Goal: Task Accomplishment & Management: Manage account settings

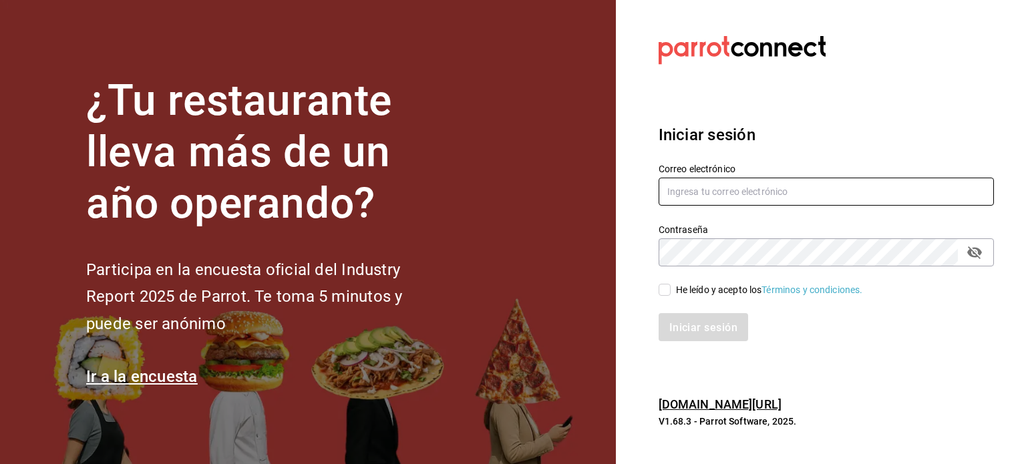
type input "[EMAIL_ADDRESS][DOMAIN_NAME]"
click at [663, 289] on input "He leído y acepto los Términos y condiciones." at bounding box center [665, 290] width 12 height 12
checkbox input "true"
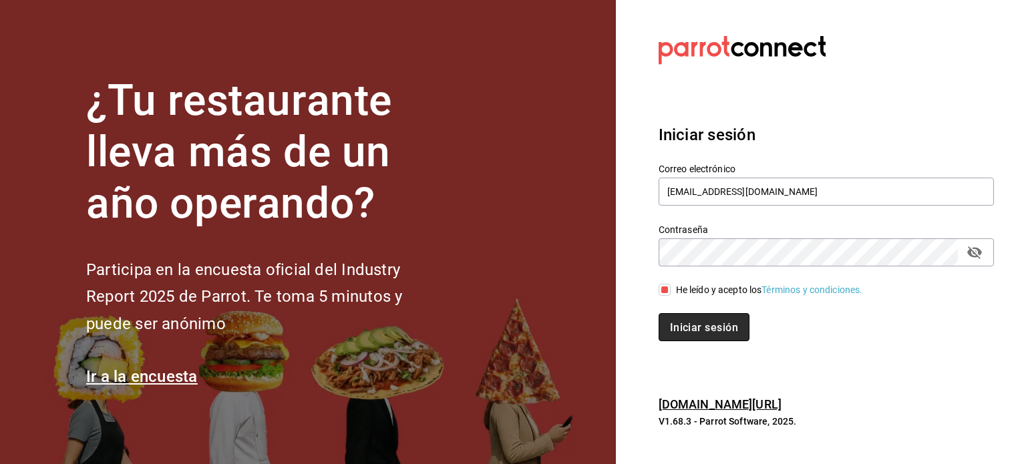
click at [685, 331] on font "Iniciar sesión" at bounding box center [704, 327] width 68 height 13
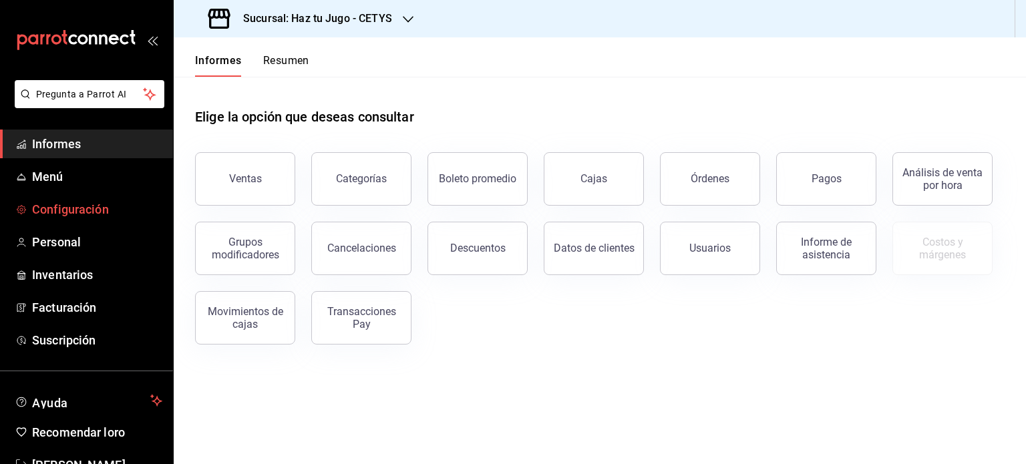
click at [99, 204] on font "Configuración" at bounding box center [70, 209] width 77 height 14
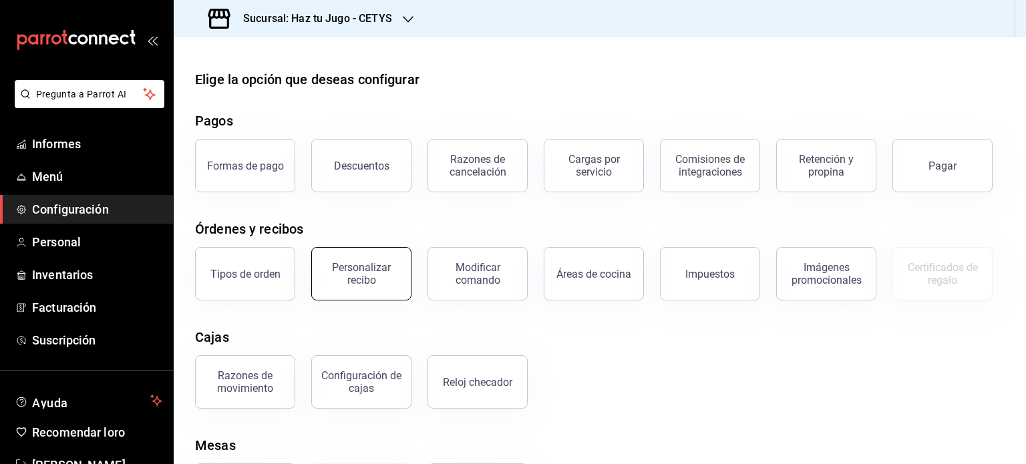
click at [386, 263] on font "Personalizar recibo" at bounding box center [361, 273] width 59 height 25
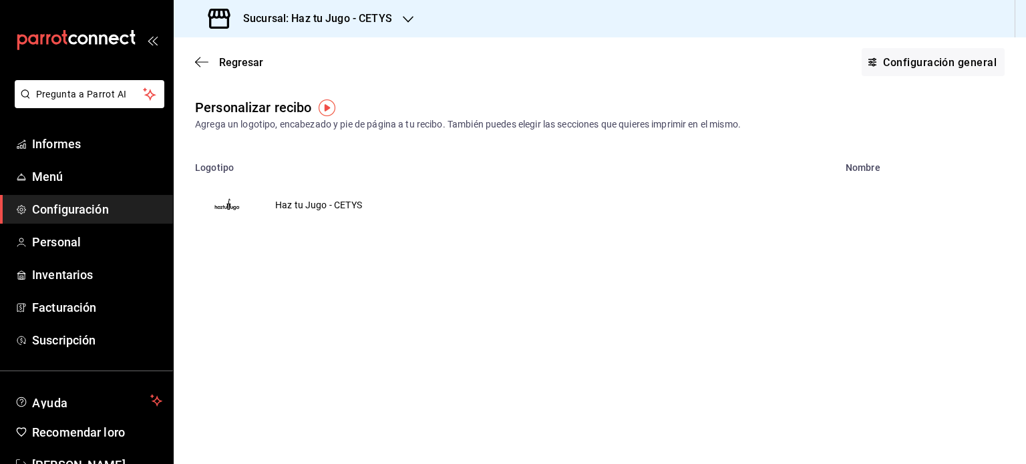
click at [398, 23] on div "Sucursal: Haz tu Jugo - CETYS" at bounding box center [301, 18] width 235 height 37
click at [265, 86] on font "Haz tu jugo (UABC)" at bounding box center [225, 87] width 82 height 11
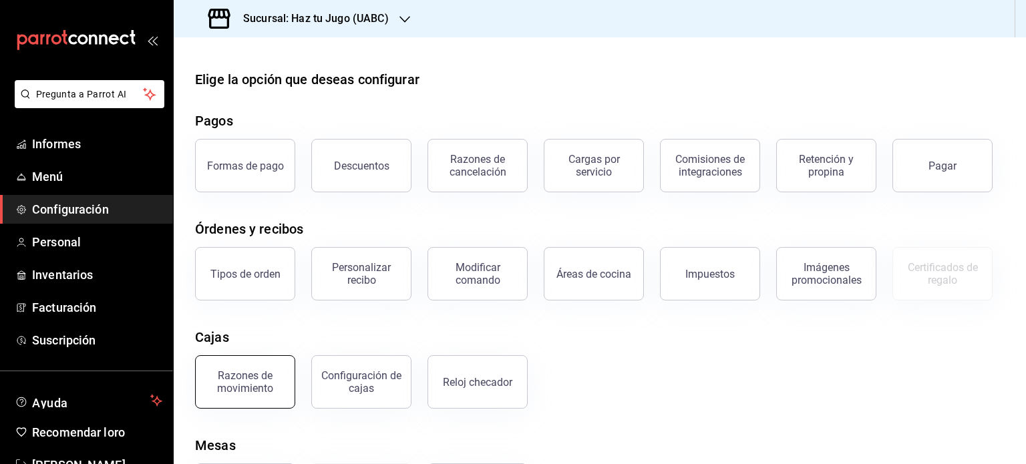
click at [256, 400] on button "Razones de movimiento" at bounding box center [245, 381] width 100 height 53
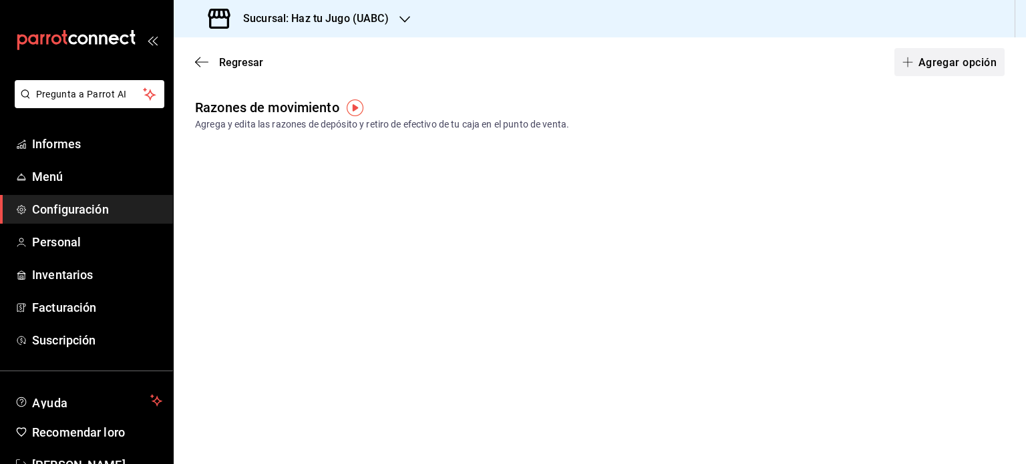
click at [915, 58] on span "button" at bounding box center [911, 62] width 16 height 11
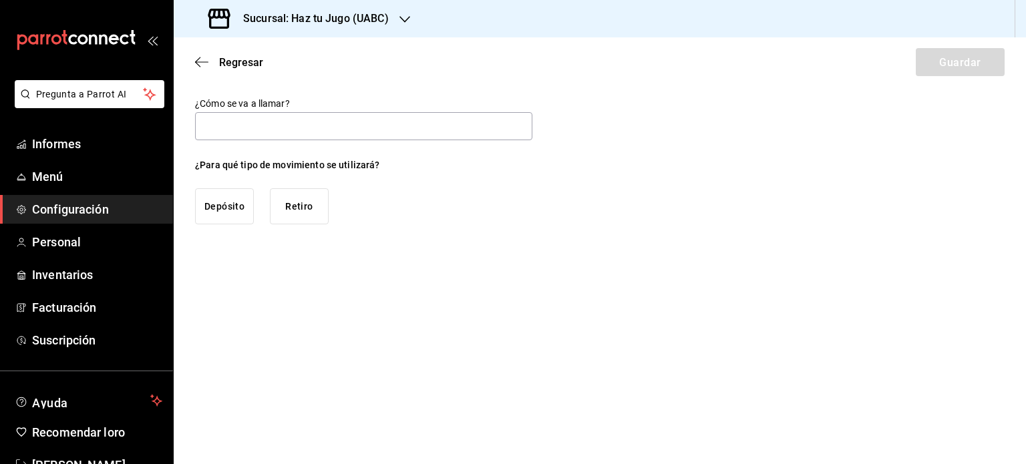
click at [315, 201] on button "Retiro" at bounding box center [299, 206] width 59 height 36
click at [299, 128] on input "text" at bounding box center [363, 126] width 337 height 28
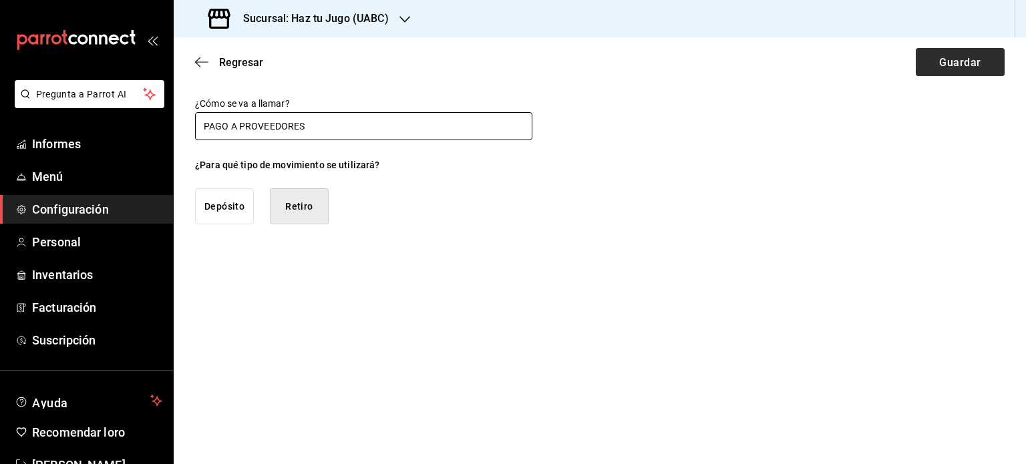
type input "PAGO A PROVEEDORES"
click at [955, 65] on font "Guardar" at bounding box center [959, 61] width 41 height 13
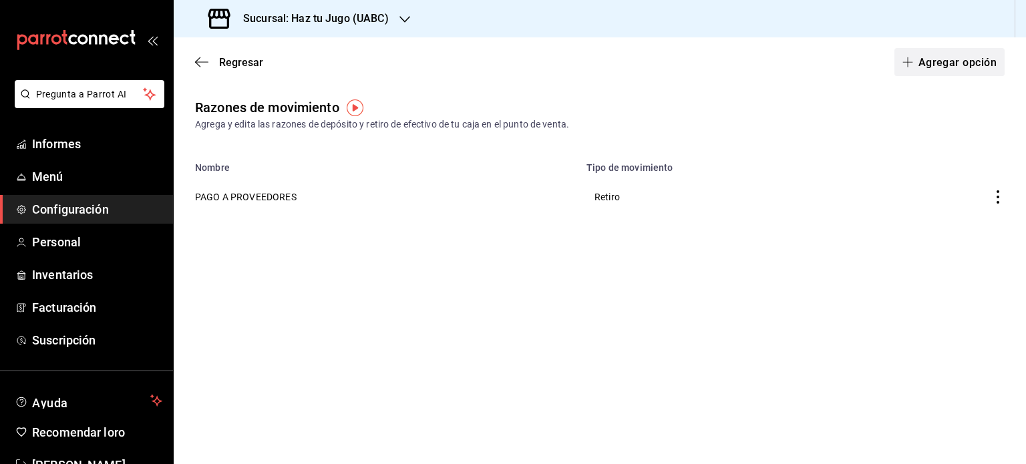
click at [933, 66] on font "Agregar opción" at bounding box center [958, 61] width 78 height 13
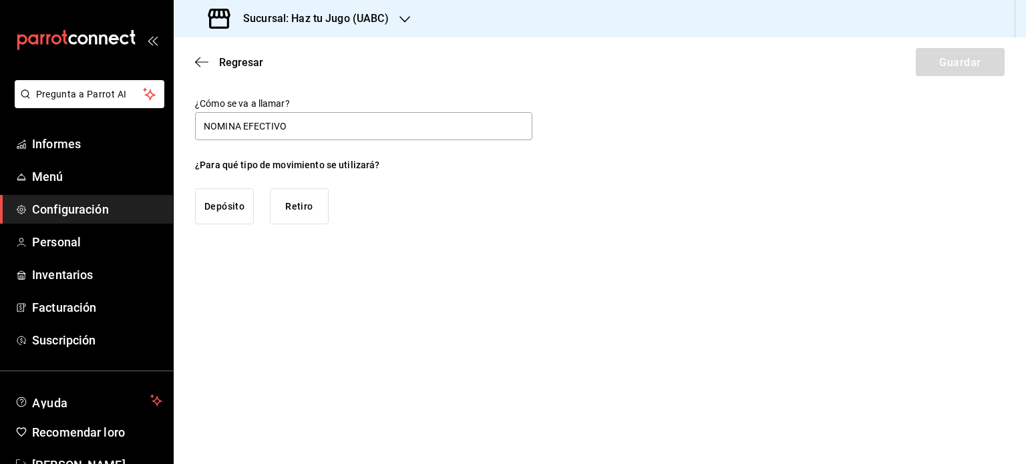
type input "NOMINA EFECTIVO"
click at [286, 204] on font "Retiro" at bounding box center [298, 206] width 27 height 11
click at [950, 60] on font "Guardar" at bounding box center [959, 61] width 41 height 13
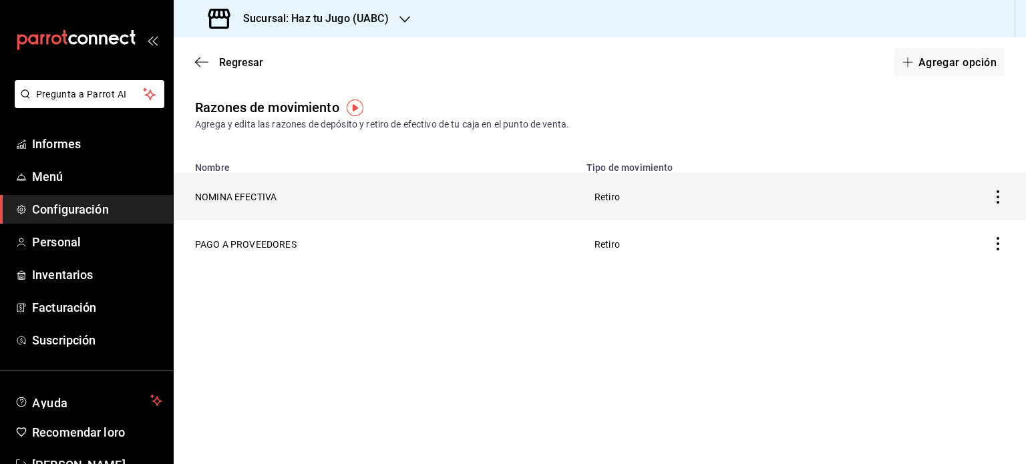
click at [997, 196] on icon "button" at bounding box center [997, 196] width 13 height 13
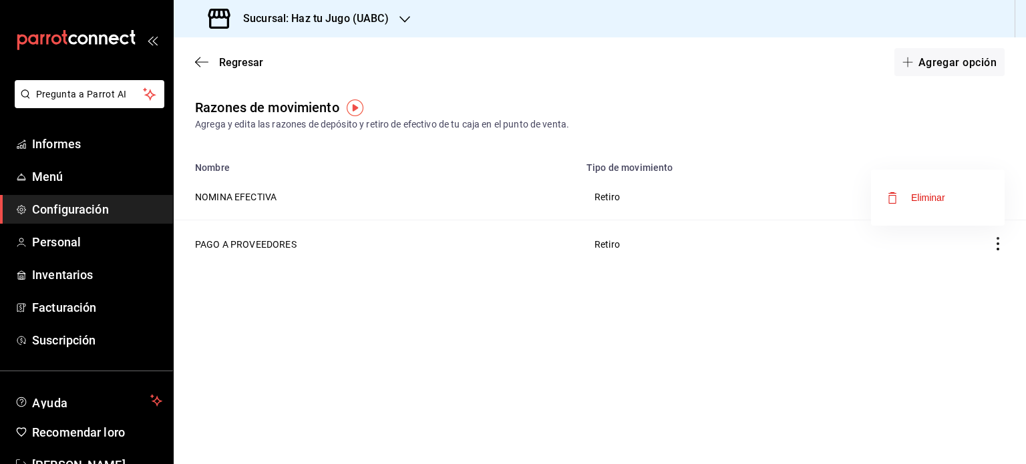
click at [927, 191] on span "Eliminar" at bounding box center [916, 198] width 58 height 16
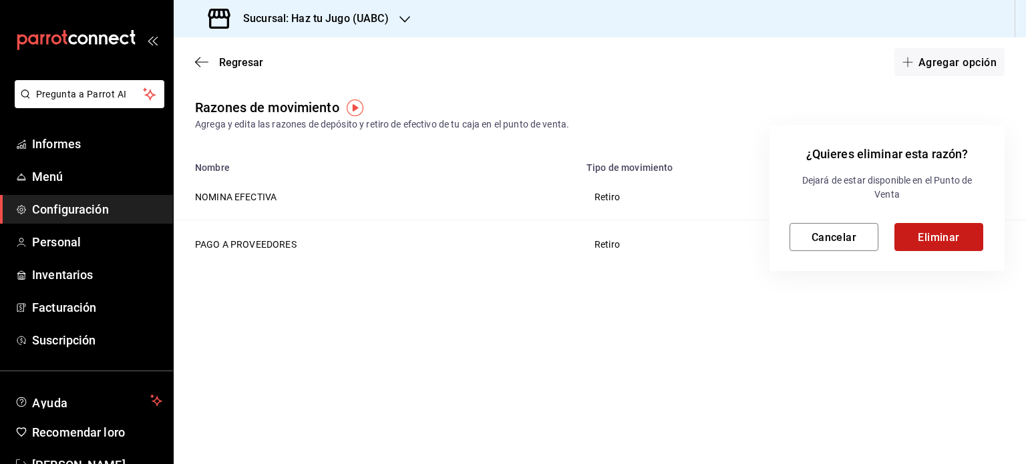
click at [931, 238] on font "Eliminar" at bounding box center [939, 237] width 42 height 13
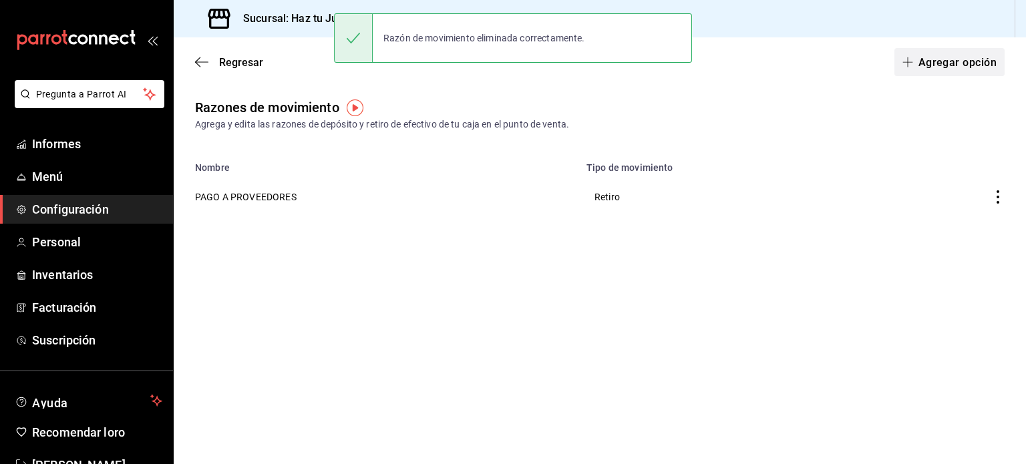
click at [961, 59] on font "Agregar opción" at bounding box center [958, 61] width 78 height 13
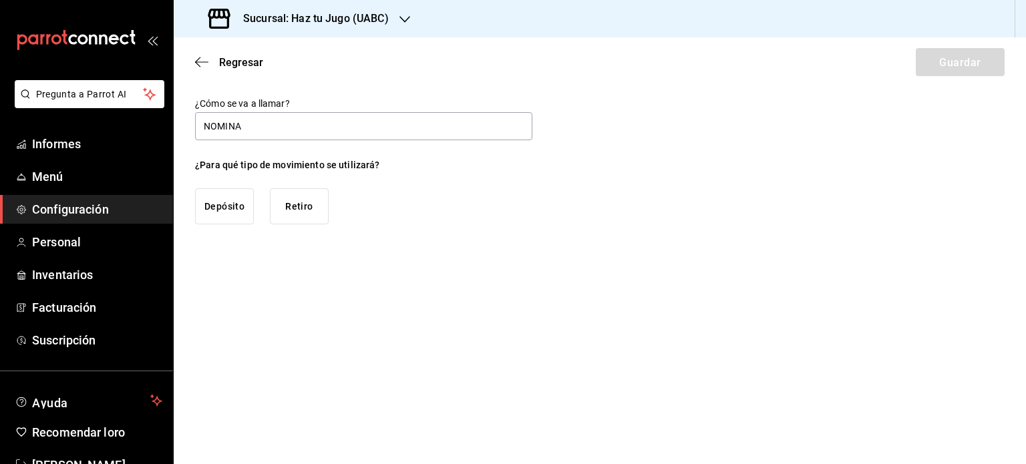
type input "NOMINA EFECTIVO"
click at [315, 202] on button "Retiro" at bounding box center [299, 206] width 59 height 36
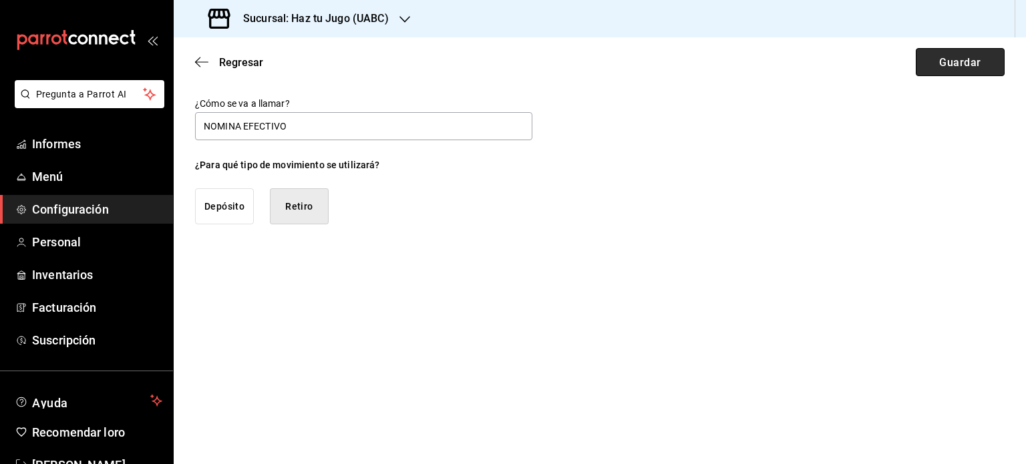
click at [966, 58] on font "Guardar" at bounding box center [959, 61] width 41 height 13
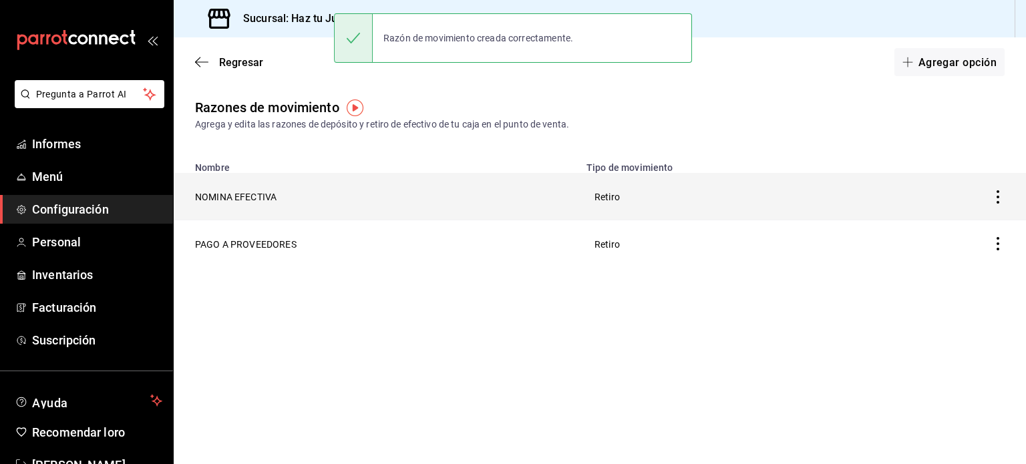
click at [404, 197] on th "NOMINA EFECTIVA" at bounding box center [376, 196] width 405 height 47
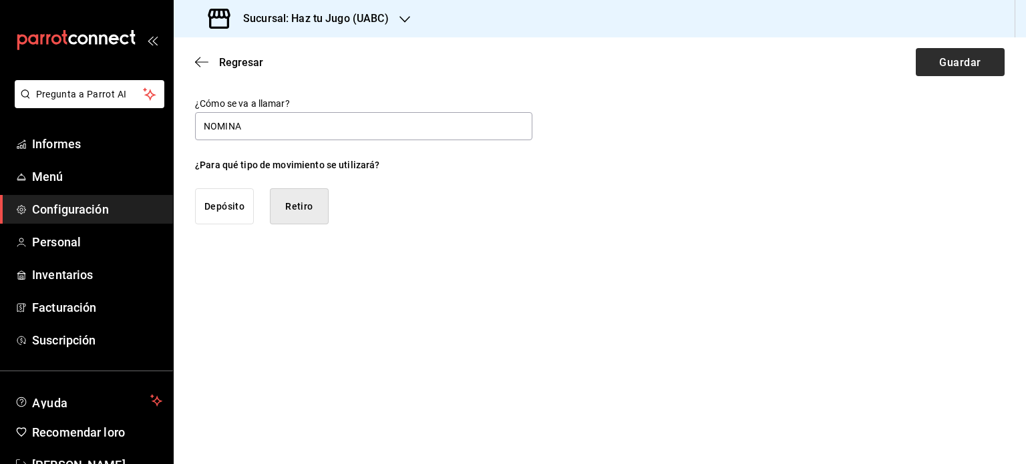
type input "NOMINA"
click at [938, 63] on button "Guardar" at bounding box center [960, 62] width 89 height 28
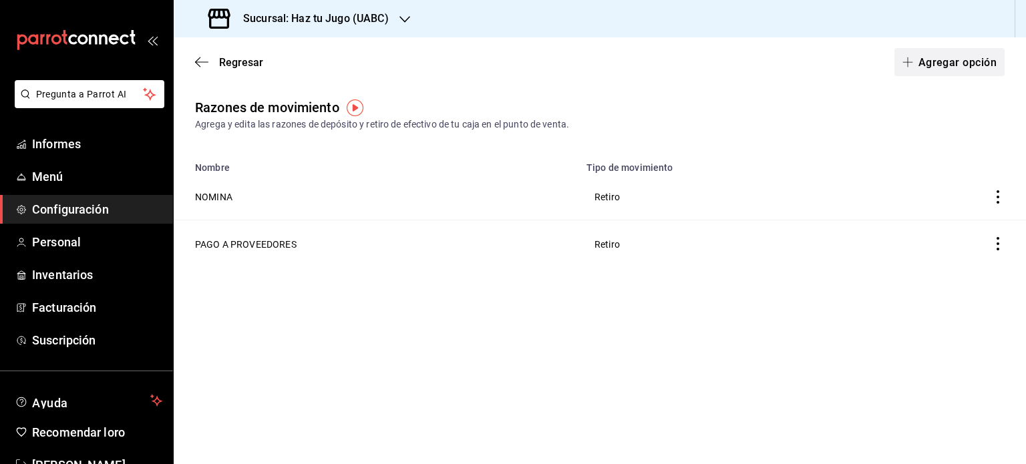
click at [933, 67] on font "Agregar opción" at bounding box center [958, 61] width 78 height 13
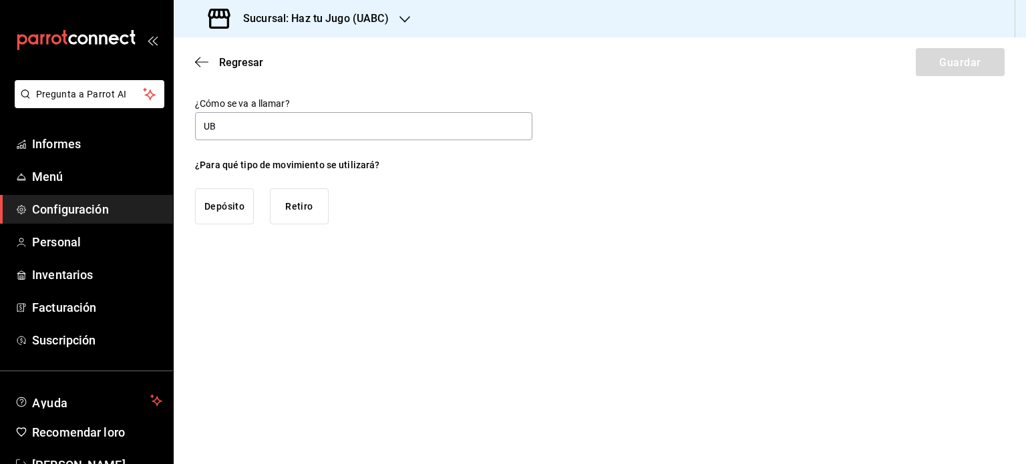
type input "U"
type input "T"
type input "U"
type input "T"
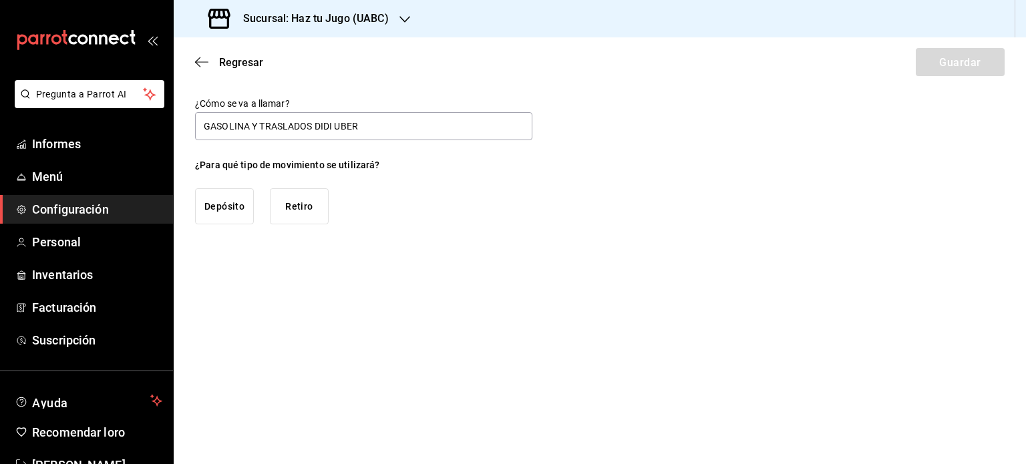
type input "GASOLINA Y TRASLADOS DIDI UBER"
click at [290, 205] on font "Retiro" at bounding box center [298, 206] width 27 height 11
click at [946, 68] on font "Guardar" at bounding box center [959, 61] width 41 height 13
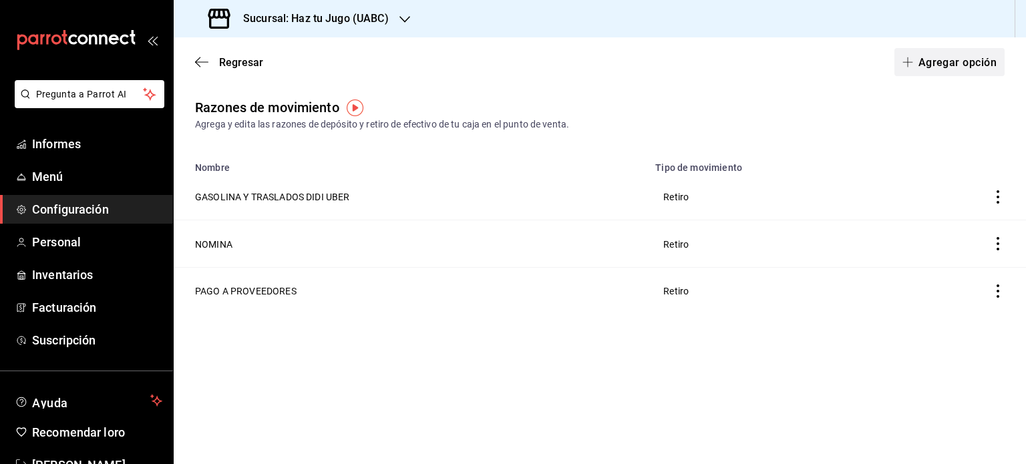
click at [955, 61] on font "Agregar opción" at bounding box center [958, 61] width 78 height 13
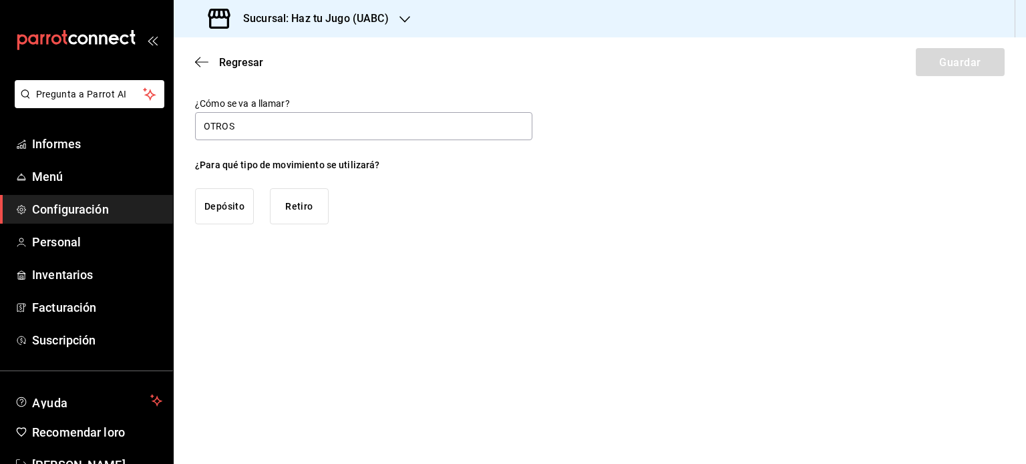
type input "OTROS"
click at [288, 205] on font "Retiro" at bounding box center [298, 206] width 27 height 11
click at [987, 55] on button "Guardar" at bounding box center [960, 62] width 89 height 28
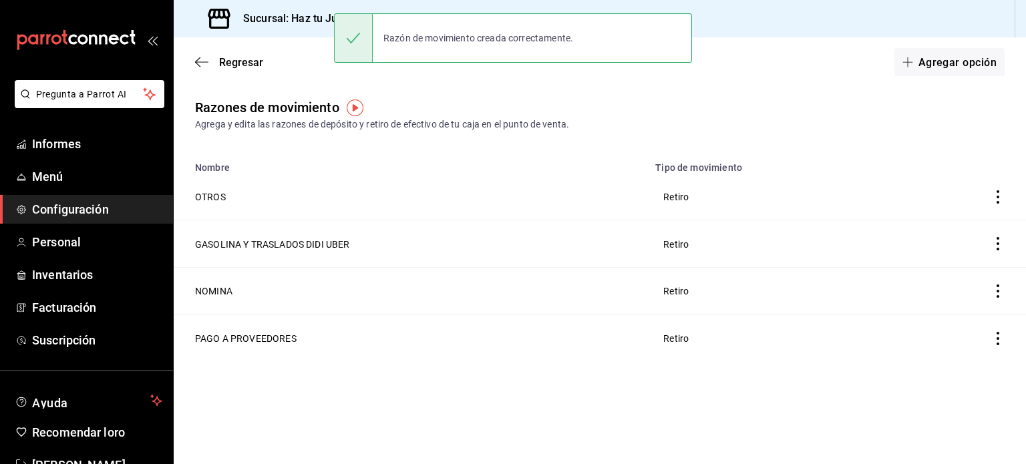
click at [94, 212] on font "Configuración" at bounding box center [70, 209] width 77 height 14
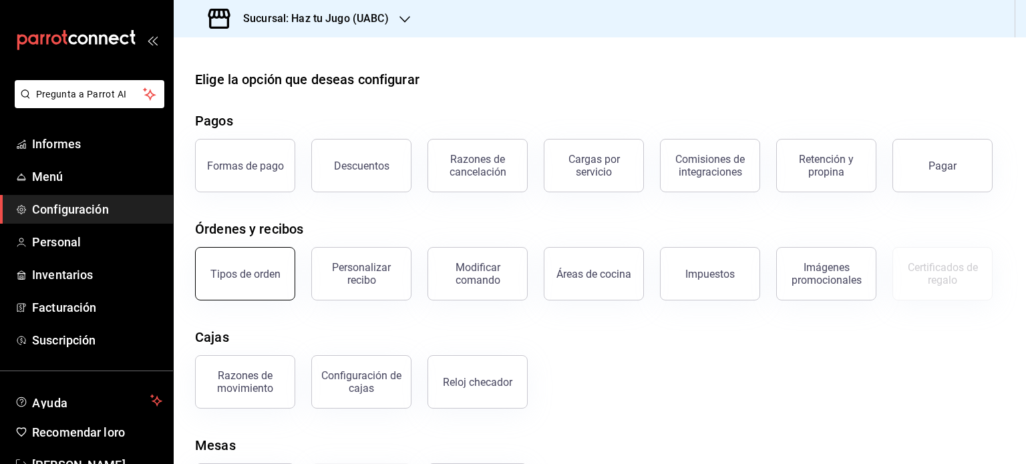
click at [235, 270] on font "Tipos de orden" at bounding box center [245, 274] width 70 height 13
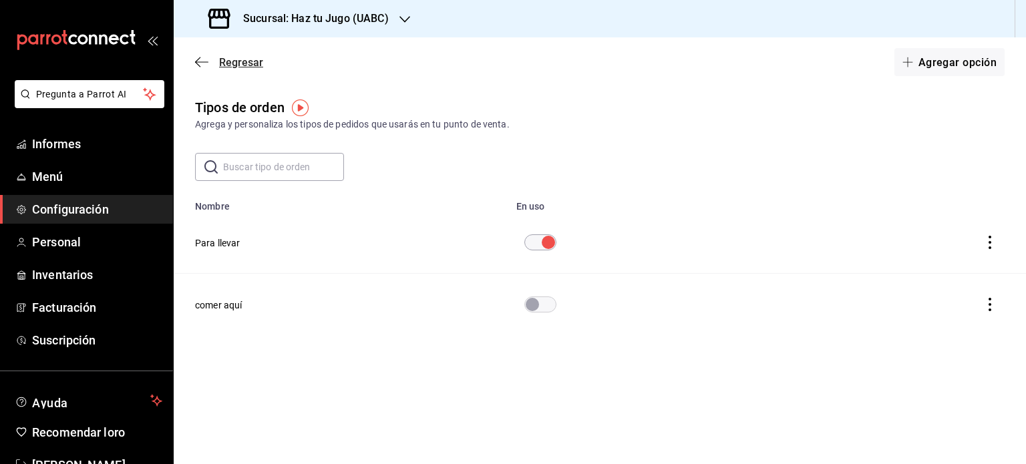
click at [196, 61] on icon "button" at bounding box center [197, 62] width 5 height 10
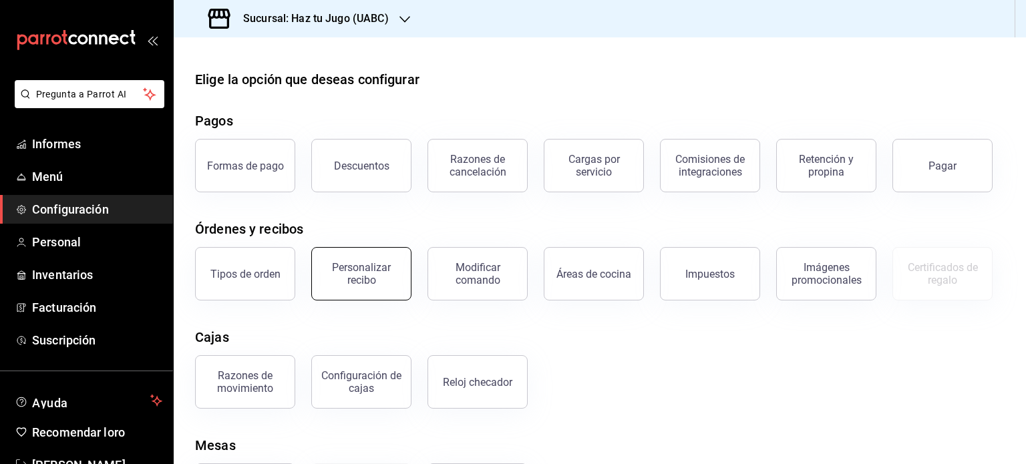
click at [345, 277] on div "Personalizar recibo" at bounding box center [361, 273] width 83 height 25
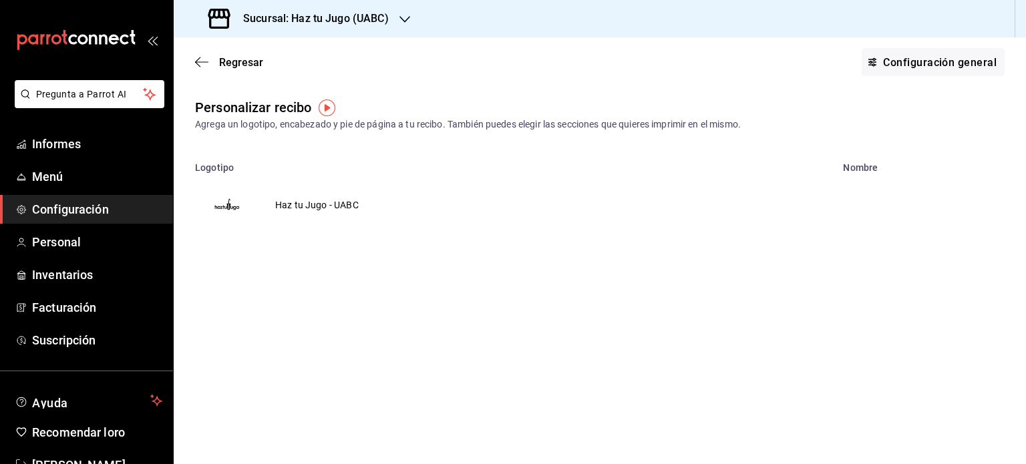
click at [286, 205] on td "Haz tu Jugo - UABC" at bounding box center [317, 205] width 116 height 64
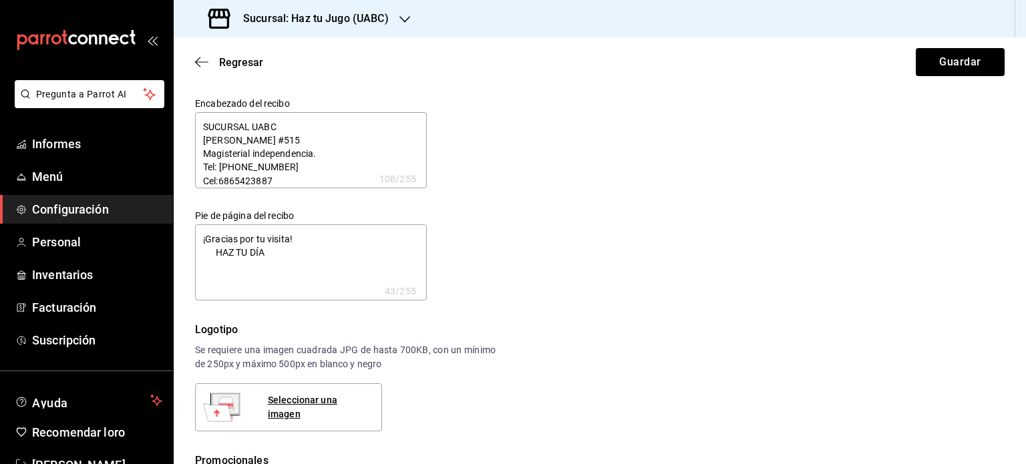
type textarea "x"
click at [271, 125] on textarea "SUCURSAL UABC [PERSON_NAME] #515 Magisterial independencia. Tel: [PHONE_NUMBER]…" at bounding box center [311, 150] width 232 height 76
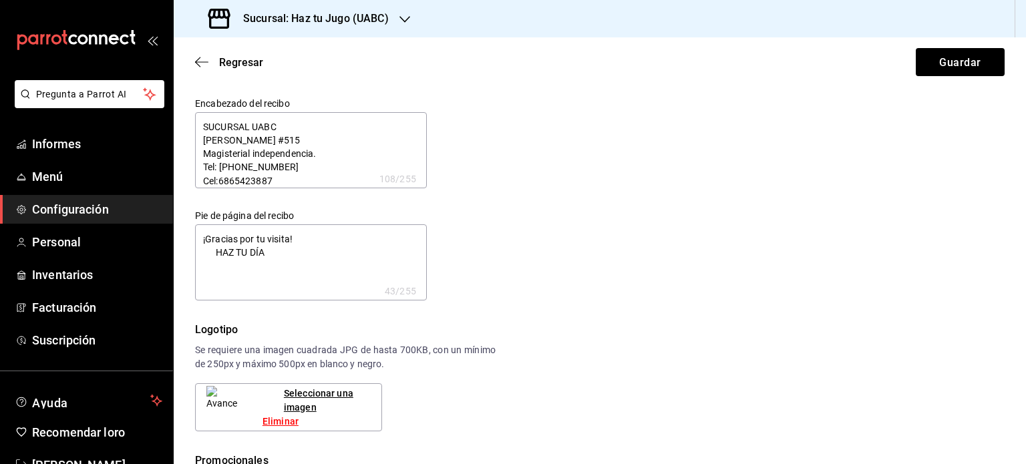
click at [562, 140] on div "Encabezado del recibo SUCURSAL UABC [PERSON_NAME] #515 Magisterial independenci…" at bounding box center [592, 191] width 826 height 219
click at [200, 125] on textarea "SUCURSAL UABC [PERSON_NAME] #515 Magisterial independencia. Tel: [PHONE_NUMBER]…" at bounding box center [311, 150] width 232 height 76
click at [669, 144] on div "Encabezado del recibo SUCURSAL UABC [PERSON_NAME] #515 Magisterial independenci…" at bounding box center [592, 191] width 826 height 219
type textarea "x"
click at [293, 127] on textarea "SUCURSAL UABC [PERSON_NAME] #515 Magisterial independencia. Tel: [PHONE_NUMBER]…" at bounding box center [311, 150] width 232 height 76
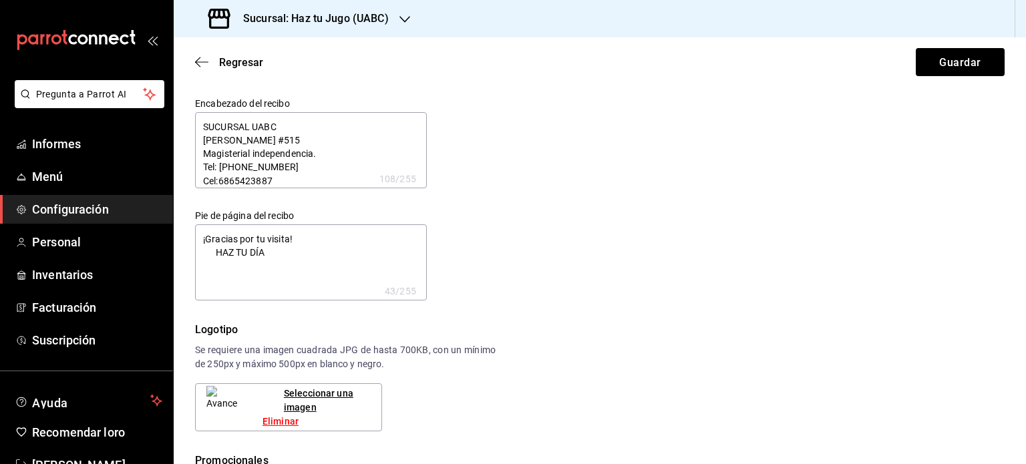
click at [200, 126] on textarea "SUCURSAL UABC [PERSON_NAME] #515 Magisterial independencia. Tel: [PHONE_NUMBER]…" at bounding box center [311, 150] width 232 height 76
type textarea "SUCURSAL UABC [PERSON_NAME] #515 Magisterial independencia. Tel: [PHONE_NUMBER]…"
type textarea "x"
type textarea "SUCURSAL UABC [PERSON_NAME] #515 Magisterial independencia. Tel: [PHONE_NUMBER]…"
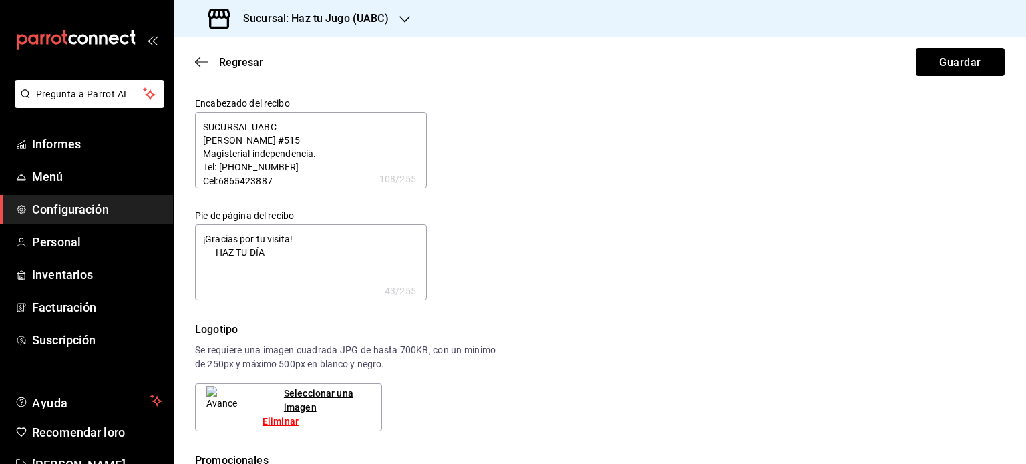
type textarea "x"
type textarea "SUCURSAL UABC [PERSON_NAME] #515 Magisterial independencia. Tel: [PHONE_NUMBER]…"
type textarea "x"
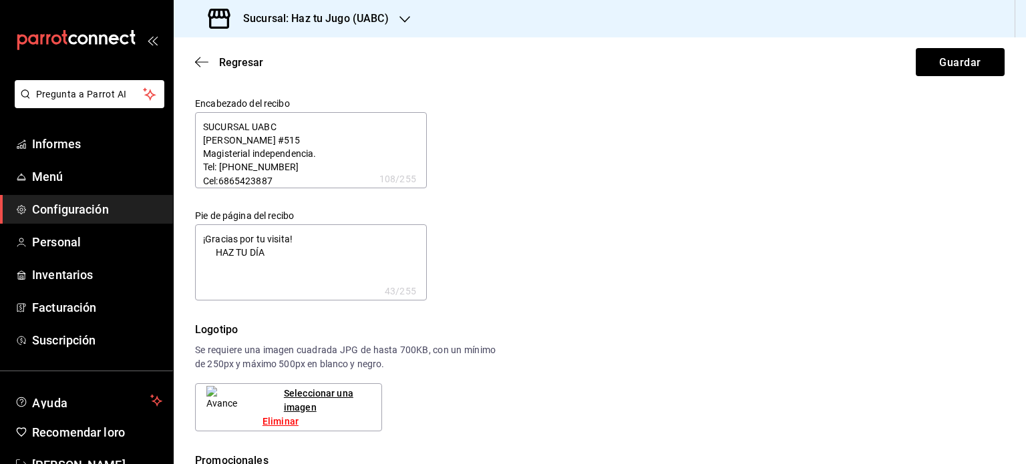
type textarea "SUCURSAL UABC [PERSON_NAME] #515 Magisterial independencia. Tel: [PHONE_NUMBER]…"
type textarea "x"
type textarea "SUCURSAL UABC [PERSON_NAME] #515 Magisterial independencia. Tel: [PHONE_NUMBER]…"
type textarea "x"
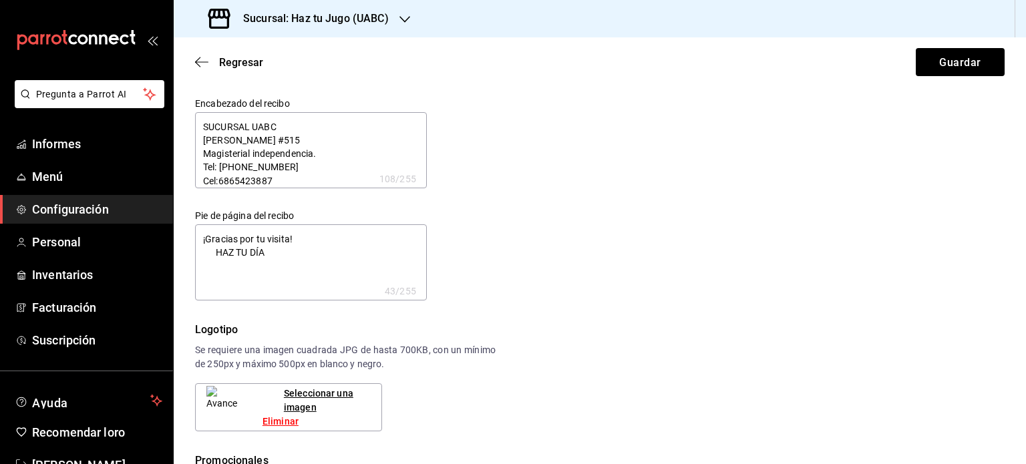
type textarea "x"
type textarea "SUCURSAL UABC [PERSON_NAME] #515 Magisterial independencia. Tel: [PHONE_NUMBER]…"
type textarea "x"
type textarea "SUCURSAL UABC [PERSON_NAME] #515 Magisterial independencia. Tel: [PHONE_NUMBER]…"
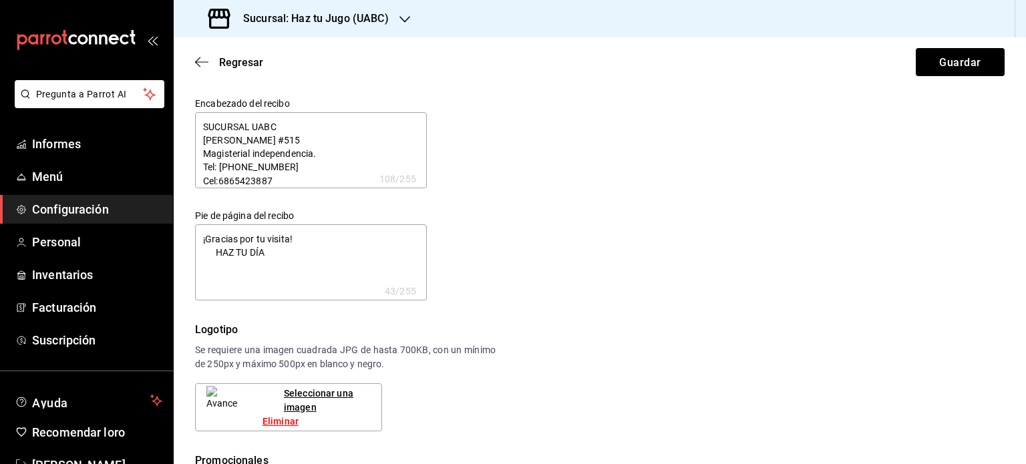
type textarea "x"
type textarea "SUCURSAL UABC [PERSON_NAME] #515 Magisterial independencia. Tel: [PHONE_NUMBER]…"
type textarea "x"
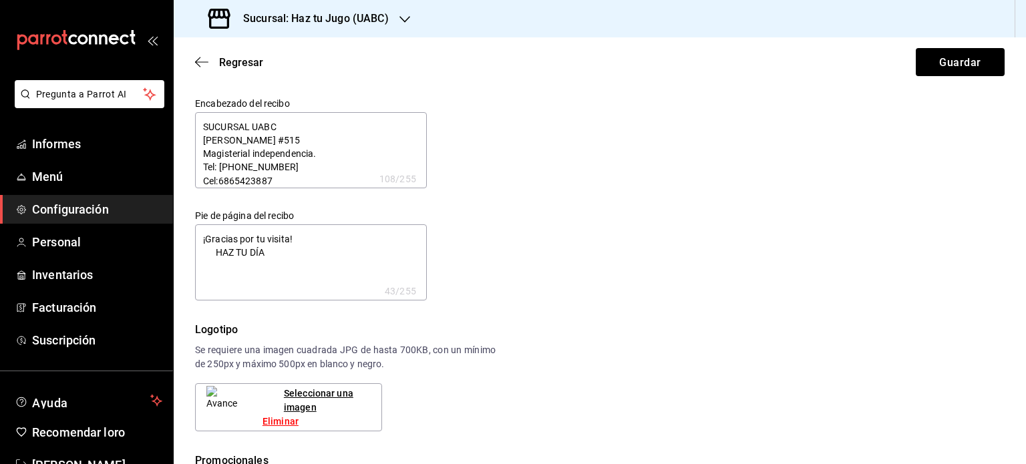
type textarea "SUCURSAL UABC [PERSON_NAME] #515 Magisterial independencia. Tel: [PHONE_NUMBER]…"
type textarea "x"
type textarea "SUCURSAL UABC [PERSON_NAME] #515 Magisterial independencia. Tel: [PHONE_NUMBER]…"
type textarea "x"
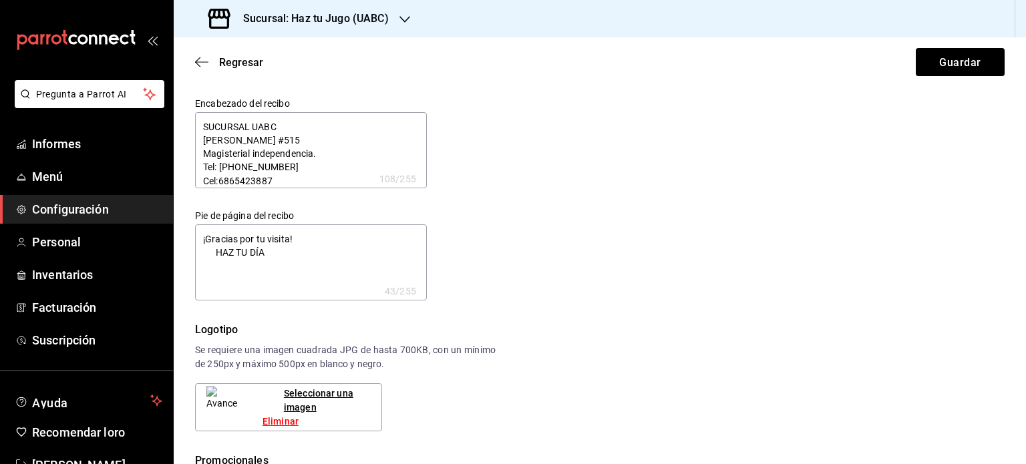
type textarea "x"
type textarea "SUCURSAL UABC [PERSON_NAME] #515 Magisterial independencia. Tel: [PHONE_NUMBER]…"
type textarea "x"
type textarea "SUCURSAL UABC [PERSON_NAME] #515 Magisterial independencia. Tel: [PHONE_NUMBER]…"
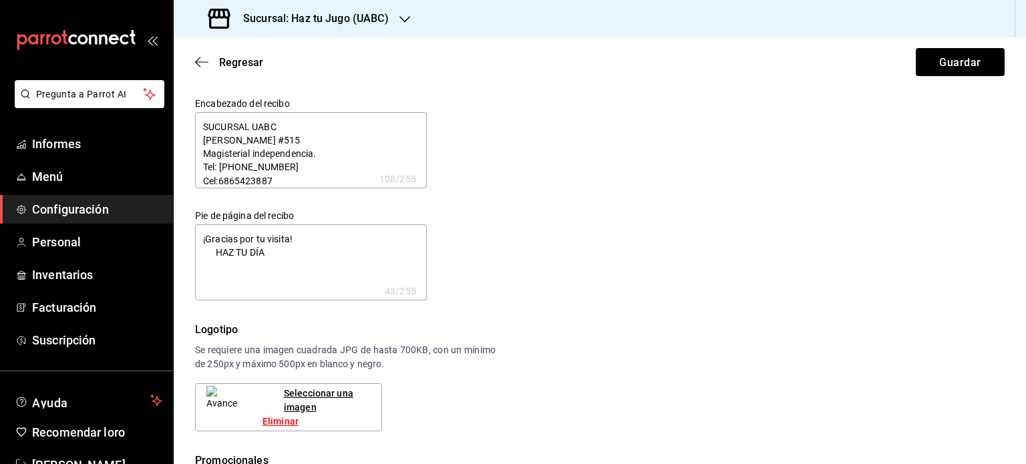
type textarea "x"
type textarea "SUCURSAL UABC [PERSON_NAME] #515 Magisterial independencia. Tel: [PHONE_NUMBER]…"
type textarea "x"
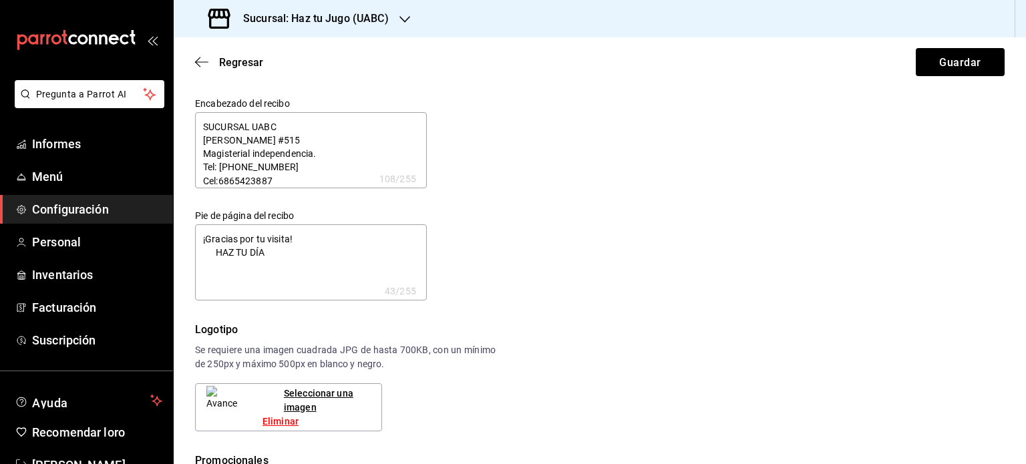
type textarea "SUCURSAL UABC [PERSON_NAME] #515 Magisterial independencia. Tel: [PHONE_NUMBER]…"
type textarea "x"
type textarea "SUCURSAL UABC [PERSON_NAME] #515 Magisterial independencia. Tel: [PHONE_NUMBER]…"
type textarea "x"
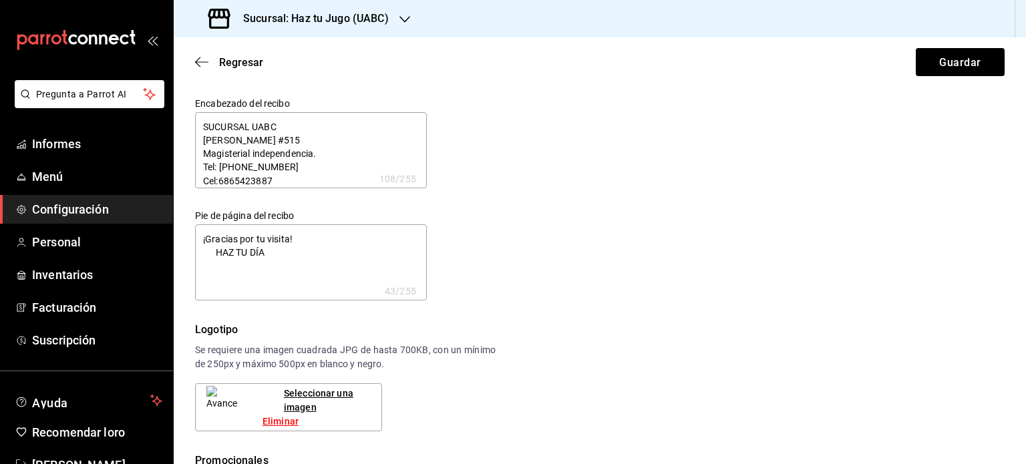
type textarea "x"
type textarea "SUCURSAL UABC [PERSON_NAME] #515 Magisterial independencia. Tel: [PHONE_NUMBER]…"
type textarea "x"
type textarea "SUCURSAL UABC [PERSON_NAME] #515 Magisterial independencia. Tel: [PHONE_NUMBER]…"
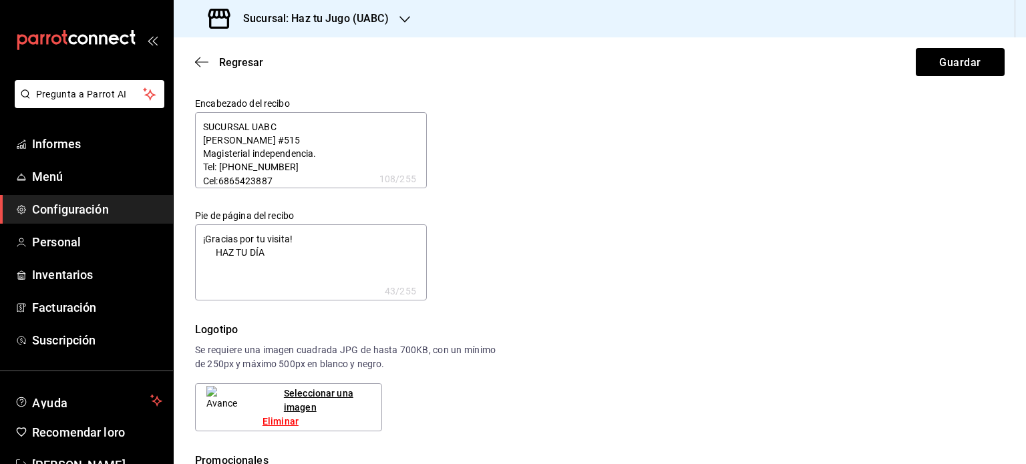
type textarea "x"
type textarea "SUCURSAL UABC [PERSON_NAME] #515 Magisterial independencia. Tel: [PHONE_NUMBER]…"
type textarea "x"
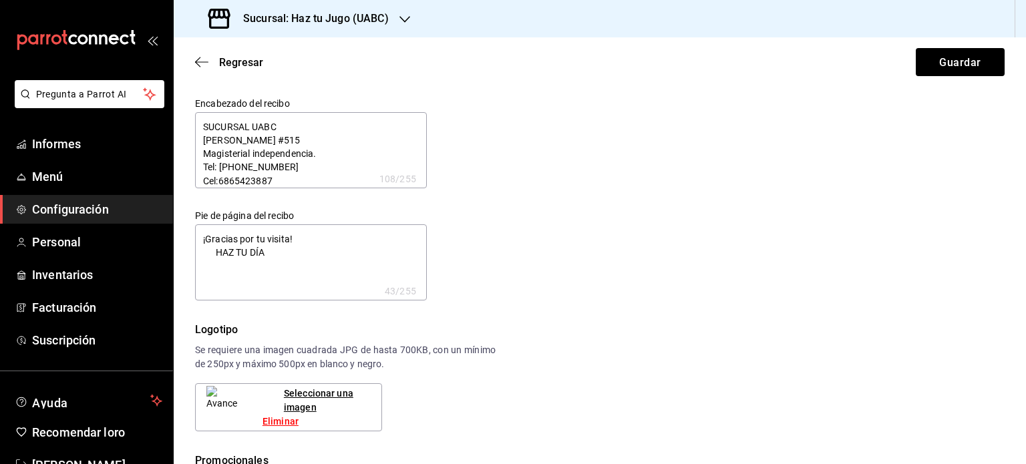
type textarea "SUCURSAL UABC [PERSON_NAME] #515 Magisterial independencia. Tel: [PHONE_NUMBER]…"
type textarea "x"
type textarea "SUCURSAL UABC [PERSON_NAME] #515 Magisterial independencia. Tel: [PHONE_NUMBER]…"
type textarea "x"
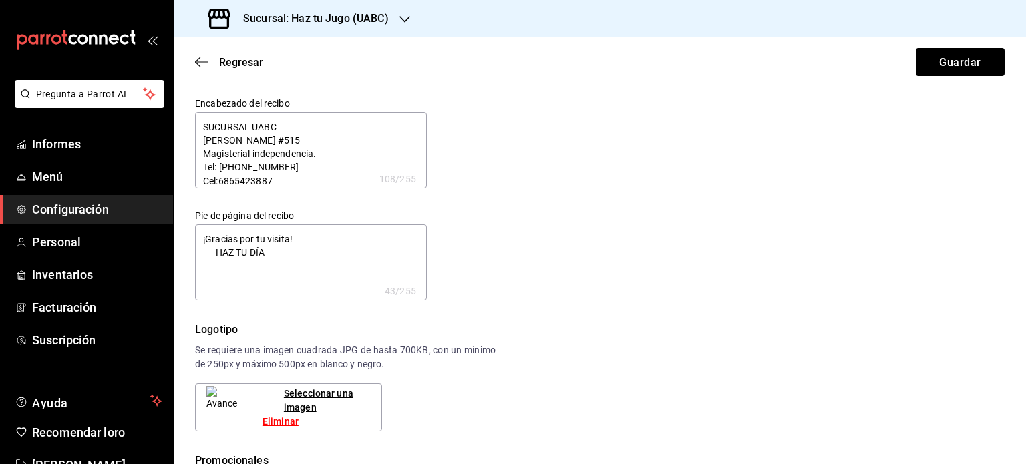
type textarea "x"
type textarea "SUCURSAL UABC [PERSON_NAME] #515 Magisterial independencia. Tel: [PHONE_NUMBER]…"
type textarea "x"
type textarea "SUCURSAL UABC [PERSON_NAME] #515 Magisterial independencia. Tel: [PHONE_NUMBER]…"
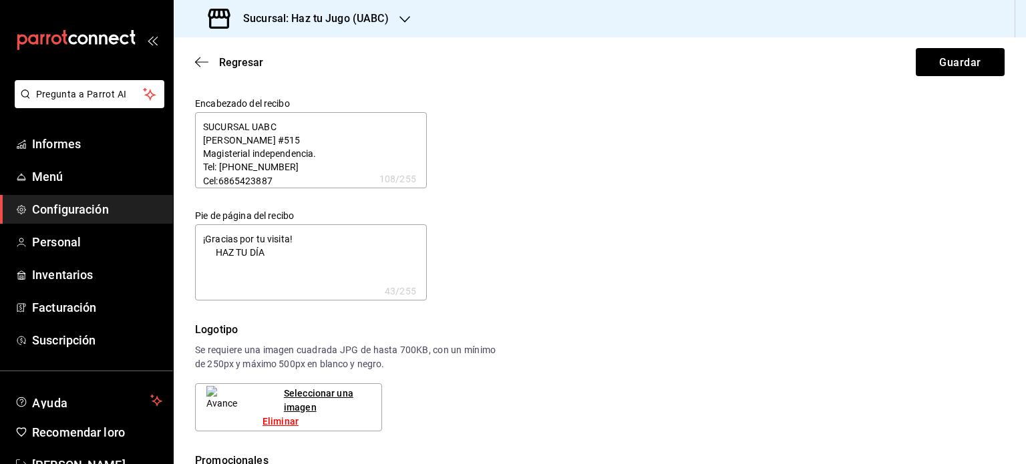
type textarea "x"
type textarea "SUCURSAL UABC [PERSON_NAME] #515 Magisterial independencia. Tel: [PHONE_NUMBER]…"
type textarea "x"
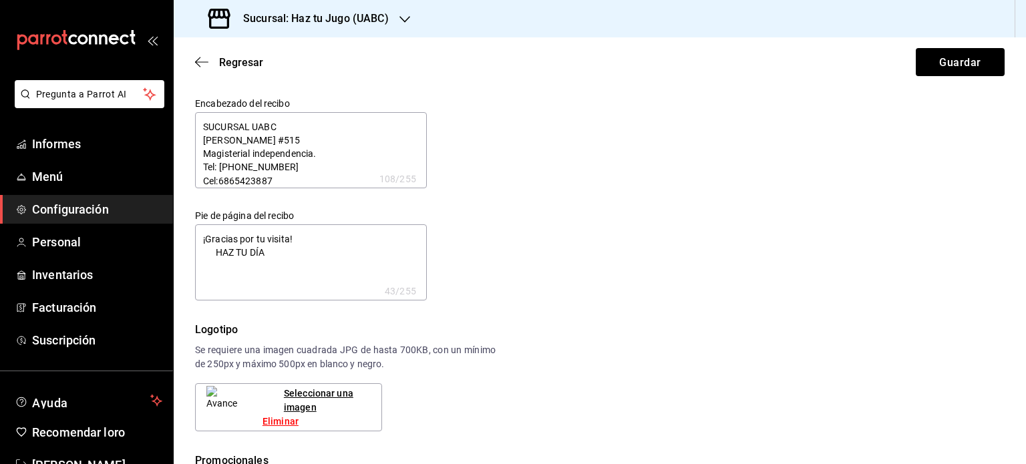
type textarea "SUCURSAL UABC [PERSON_NAME] #515 Magisterial independencia. Tel: [PHONE_NUMBER]…"
type textarea "x"
type textarea "SUCURSAL UABC [PERSON_NAME] #515 Magisterial independencia. Tel: [PHONE_NUMBER]…"
type textarea "x"
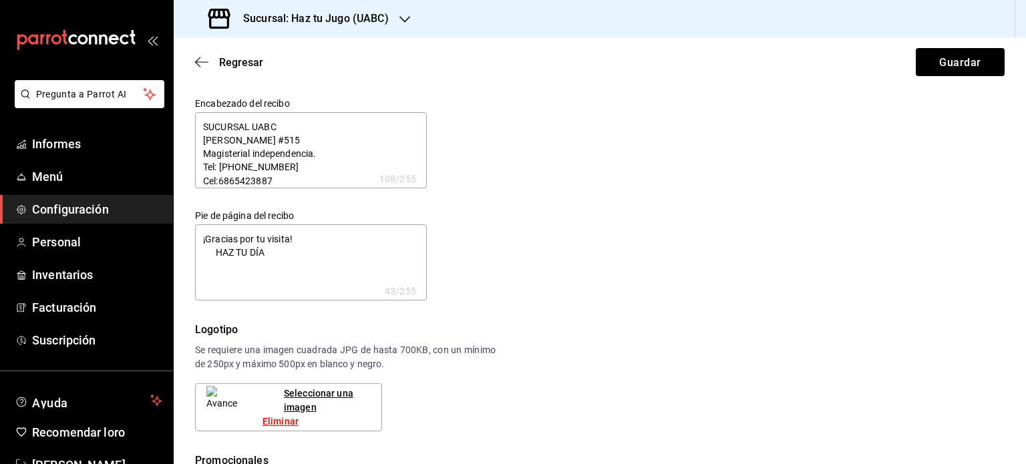
type textarea "x"
type textarea "SUCURSAL UABC [PERSON_NAME] #515 Magisterial independencia. Tel: [PHONE_NUMBER]…"
type textarea "x"
type textarea "SUCURSAL UABC [PERSON_NAME] #515 Magisterial independencia. Tel: [PHONE_NUMBER]…"
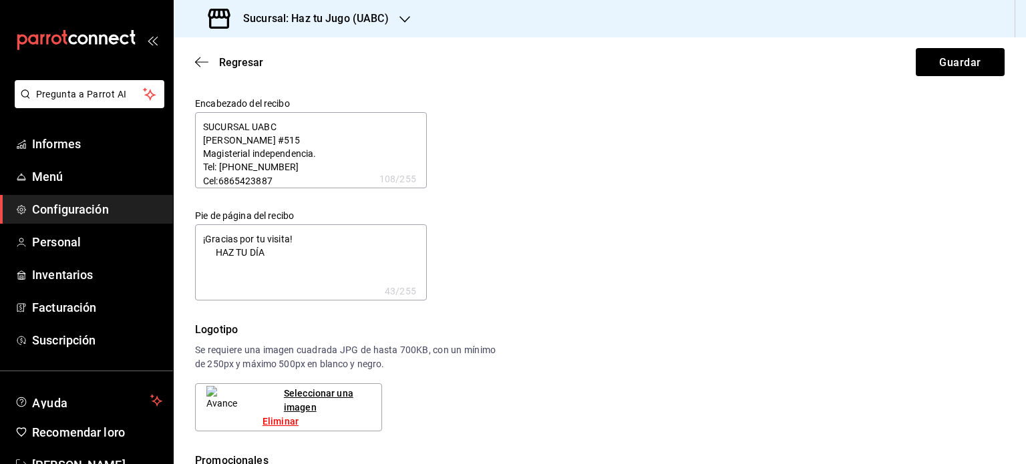
type textarea "x"
type textarea "SUCURSAL UABC [PERSON_NAME] #515 Magisterial independencia. Tel: [PHONE_NUMBER]…"
type textarea "x"
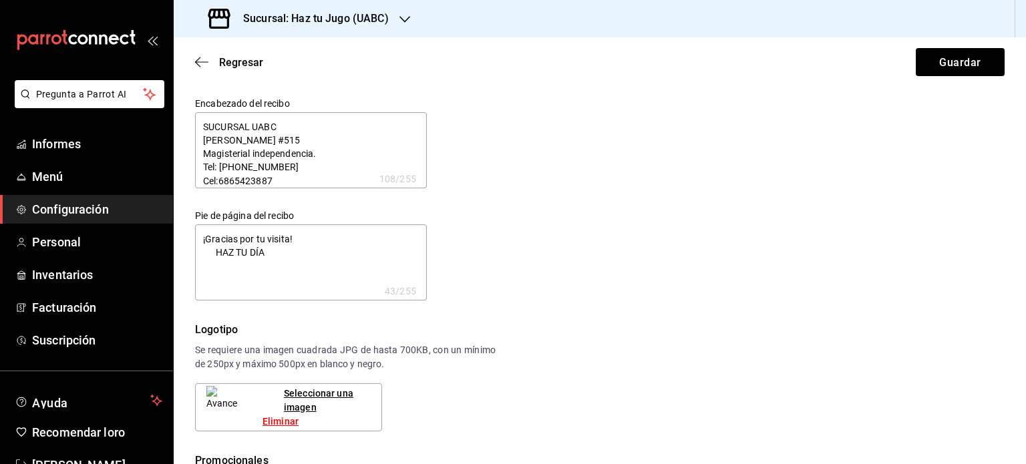
type textarea "SUCURSAL UABC [PERSON_NAME] #515 Magisterial independencia. Tel: [PHONE_NUMBER]…"
type textarea "x"
type textarea "SUCURSAL UABC [PERSON_NAME] #515 Magisterial independencia. Tel: [PHONE_NUMBER]…"
type textarea "x"
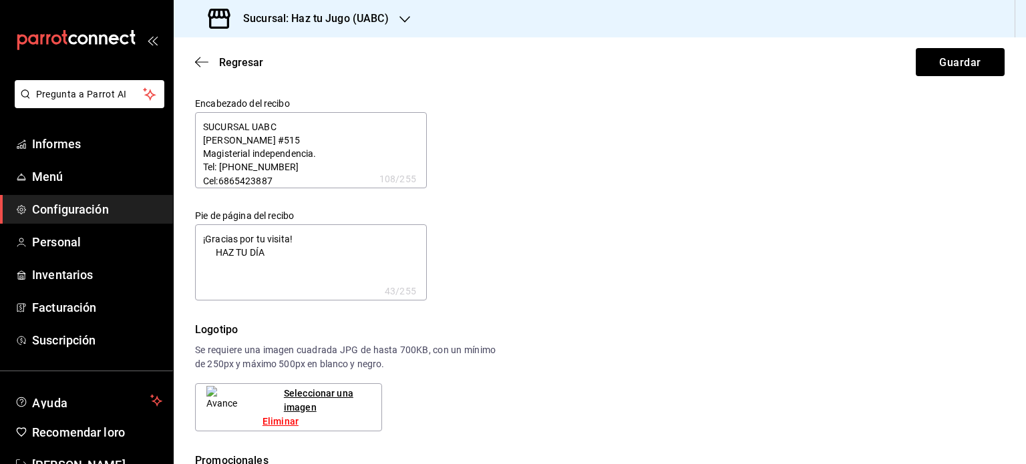
type textarea "x"
type textarea "SUCURSAL UABC [PERSON_NAME] #515 Magisterial independencia. Tel: [PHONE_NUMBER]…"
type textarea "x"
type textarea "SUCURSAL UABC [PERSON_NAME] #515 Magisterial independencia. Tel: [PHONE_NUMBER]…"
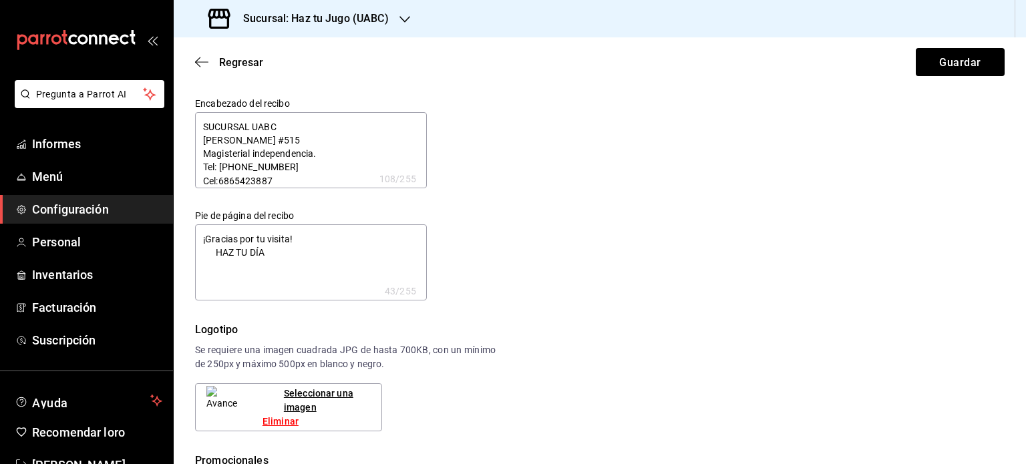
type textarea "x"
type textarea "SUCURSAL UABC [PERSON_NAME] #515 Magisterial independencia. Tel: [PHONE_NUMBER]…"
type textarea "x"
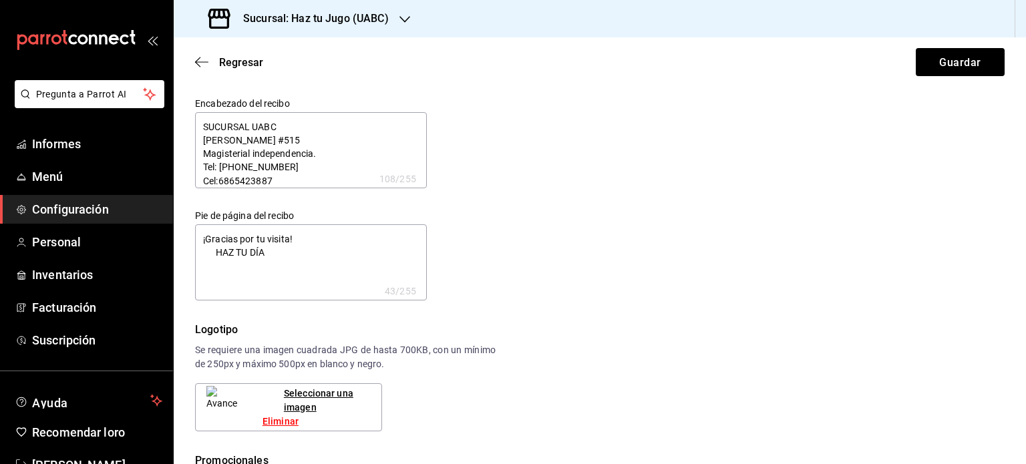
type textarea "SUCURSAL UABC [PERSON_NAME] #515 Magisterial independencia. Tel: [PHONE_NUMBER]…"
type textarea "x"
type textarea "SUCURSAL UABC [PERSON_NAME] #515 Magisterial independencia. Tel: [PHONE_NUMBER]…"
type textarea "x"
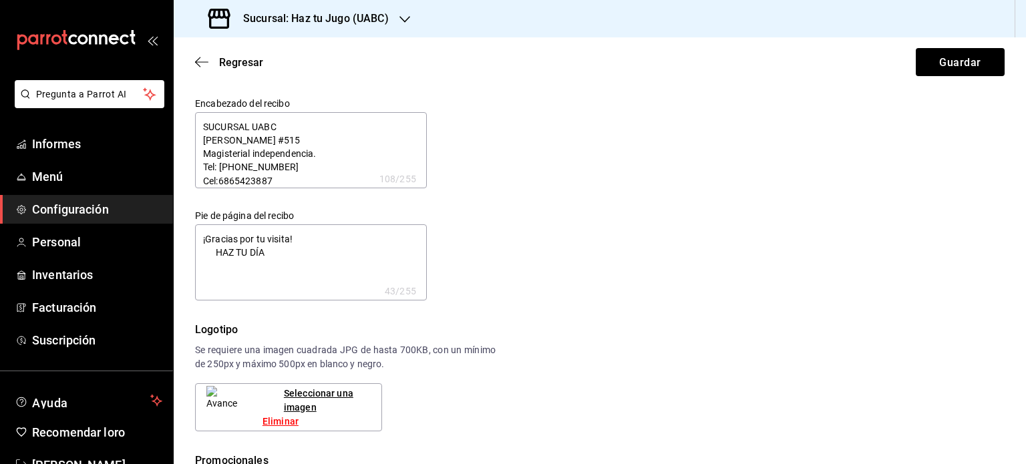
type textarea "x"
type textarea "SUCURSAL UABC [PERSON_NAME] #515 Magisterial independencia. Tel: [PHONE_NUMBER]…"
type textarea "x"
type textarea "SUCURSAL UABC [PERSON_NAME] #515 Magisterial independencia. Tel: [PHONE_NUMBER]…"
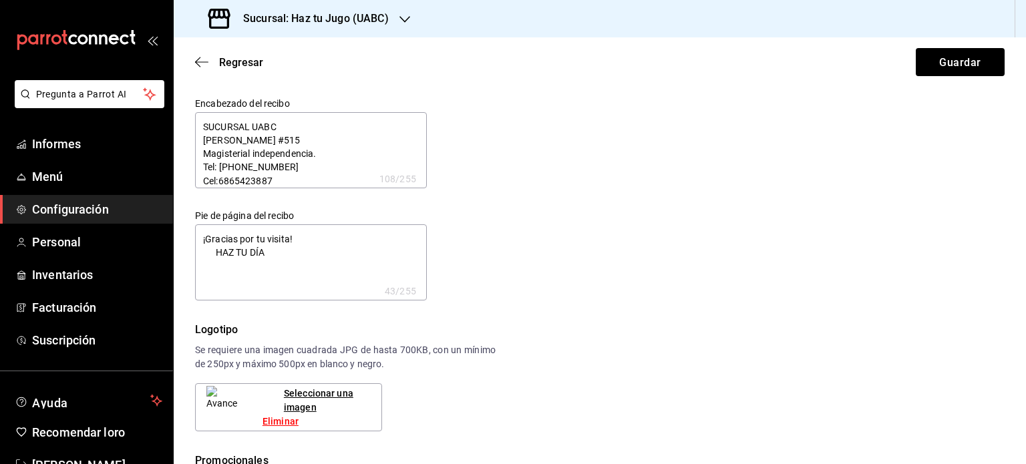
type textarea "x"
type textarea "SUCURSAL UABC [PERSON_NAME] #515 Magisterial independencia. Tel: [PHONE_NUMBER]…"
type textarea "x"
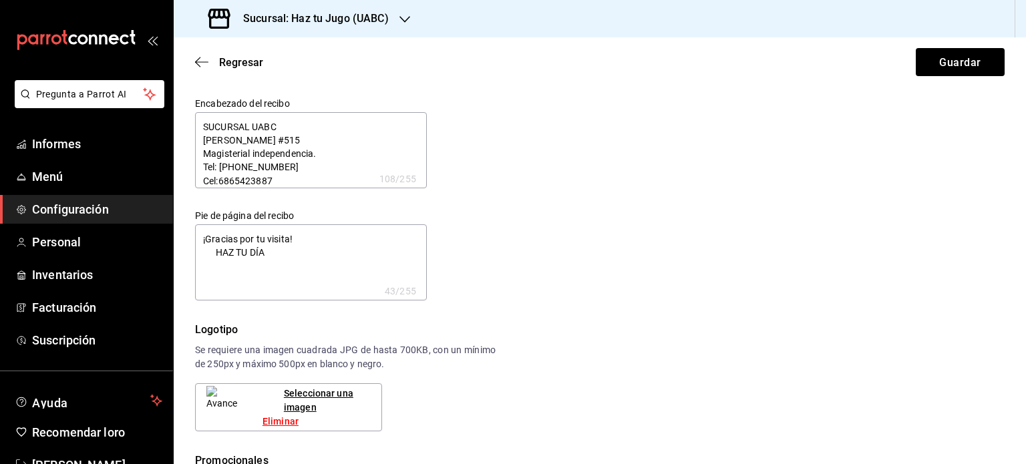
type textarea "SUCURSAL UABC [PERSON_NAME] #515 Magisterial independencia. Tel: [PHONE_NUMBER]…"
type textarea "x"
type textarea "SUCURSAL UABC [PERSON_NAME] #515 Magisterial independencia. Tel: [PHONE_NUMBER]…"
type textarea "x"
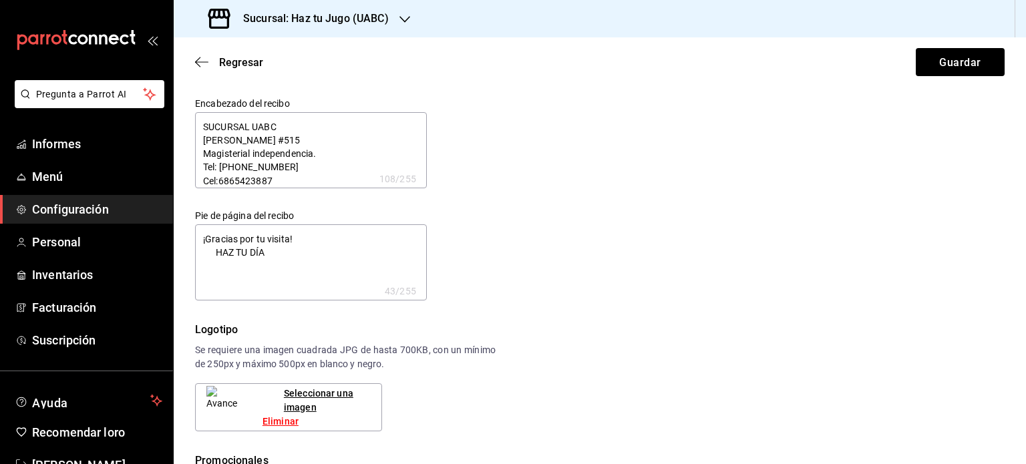
type textarea "x"
type textarea "SUCURSAL UABC [PERSON_NAME] #515 Magisterial independencia. Tel: [PHONE_NUMBER]…"
type textarea "x"
type textarea "SUCURSAL UABC [PERSON_NAME] #515 Magisterial independencia. Tel: [PHONE_NUMBER]…"
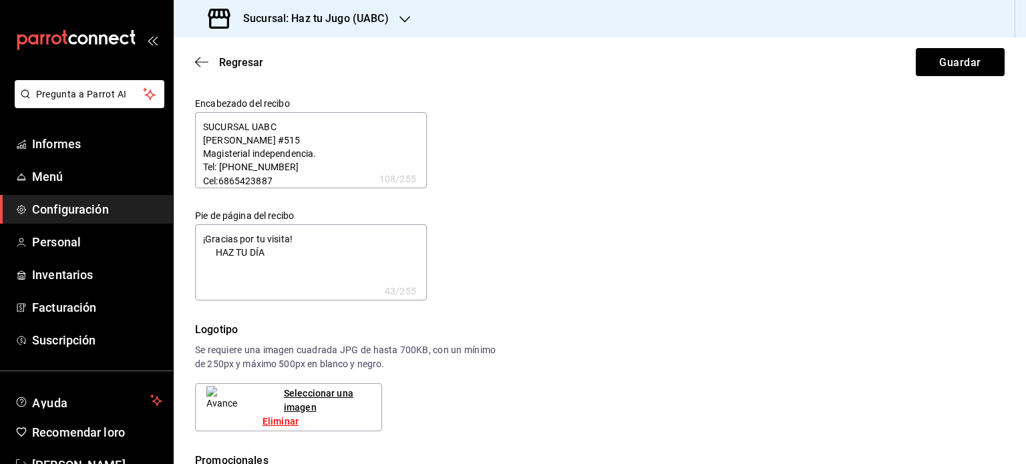
type textarea "x"
type textarea "SUCURSAL UABC [PERSON_NAME] #515 Magisterial independencia. Tel: [PHONE_NUMBER]…"
type textarea "x"
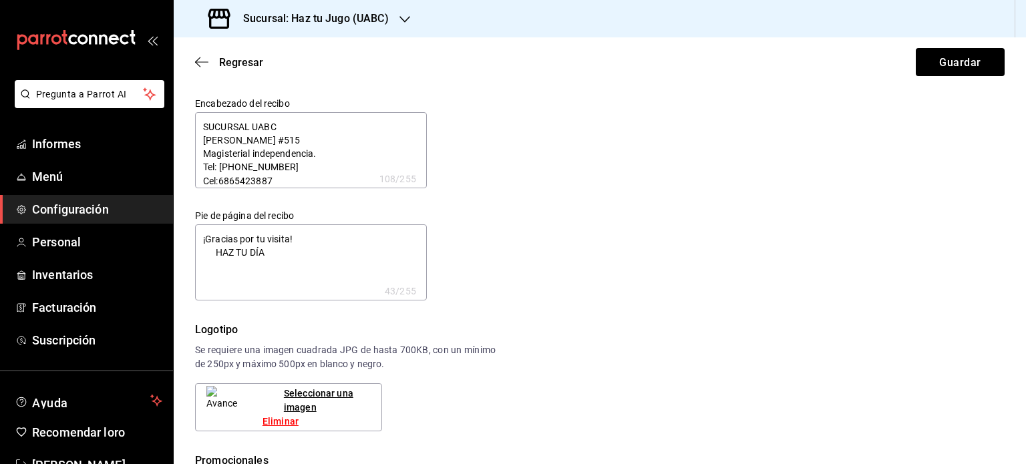
type textarea "SUCURSAL UABC [PERSON_NAME] #515 Magisterial independencia. Tel: [PHONE_NUMBER]…"
type textarea "x"
type textarea "SUCURSAL UABC [PERSON_NAME] #515 Magisterial independencia. Tel: [PHONE_NUMBER]…"
type textarea "x"
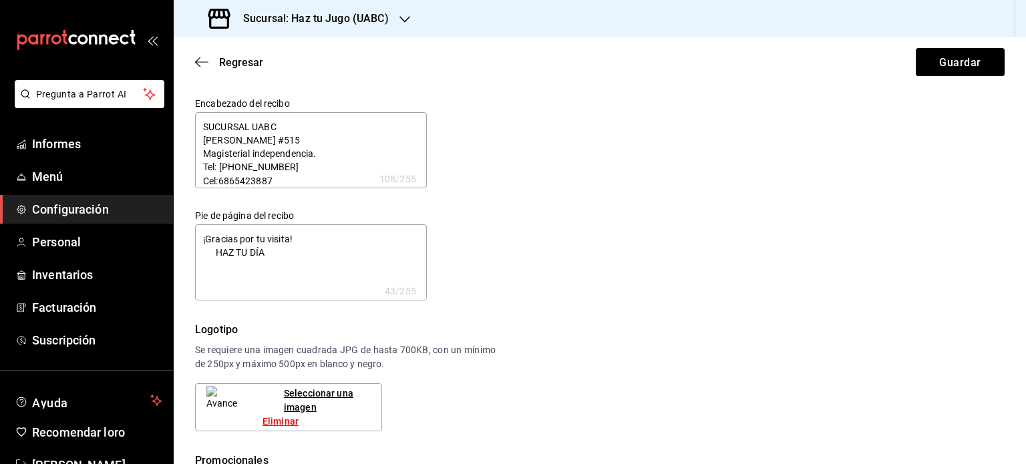
type textarea "x"
type textarea "SUCURSAL UABC [PERSON_NAME] #515 Magisterial independencia. Tel: [PHONE_NUMBER]…"
type textarea "x"
type textarea "SUCURSAL UABC [PERSON_NAME] #515 Magisterial independencia. Tel: [PHONE_NUMBER]…"
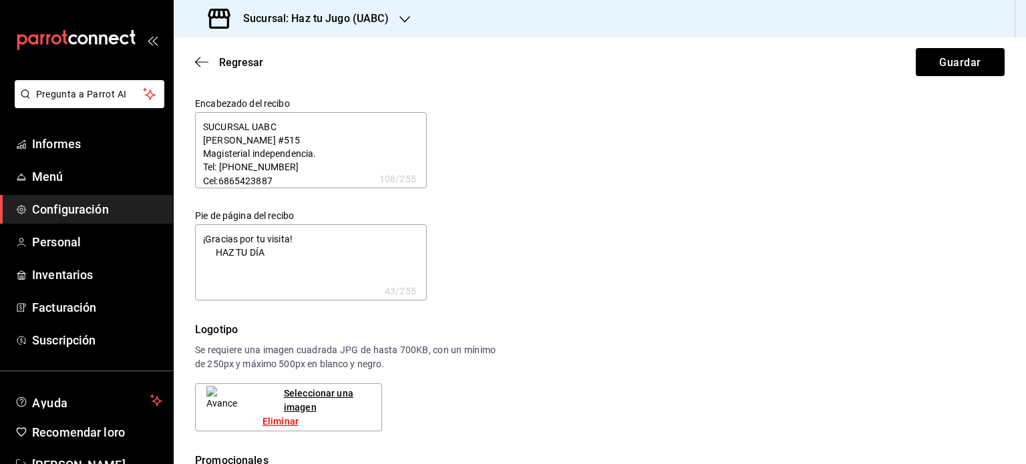
type textarea "x"
type textarea "SUCURSAL UABC [PERSON_NAME] #515 Magisterial independencia. Tel: [PHONE_NUMBER]…"
type textarea "x"
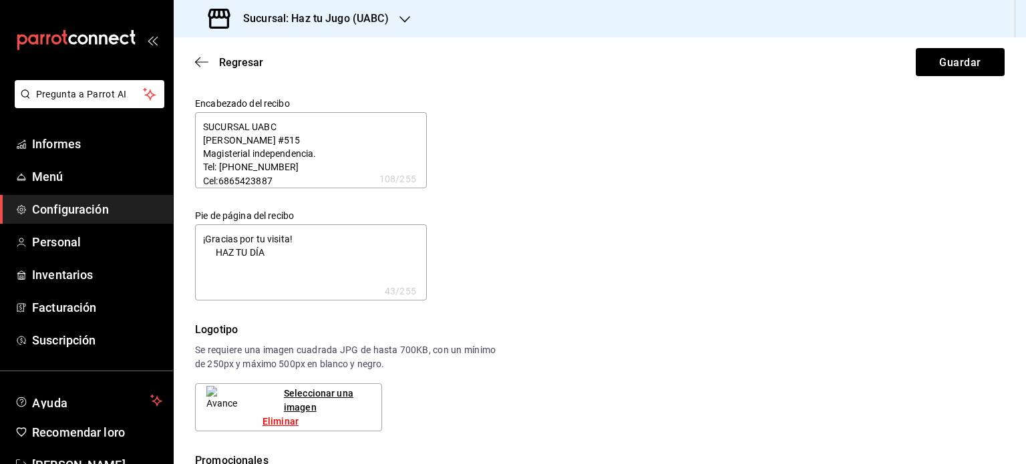
type textarea "SUCURSAL UABC [PERSON_NAME] #515 Magisterial independencia. Tel: [PHONE_NUMBER]…"
type textarea "x"
type textarea "SUCURSAL UABC [PERSON_NAME] #515 Magisterial independencia. Tel: [PHONE_NUMBER]…"
type textarea "x"
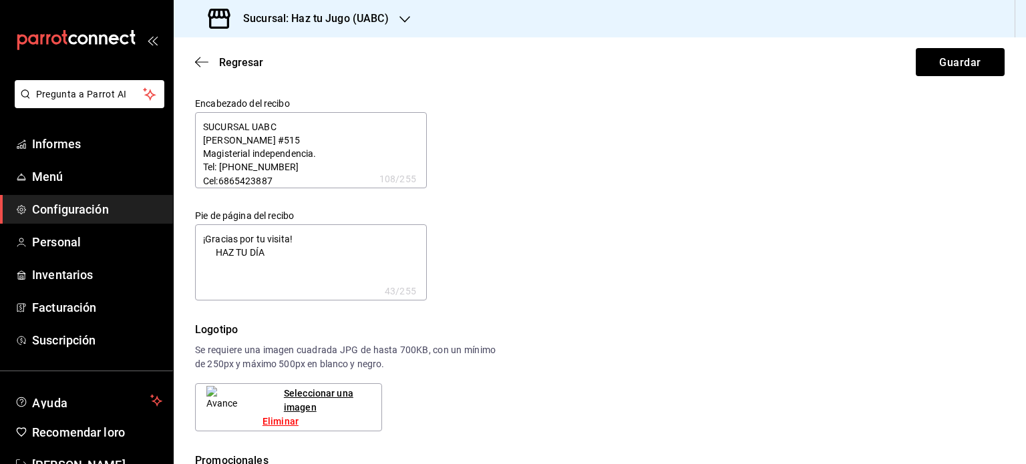
type textarea "x"
type textarea "SUCURSAL UABC [PERSON_NAME] #515 Magisterial independencia. Tel: [PHONE_NUMBER]…"
type textarea "x"
type textarea "SUCURSAL UABC [PERSON_NAME] #515 Magisterial independencia. Tel: [PHONE_NUMBER]…"
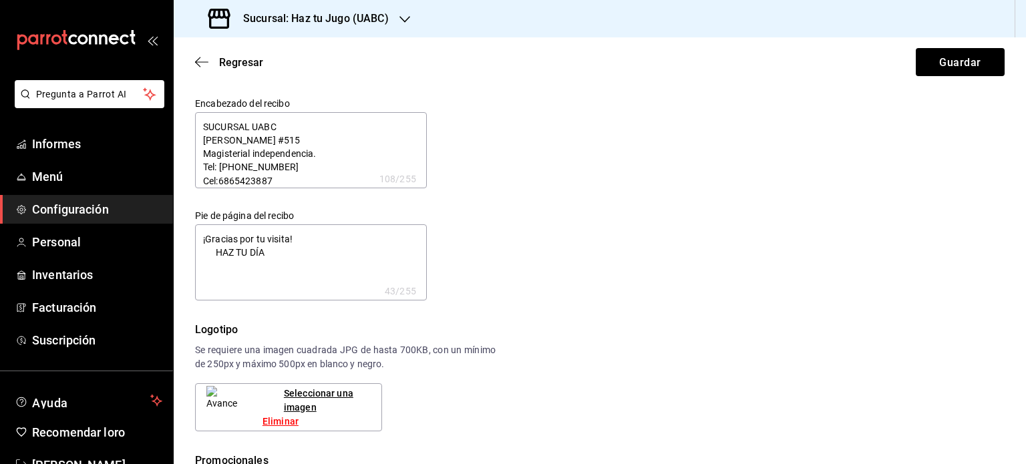
type textarea "x"
type textarea "SUCURSAL UABC [PERSON_NAME] #515 Magisterial independencia. Tel: [PHONE_NUMBER]…"
type textarea "x"
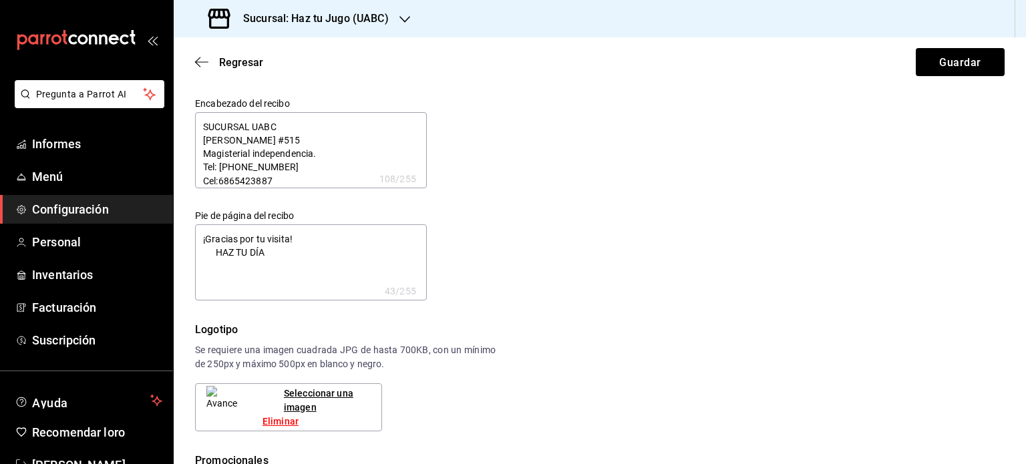
type textarea "SUCURSAL UABC [PERSON_NAME] #515 Magisterial independencia. Tel: [PHONE_NUMBER]…"
type textarea "x"
type textarea "SUCURSAL UABC [PERSON_NAME] #515 Magisterial independencia. Tel: [PHONE_NUMBER]…"
type textarea "x"
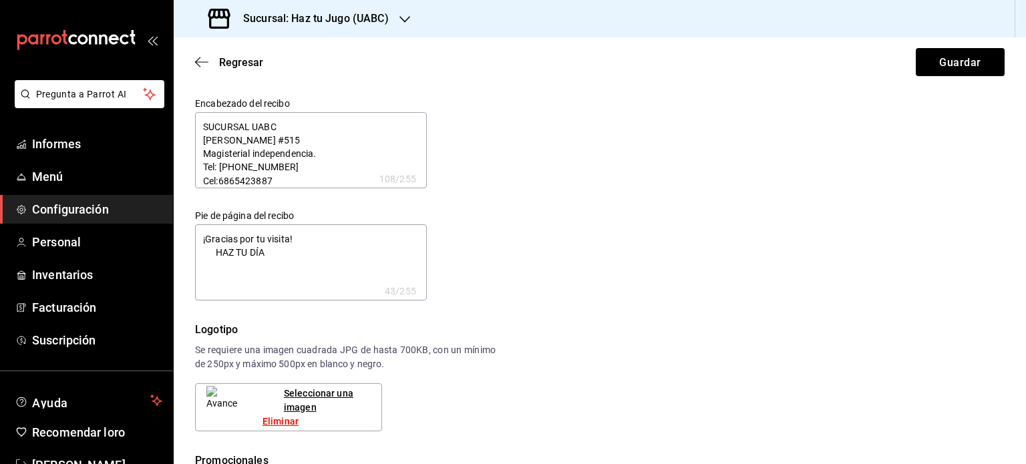
type textarea "x"
type textarea "SUCURSAL UABC [PERSON_NAME] #515 Magisterial independencia. Tel: [PHONE_NUMBER]…"
type textarea "x"
type textarea "SUCURSAL UABC [PERSON_NAME] #515 Magisterial independencia. Tel: [PHONE_NUMBER]…"
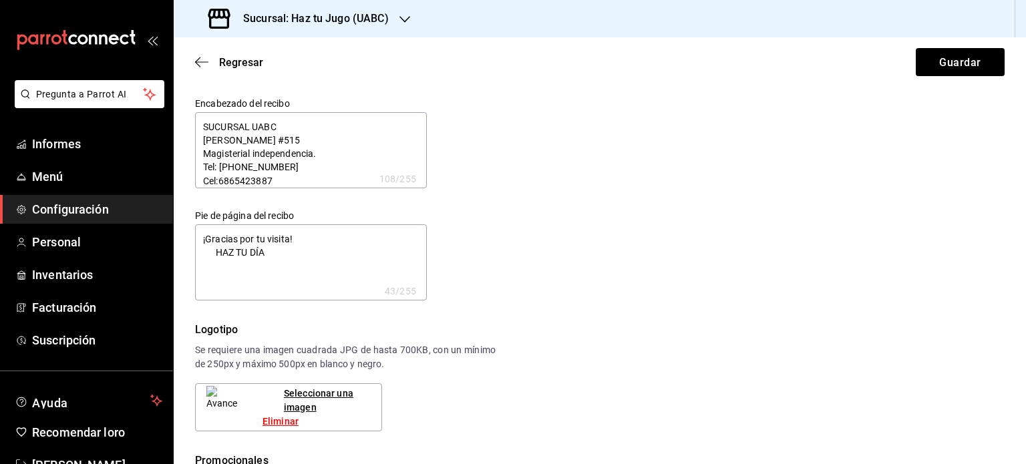
type textarea "x"
type textarea "SUCURSAL UABC [PERSON_NAME] #515 Magisterial independencia. Tel: [PHONE_NUMBER]…"
type textarea "x"
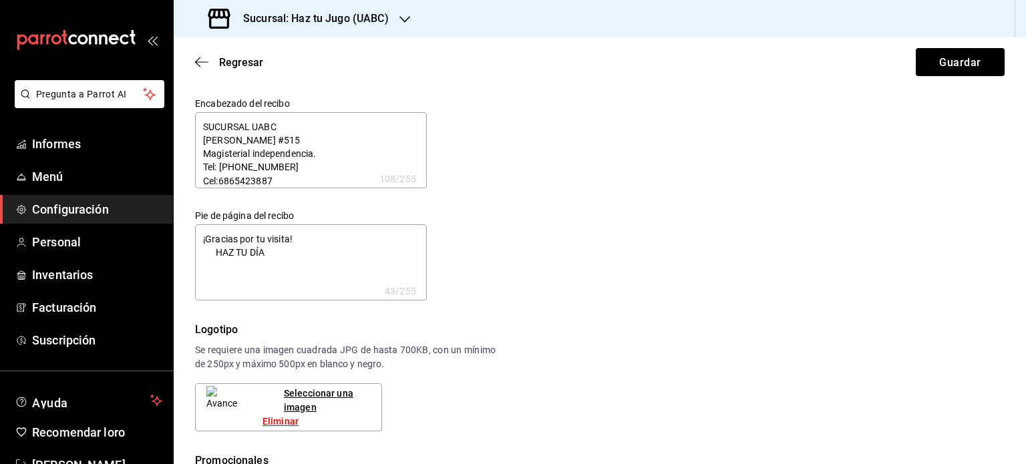
type textarea "SUCURSAL UABC [PERSON_NAME] #515 Magisterial independencia. Tel: [PHONE_NUMBER]…"
type textarea "x"
type textarea "SUCURSAL UABC [PERSON_NAME] #515 Magisterial independencia. Tel: [PHONE_NUMBER]…"
type textarea "x"
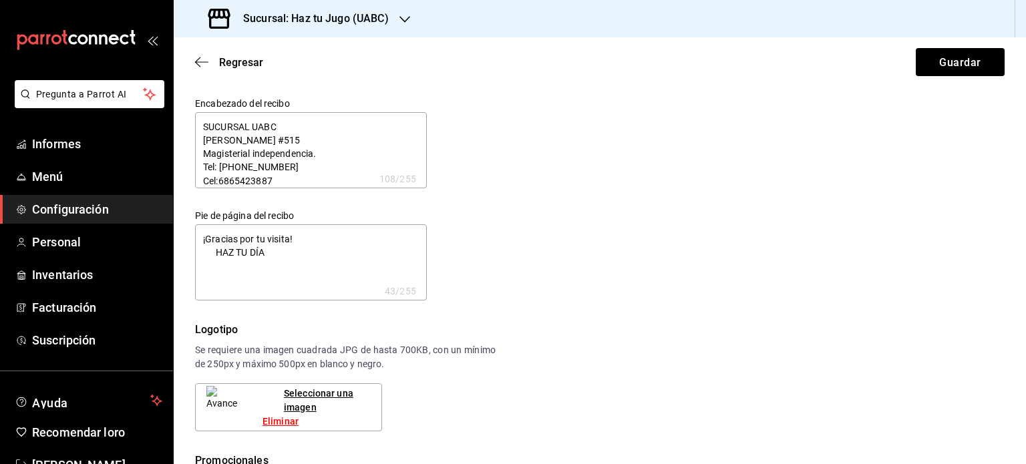
type textarea "x"
type textarea "SUCURSAL UABC [PERSON_NAME] #515 Magisterial independencia. Tel: [PHONE_NUMBER]…"
type textarea "x"
type textarea "SUCURSAL UABC [PERSON_NAME] #515 Magisterial independencia. Tel: [PHONE_NUMBER]…"
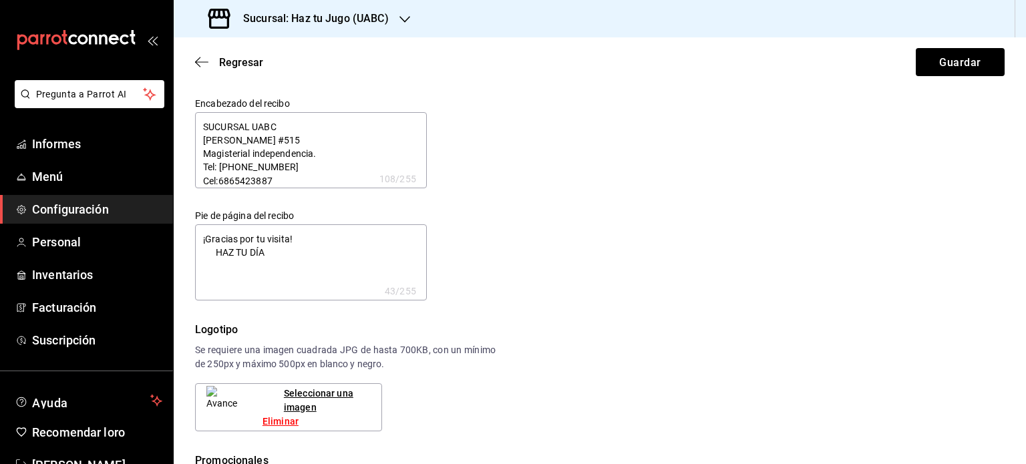
drag, startPoint x: 325, startPoint y: 126, endPoint x: 575, endPoint y: 161, distance: 252.3
click at [575, 161] on div "Encabezado del recibo SUCURSAL UABC [PERSON_NAME] #515 Magisterial independenci…" at bounding box center [592, 191] width 826 height 219
click at [267, 127] on textarea "SUCURSAL UABC [PERSON_NAME] #515 Magisterial independencia. Tel: [PHONE_NUMBER]…" at bounding box center [311, 150] width 232 height 76
click at [350, 141] on textarea "SUCURSAL UABC [PERSON_NAME] #515 Magisterial independencia. Tel: [PHONE_NUMBER]…" at bounding box center [311, 150] width 232 height 76
click at [204, 154] on textarea "SUCURSAL UABC [PERSON_NAME] #515, Magisterial independencia. Tel: [PHONE_NUMBER…" at bounding box center [311, 150] width 232 height 76
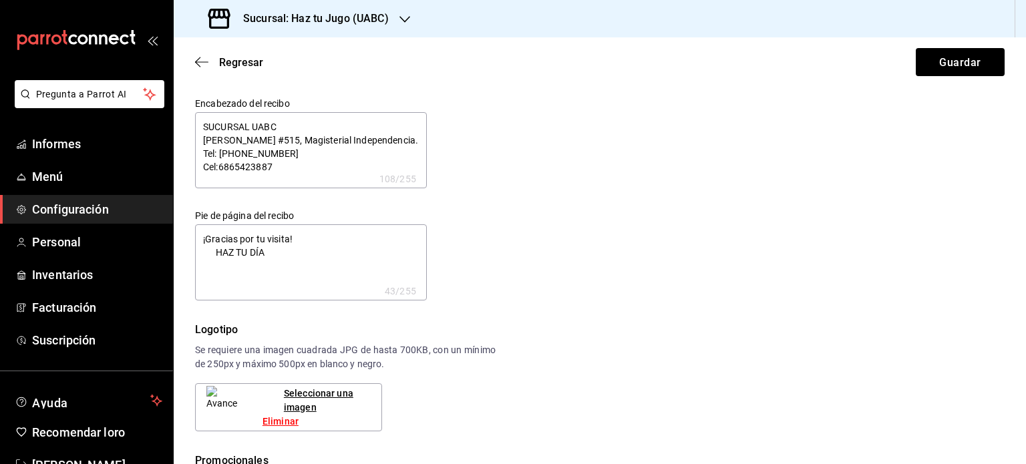
click at [299, 138] on textarea "SUCURSAL UABC [PERSON_NAME] #515, Magisterial Independencia. Tel: [PHONE_NUMBER…" at bounding box center [311, 150] width 232 height 76
click at [313, 142] on textarea "SUCURSAL UABC [PERSON_NAME][STREET_ADDRESS], Magisterial Independencia. Tel: [P…" at bounding box center [311, 150] width 232 height 76
click at [297, 157] on textarea "SUCURSAL UABC [PERSON_NAME] 515 Magisterial Independencia. Tel: [PHONE_NUMBER] …" at bounding box center [311, 150] width 232 height 76
click at [295, 164] on textarea "SUCURSAL UABC [PERSON_NAME] 515 Magisterial Independencia Tel: [PHONE_NUMBER] C…" at bounding box center [311, 150] width 232 height 76
click at [201, 166] on textarea "SUCURSAL UABC [PERSON_NAME] 515 Magisterial Independencia Tel: [PHONE_NUMBER], …" at bounding box center [311, 150] width 232 height 76
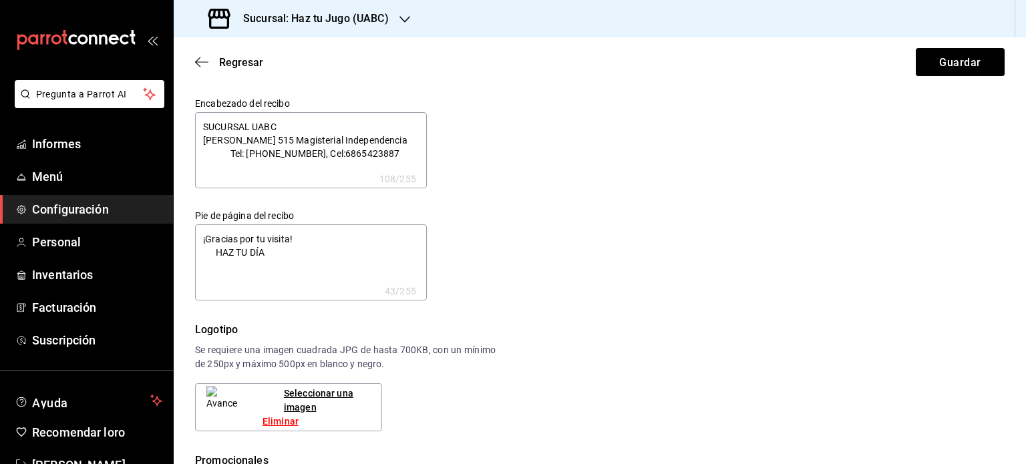
click at [309, 138] on textarea "SUCURSAL UABC [PERSON_NAME] 515 Magisterial Independencia Tel: [PHONE_NUMBER], …" at bounding box center [311, 150] width 232 height 76
click at [291, 138] on textarea "SUCURSAL UABC [PERSON_NAME] 515 Magisterial Independencia Tel: [PHONE_NUMBER], …" at bounding box center [311, 150] width 232 height 76
click at [201, 142] on textarea "SUCURSAL UABC [PERSON_NAME] # 515 Magisterial Independencia Tel: [PHONE_NUMBER]…" at bounding box center [311, 150] width 232 height 76
click at [198, 156] on textarea "SUCURSAL UABC [PERSON_NAME] # 515 Magisterial Independencia Tel: [PHONE_NUMBER]…" at bounding box center [311, 150] width 232 height 76
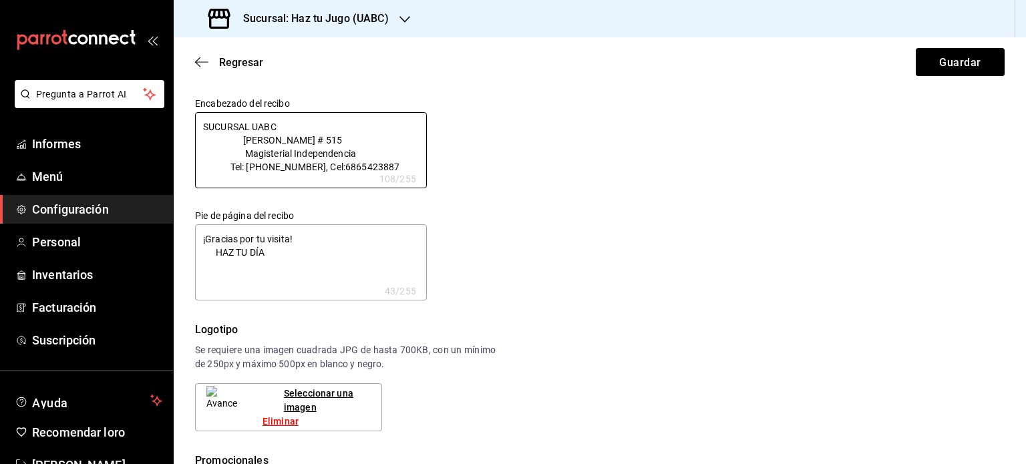
click at [200, 239] on textarea "¡Gracias por tu visita! HAZ TU DÍA" at bounding box center [311, 262] width 232 height 76
click at [205, 251] on textarea "¡Gracias por tu visita! HAZ TU DÍA" at bounding box center [311, 262] width 232 height 76
click at [333, 257] on textarea "¡Gracias por tu visita! HAZ TU DÍA" at bounding box center [311, 262] width 232 height 76
click at [252, 253] on textarea "¡Gracias por tu visita! HAZ TU DÍA..." at bounding box center [311, 262] width 232 height 76
click at [574, 257] on div "Encabezado del recibo SUCURSAL UABC [PERSON_NAME] # 515 Magisterial Independenc…" at bounding box center [592, 191] width 826 height 219
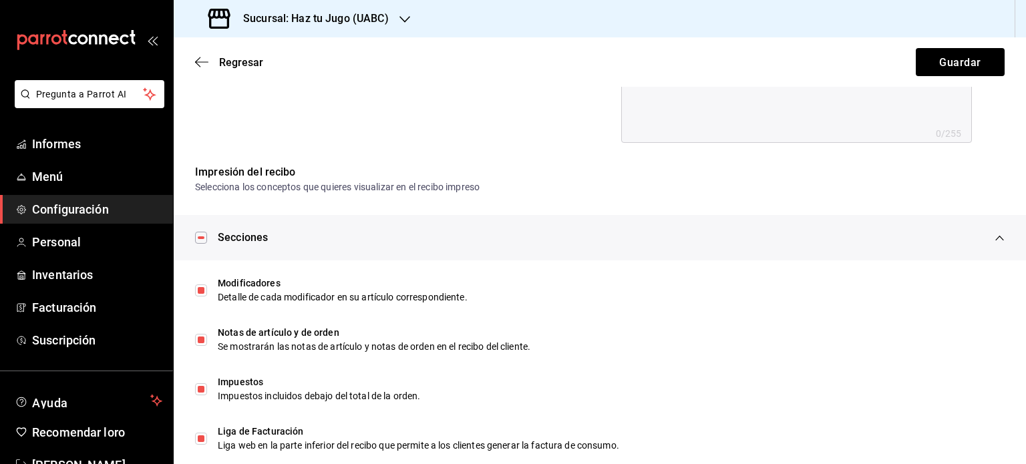
scroll to position [663, 0]
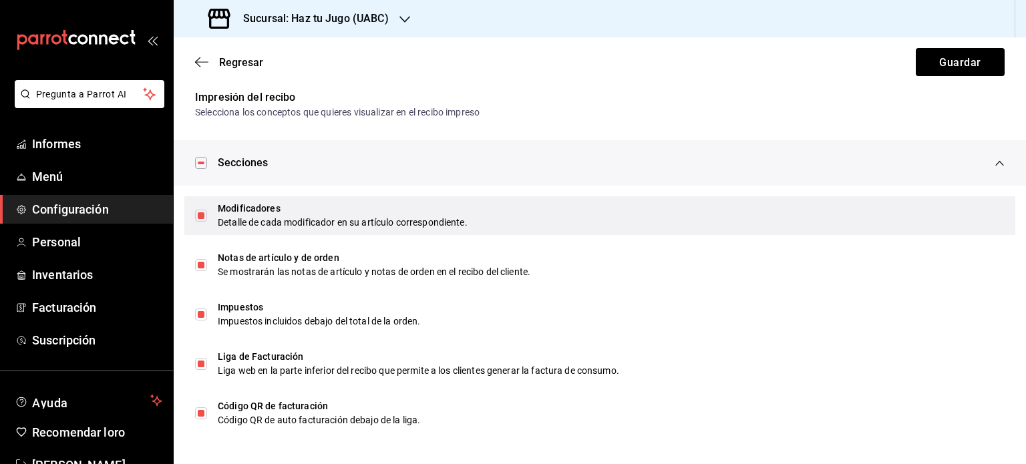
click at [464, 214] on div "Modificadores" at bounding box center [611, 209] width 787 height 14
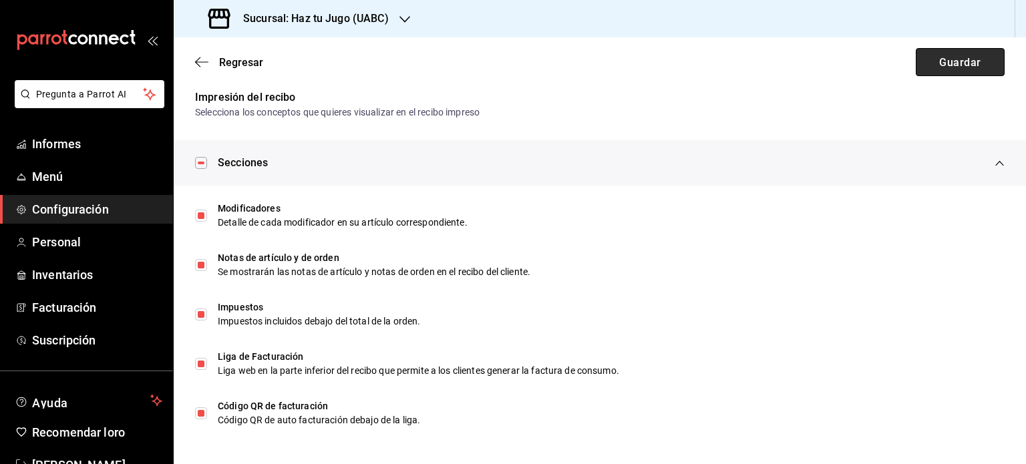
click at [939, 66] on font "Guardar" at bounding box center [959, 61] width 41 height 13
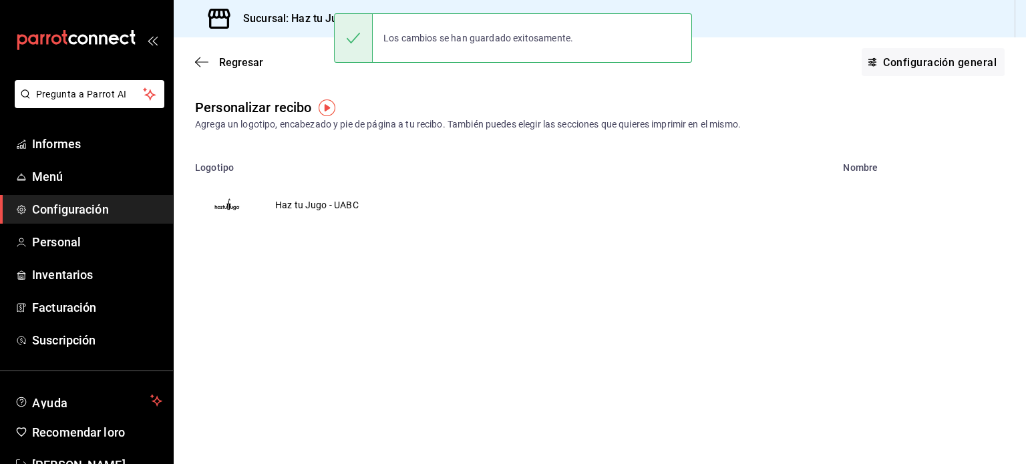
click at [107, 207] on font "Configuración" at bounding box center [70, 209] width 77 height 14
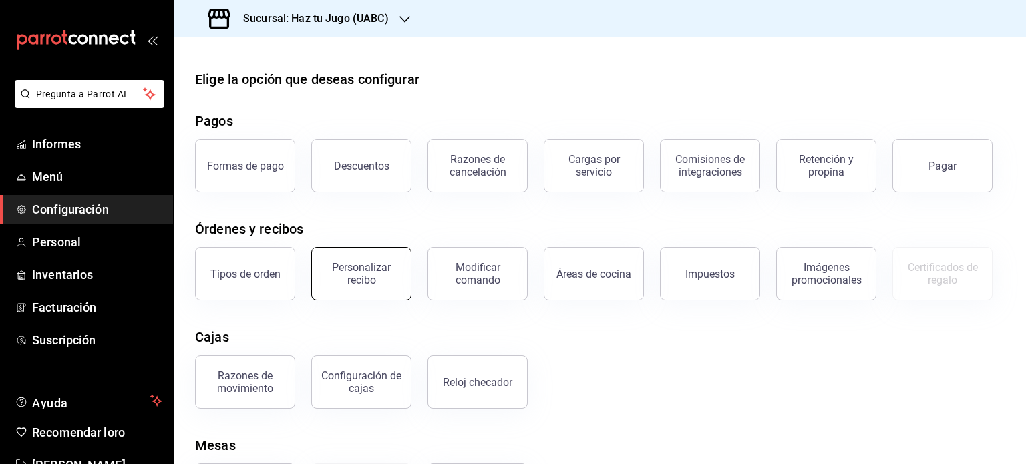
click at [393, 283] on div "Personalizar recibo" at bounding box center [361, 273] width 83 height 25
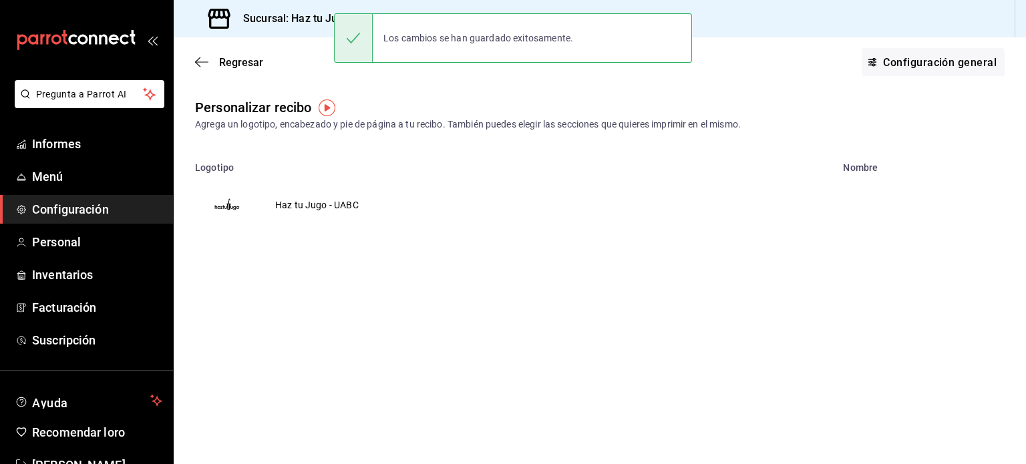
click at [329, 206] on td "Haz tu Jugo - UABC" at bounding box center [317, 205] width 116 height 64
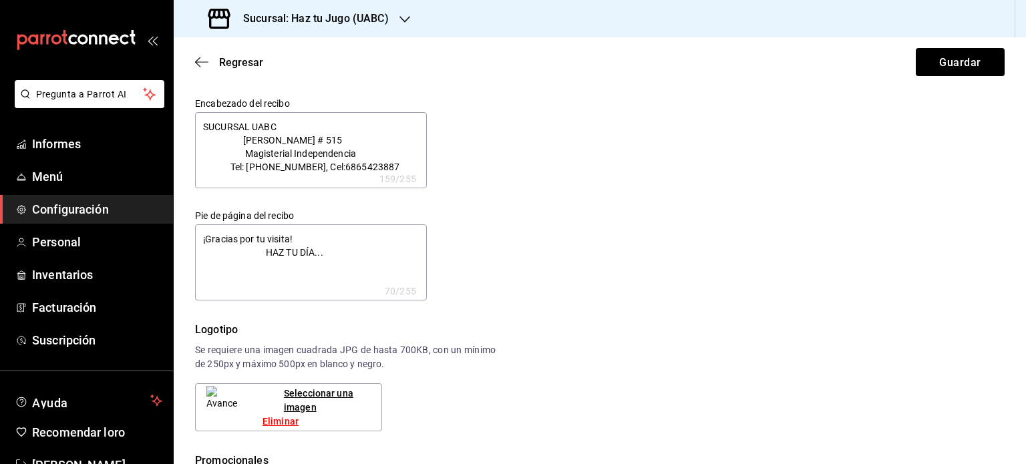
click at [202, 124] on textarea "SUCURSAL UABC [PERSON_NAME] # 515 Magisterial Independencia Tel: [PHONE_NUMBER]…" at bounding box center [311, 150] width 232 height 76
click at [968, 53] on button "Guardar" at bounding box center [960, 62] width 89 height 28
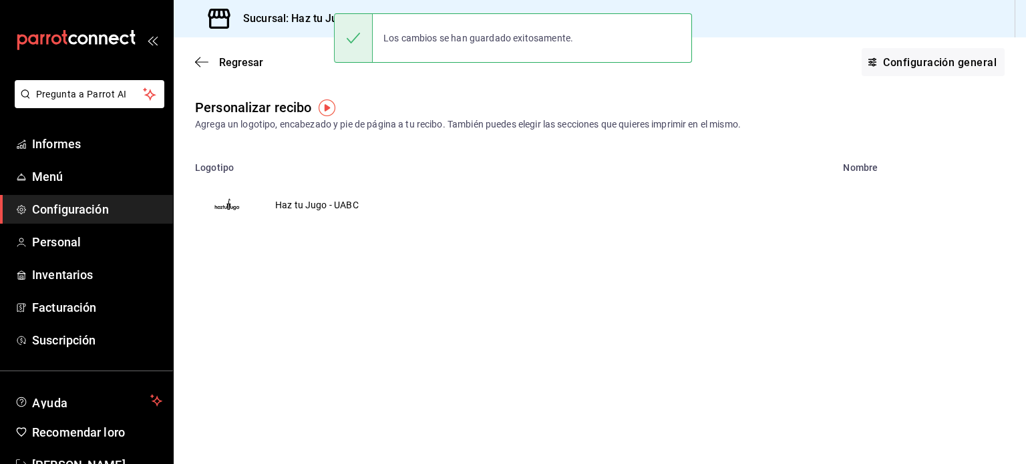
click at [338, 203] on td "Haz tu Jugo - UABC" at bounding box center [317, 205] width 116 height 64
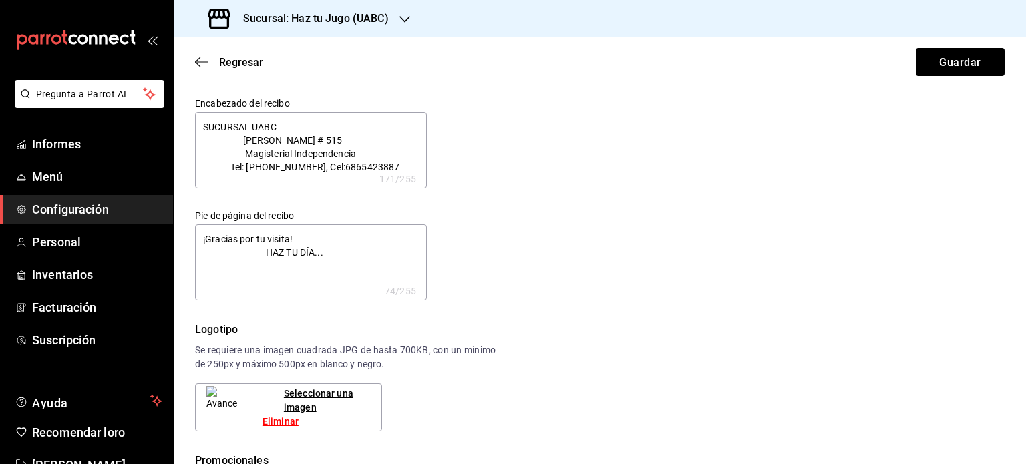
click at [199, 126] on textarea "SUCURSAL UABC [PERSON_NAME] # 515 Magisterial Independencia Tel: [PHONE_NUMBER]…" at bounding box center [311, 150] width 232 height 76
click at [198, 241] on textarea "¡Gracias por tu visita! HAZ TU DÍA..." at bounding box center [311, 262] width 232 height 76
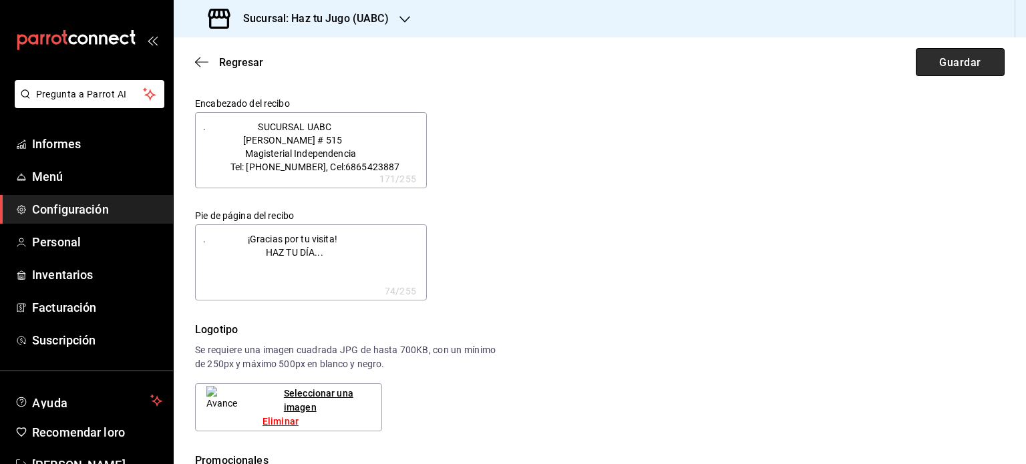
click at [939, 60] on font "Guardar" at bounding box center [959, 61] width 41 height 13
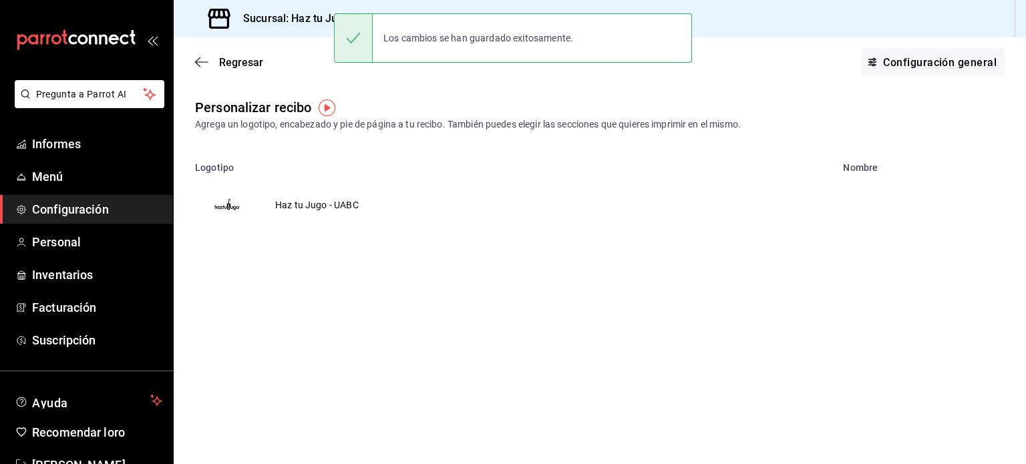
click at [330, 204] on td "Haz tu Jugo - UABC" at bounding box center [317, 205] width 116 height 64
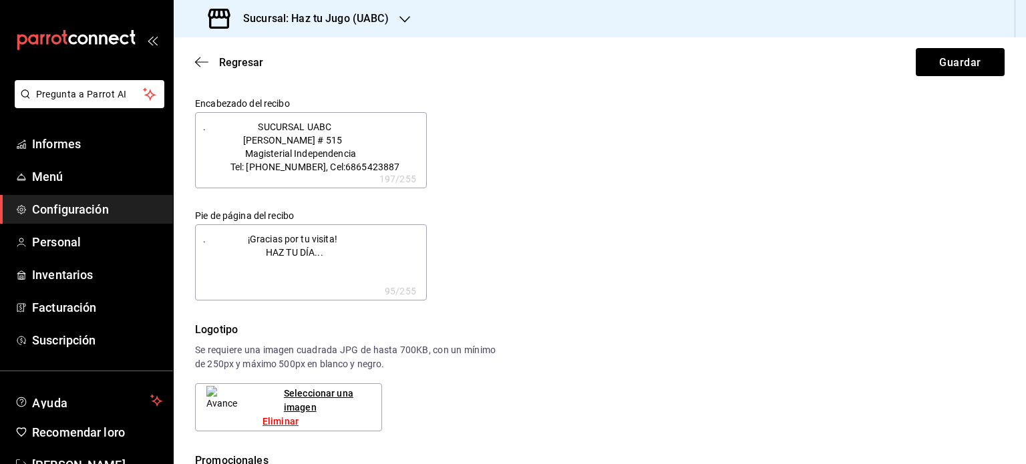
click at [653, 200] on div "Encabezado del recibo . SUCURSAL UABC [PERSON_NAME] # 515 Magisterial Independe…" at bounding box center [592, 191] width 826 height 219
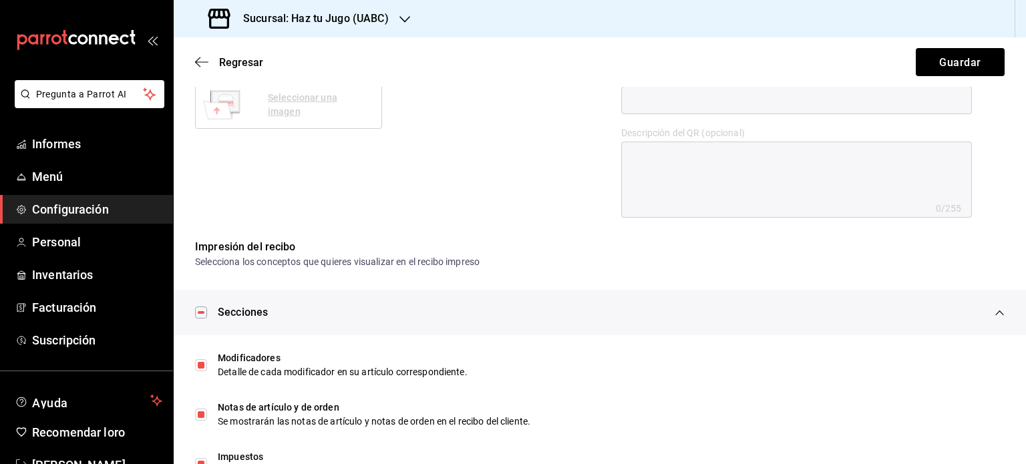
scroll to position [663, 0]
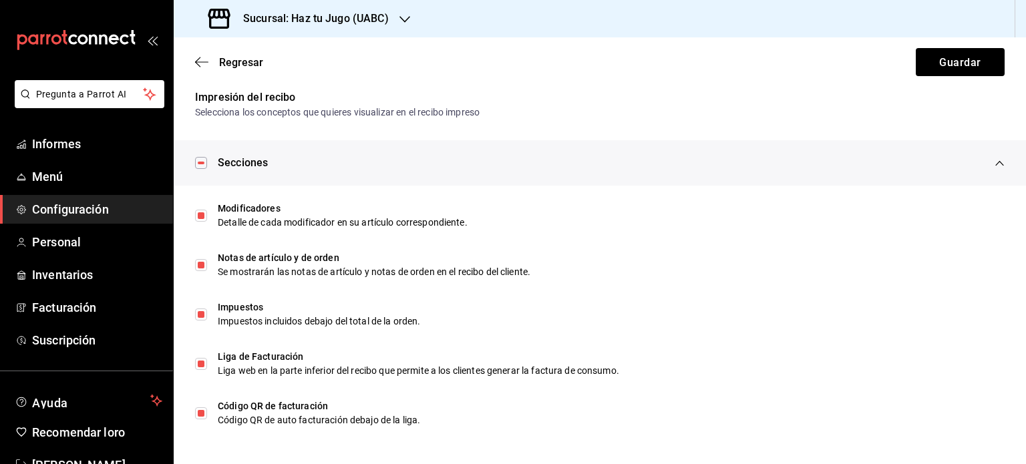
click at [104, 214] on font "Configuración" at bounding box center [70, 209] width 77 height 14
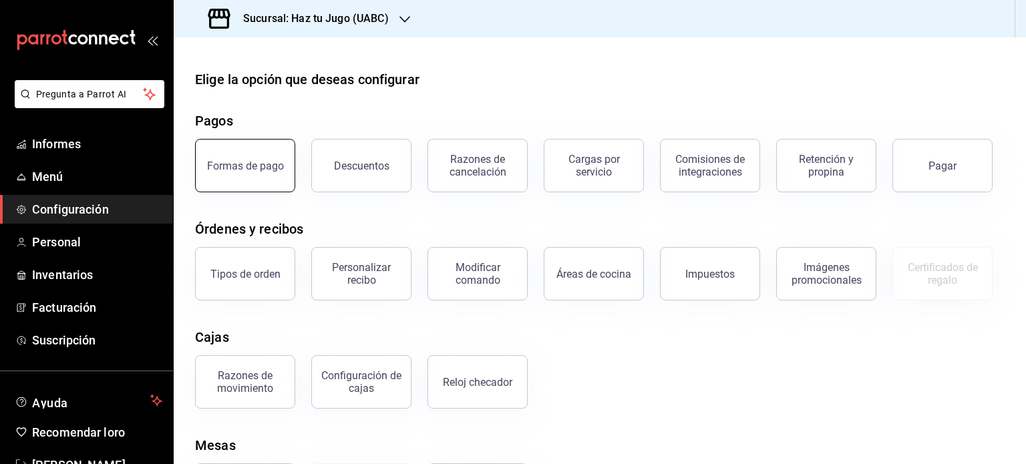
click at [251, 180] on button "Formas de pago" at bounding box center [245, 165] width 100 height 53
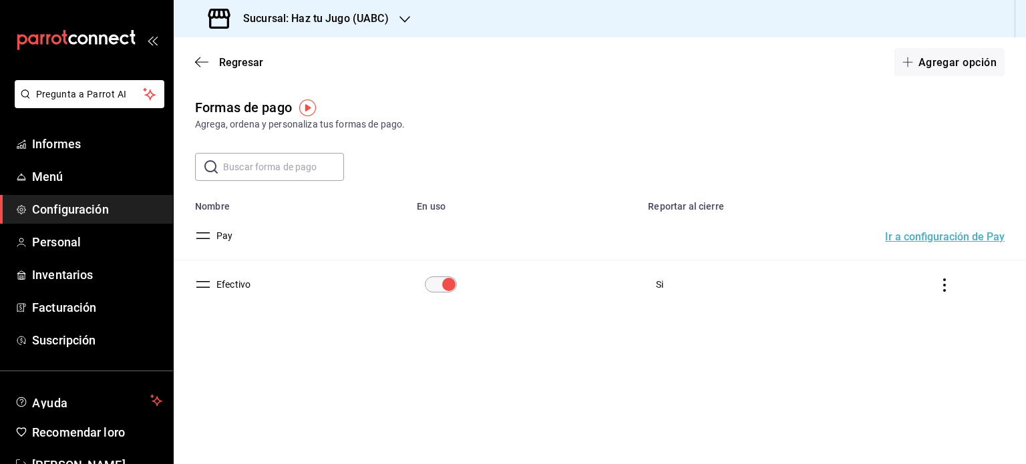
click at [53, 208] on font "Configuración" at bounding box center [70, 209] width 77 height 14
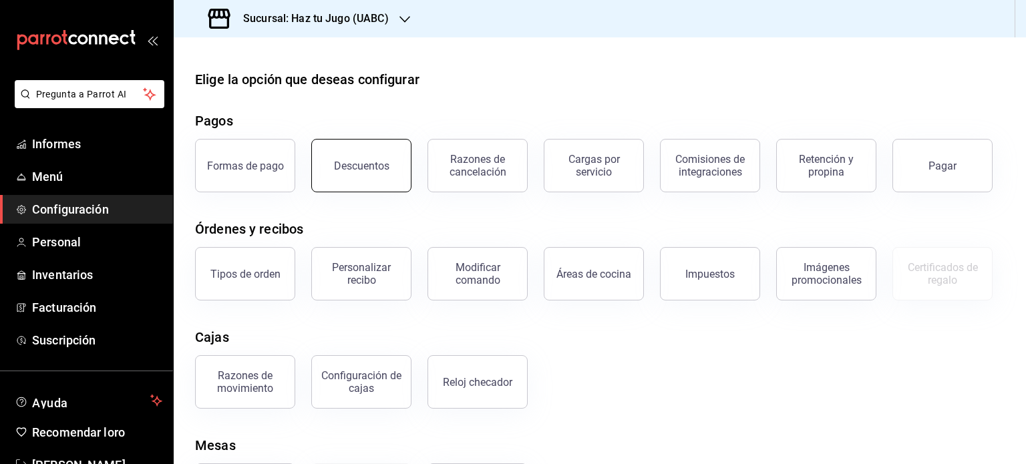
click at [379, 152] on button "Descuentos" at bounding box center [361, 165] width 100 height 53
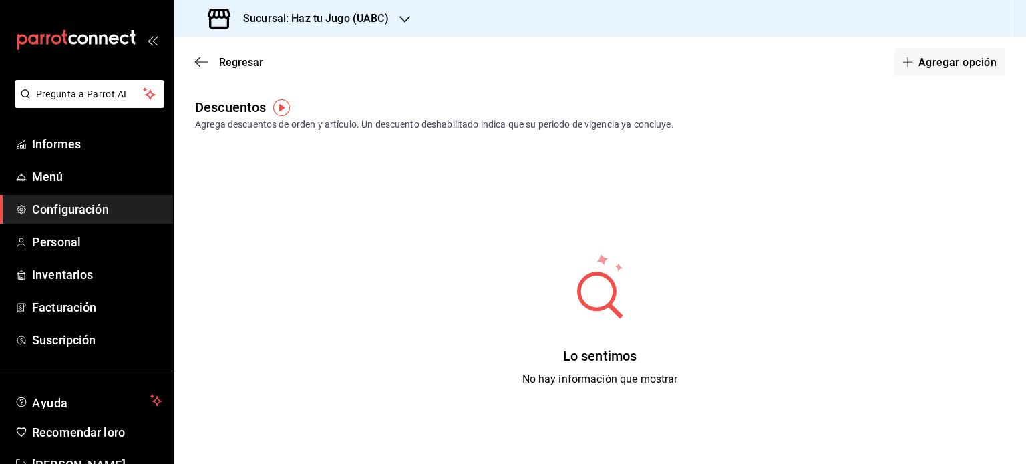
click at [100, 204] on font "Configuración" at bounding box center [70, 209] width 77 height 14
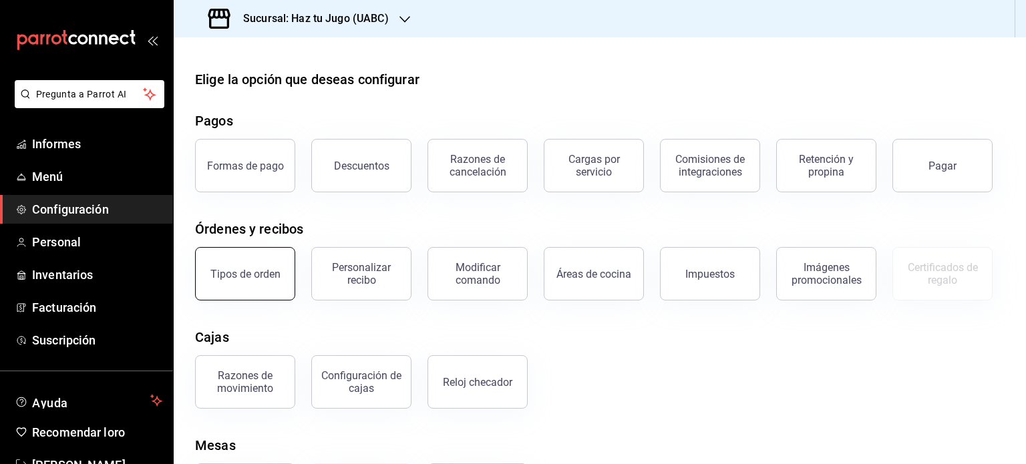
click at [247, 291] on button "Tipos de orden" at bounding box center [245, 273] width 100 height 53
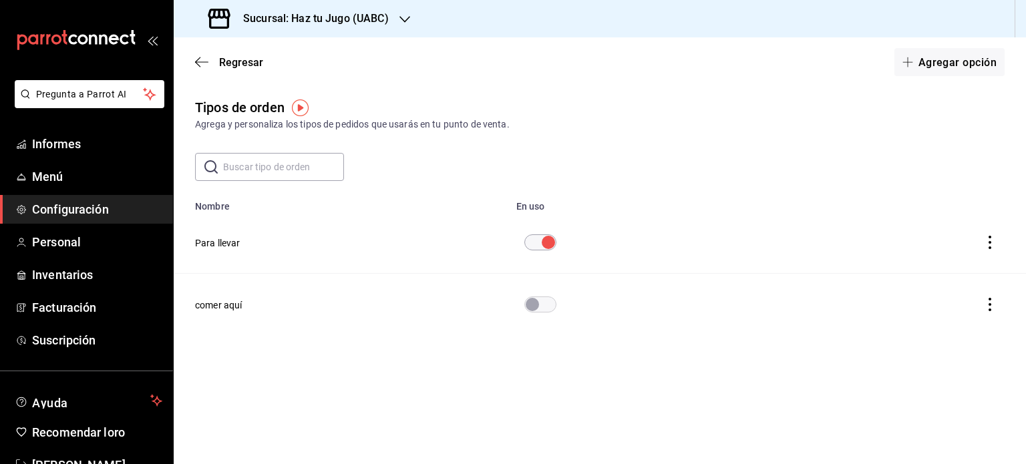
click at [102, 208] on font "Configuración" at bounding box center [70, 209] width 77 height 14
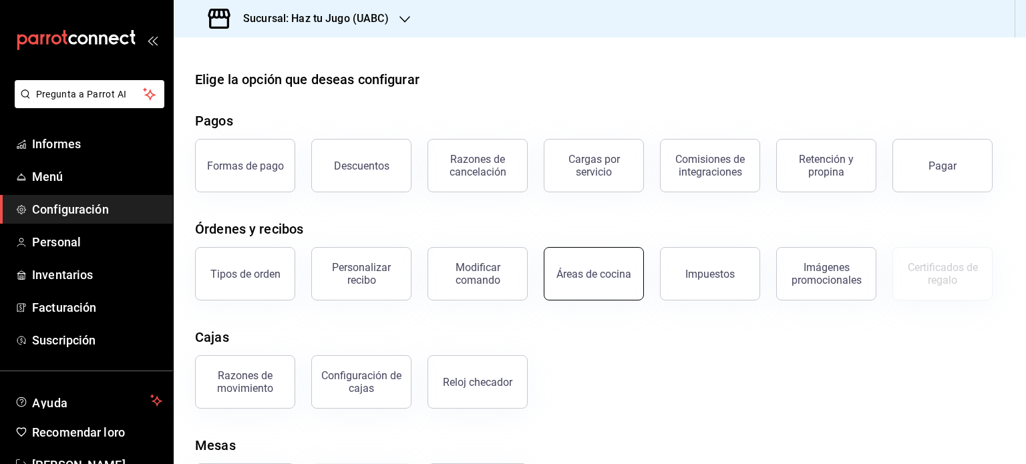
click at [575, 266] on button "Áreas de cocina" at bounding box center [594, 273] width 100 height 53
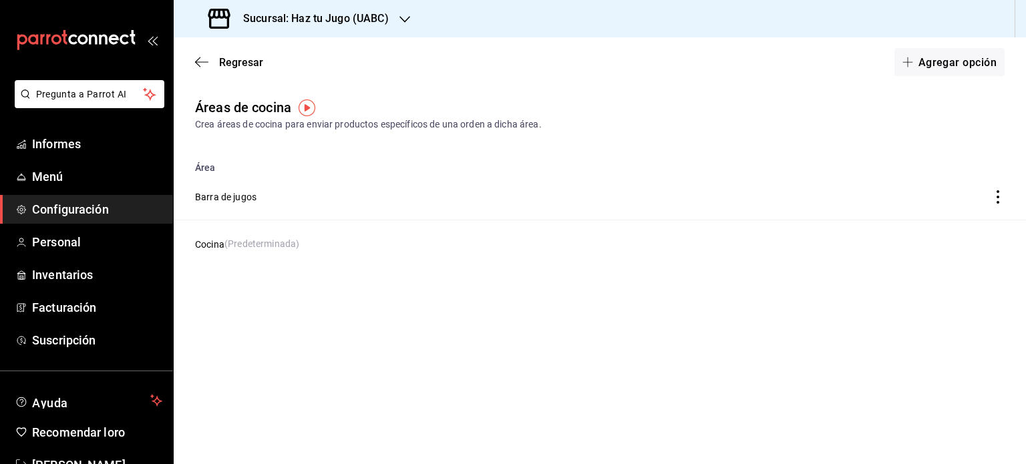
click at [113, 205] on span "Configuración" at bounding box center [97, 209] width 130 height 18
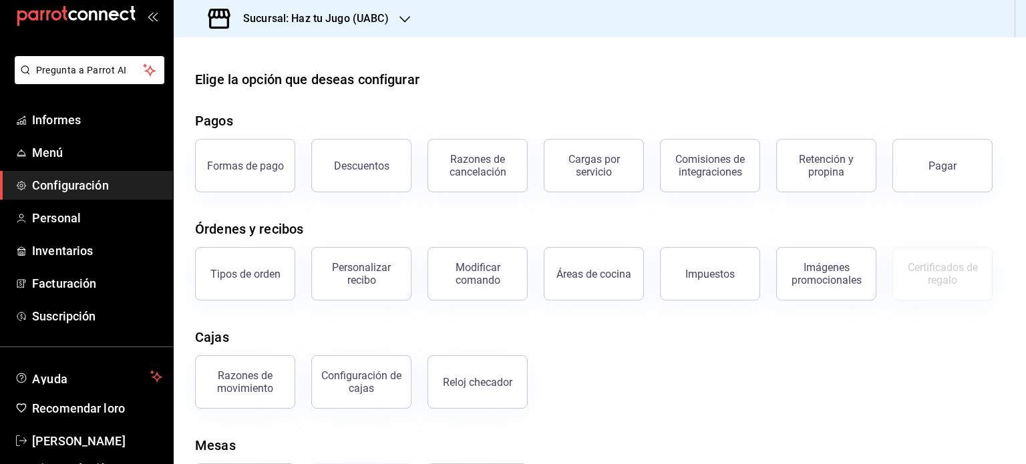
scroll to position [27, 0]
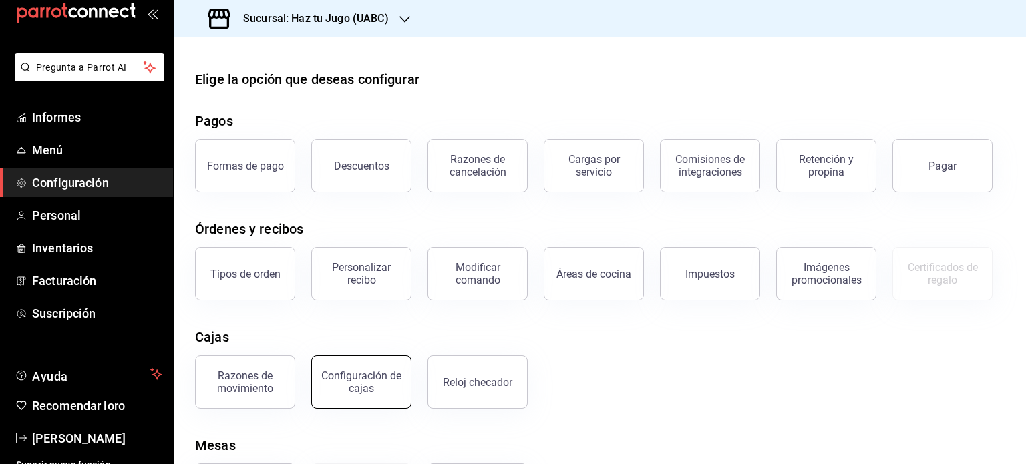
click at [365, 384] on font "Configuración de cajas" at bounding box center [361, 381] width 80 height 25
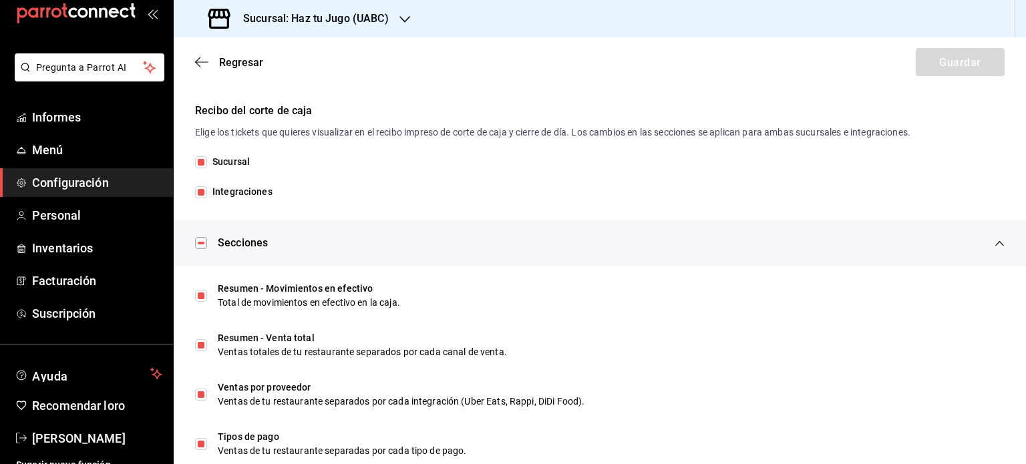
scroll to position [327, 0]
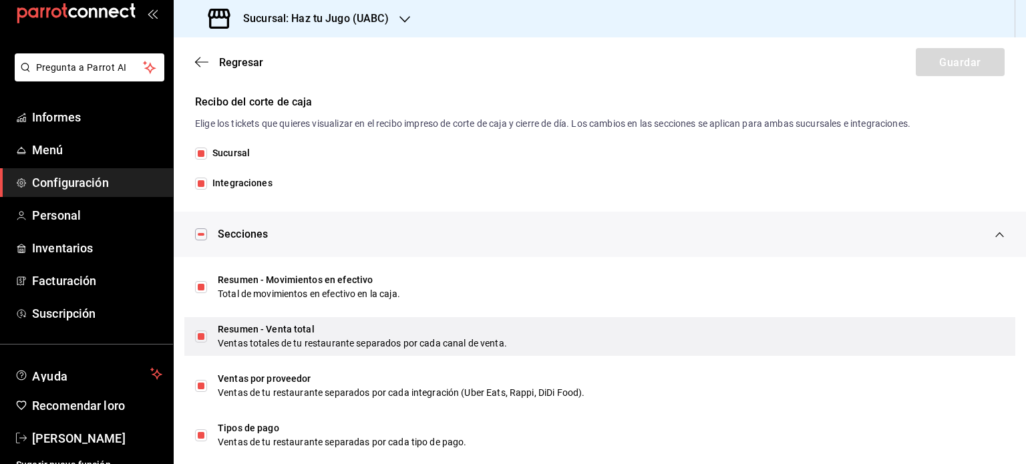
click at [863, 344] on div "Ventas totales de tu restaurante separados por cada canal de venta." at bounding box center [611, 344] width 787 height 14
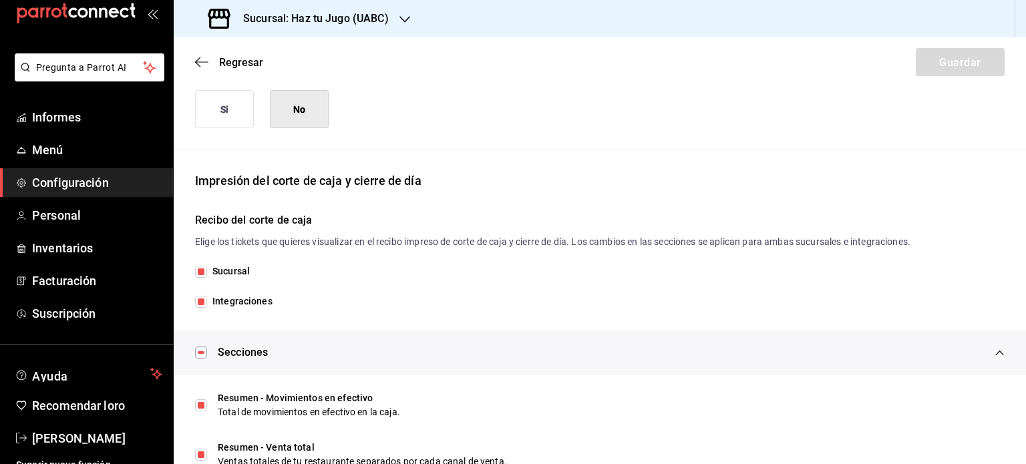
scroll to position [0, 0]
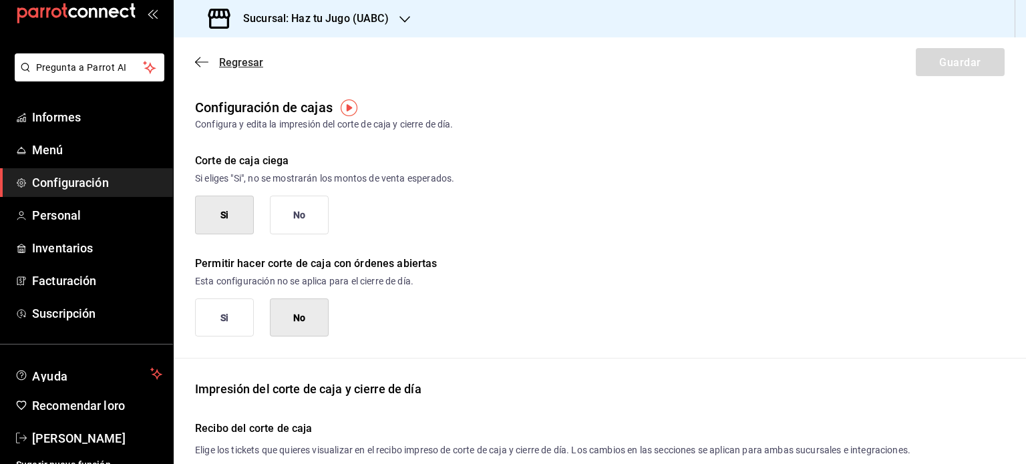
click at [200, 61] on icon "button" at bounding box center [201, 61] width 13 height 1
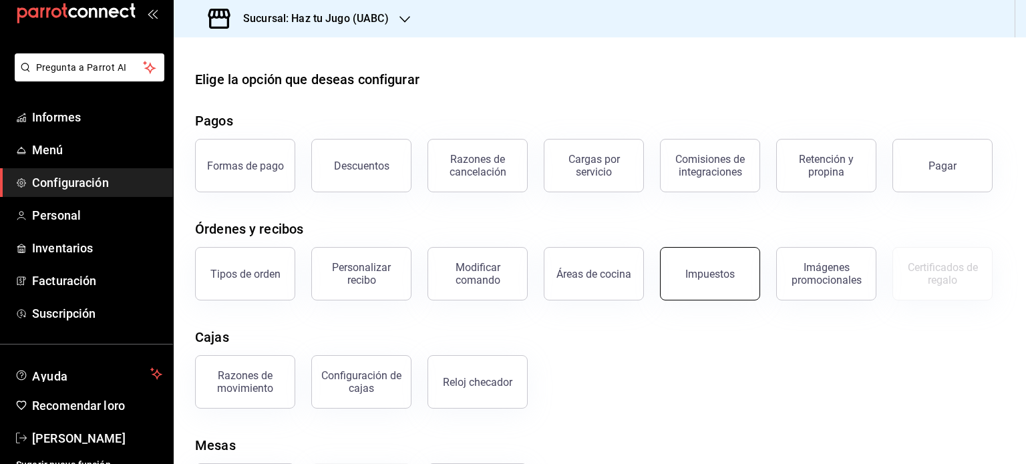
click at [704, 257] on button "Impuestos" at bounding box center [710, 273] width 100 height 53
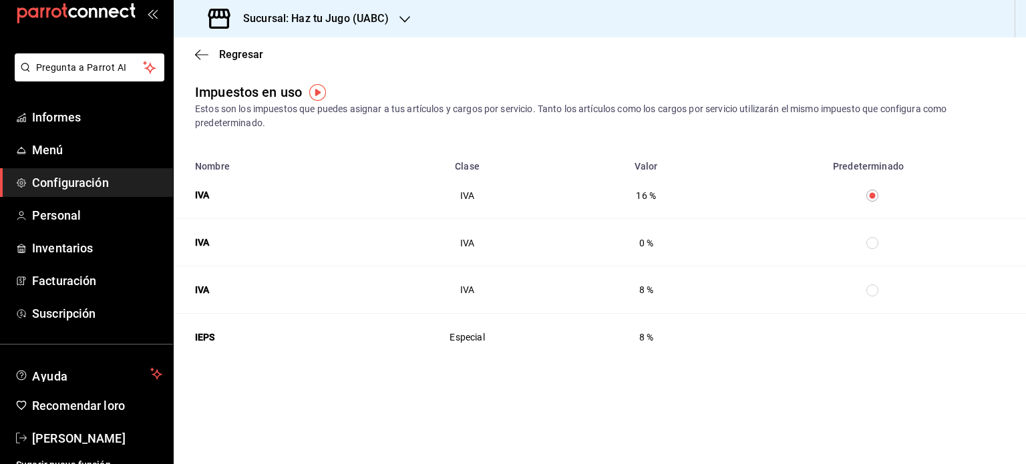
click at [65, 177] on font "Configuración" at bounding box center [70, 183] width 77 height 14
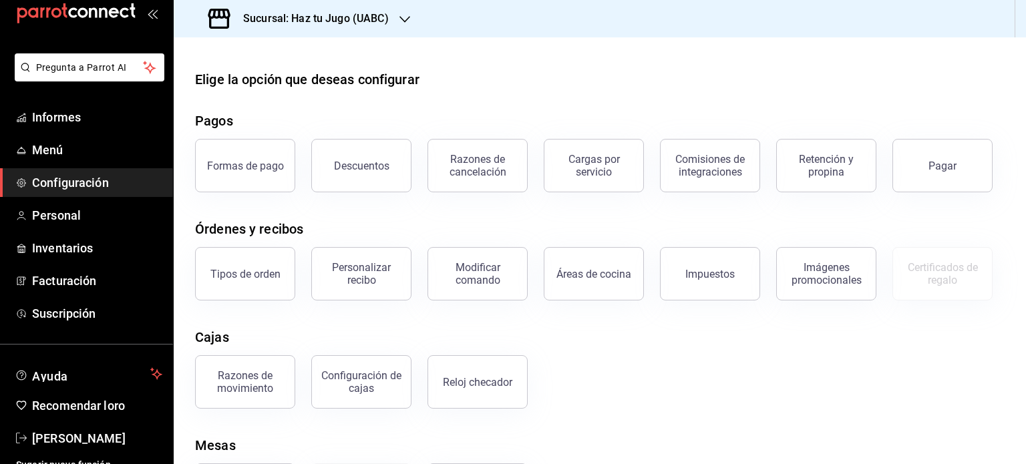
click at [675, 343] on div "Razones de movimiento Configuración [PERSON_NAME] Reloj checador" at bounding box center [592, 373] width 826 height 69
click at [486, 378] on font "Reloj checador" at bounding box center [477, 382] width 69 height 13
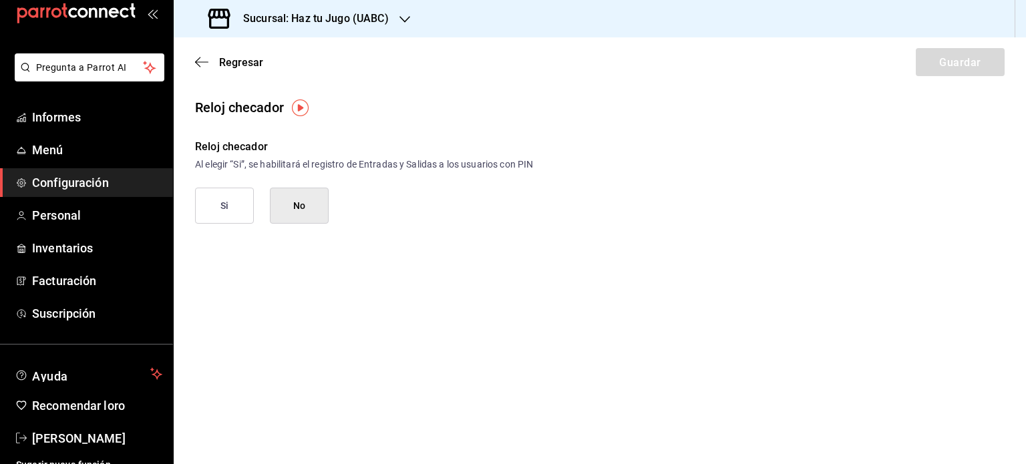
click at [85, 190] on span "Configuración" at bounding box center [97, 183] width 130 height 18
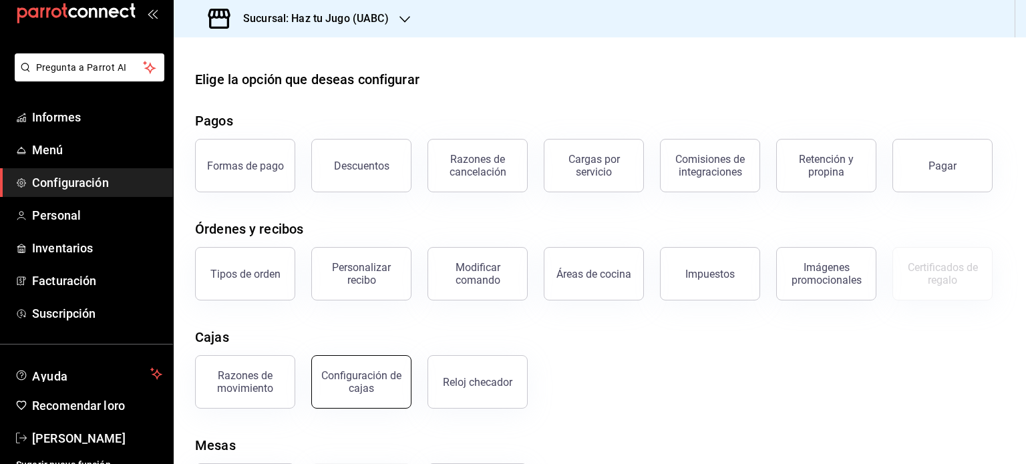
click at [361, 376] on font "Configuración de cajas" at bounding box center [361, 381] width 80 height 25
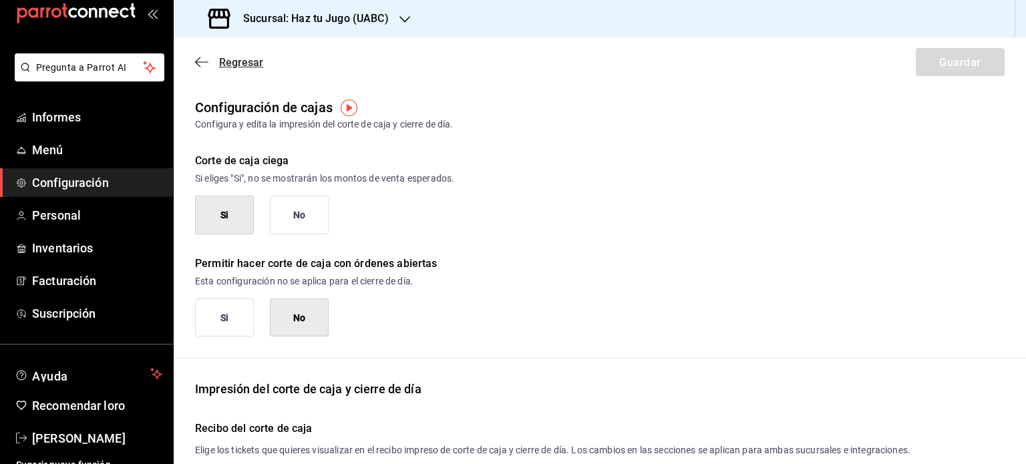
click at [200, 58] on icon "button" at bounding box center [201, 62] width 13 height 12
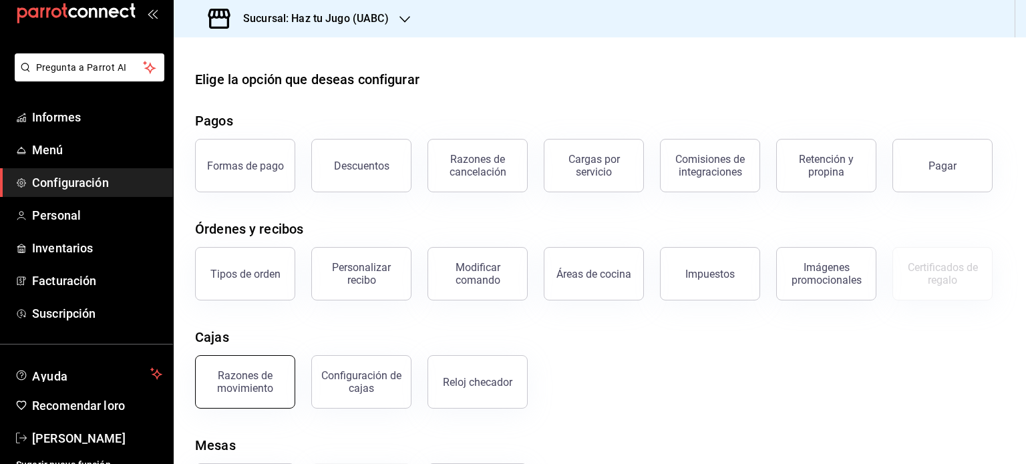
click at [222, 396] on button "Razones de movimiento" at bounding box center [245, 381] width 100 height 53
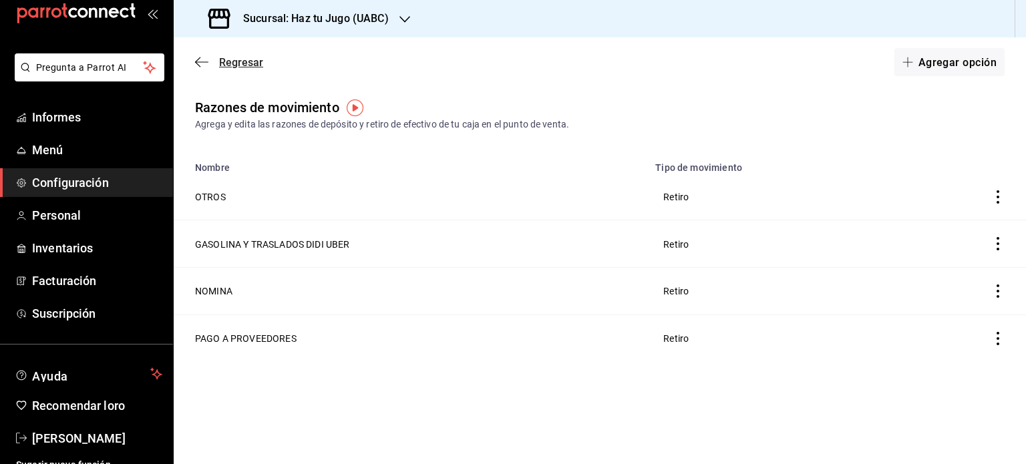
click at [201, 65] on icon "button" at bounding box center [201, 62] width 13 height 12
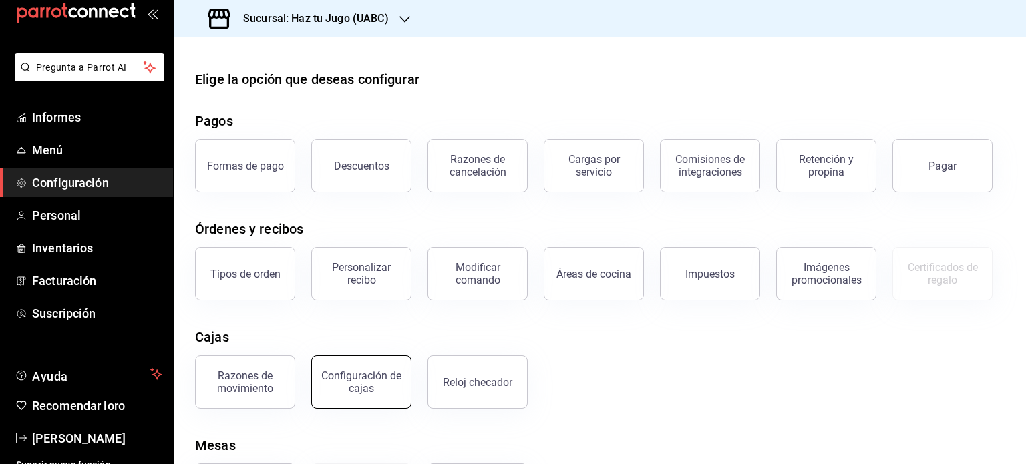
click at [370, 380] on font "Configuración de cajas" at bounding box center [361, 381] width 80 height 25
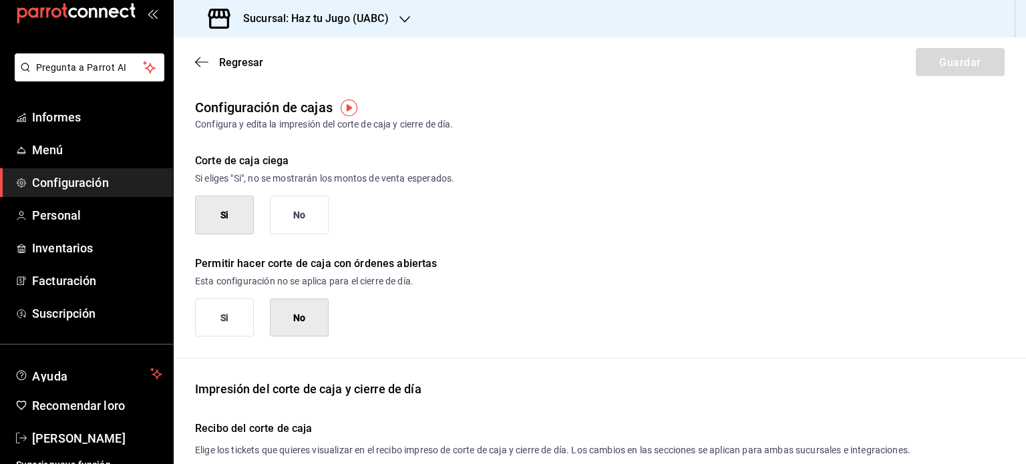
click at [612, 317] on div "Si No" at bounding box center [600, 318] width 810 height 39
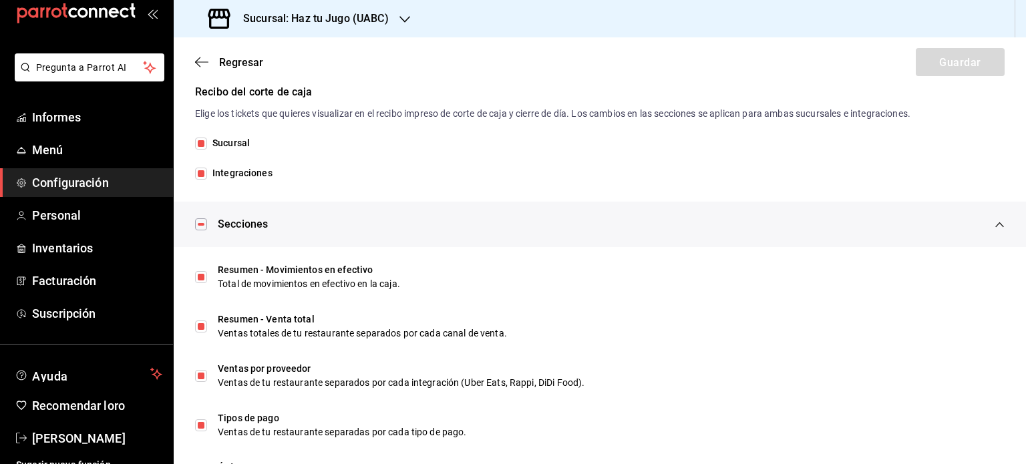
scroll to position [374, 0]
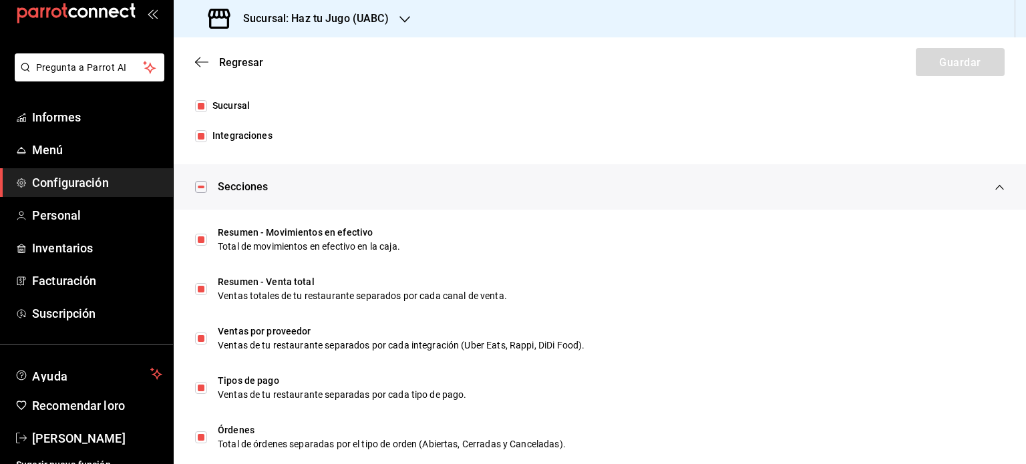
click at [203, 132] on input "Integraciones" at bounding box center [201, 136] width 12 height 12
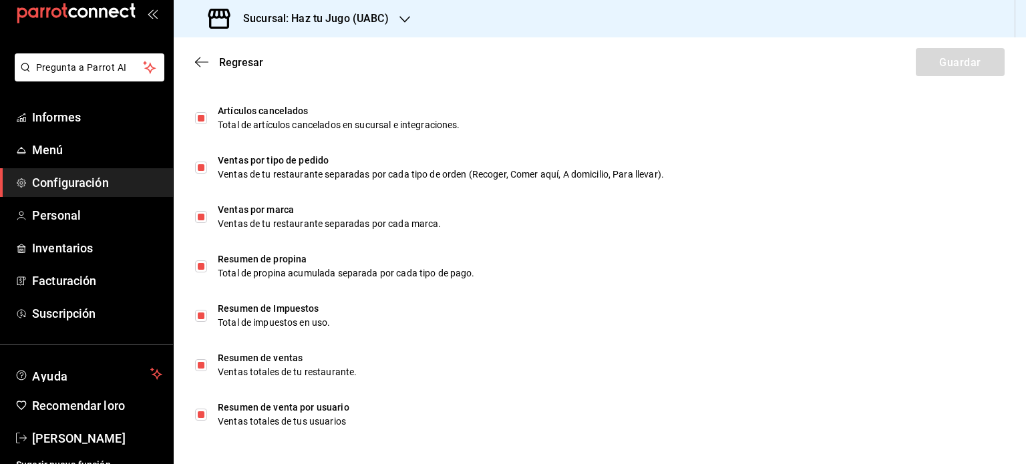
scroll to position [843, 0]
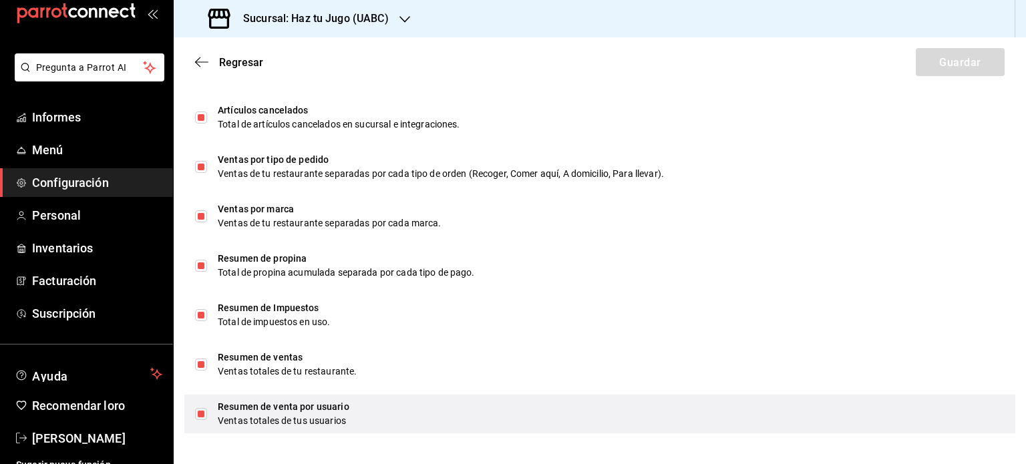
click at [200, 414] on input "checkbox" at bounding box center [201, 414] width 12 height 12
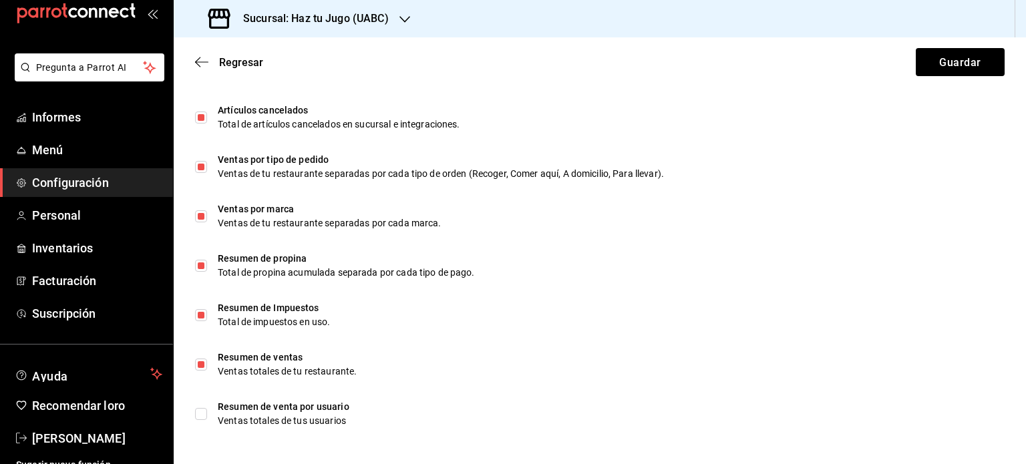
scroll to position [469, 0]
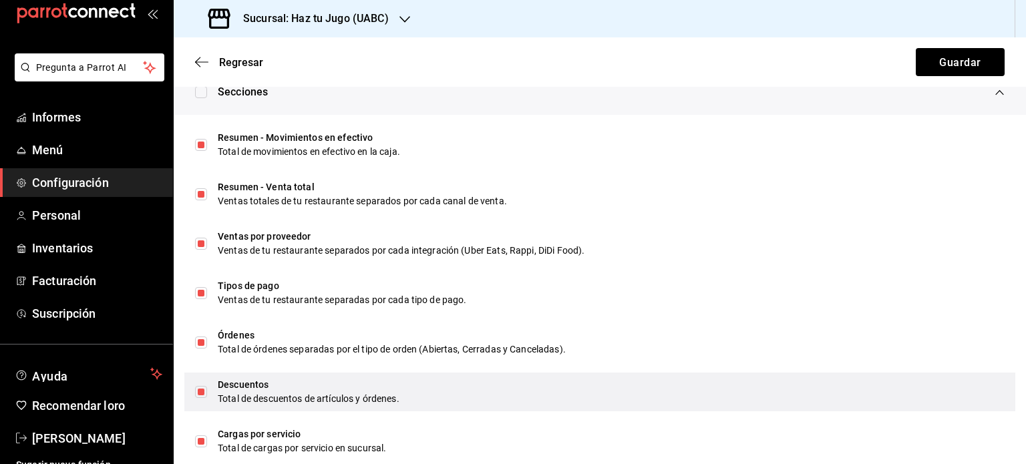
click at [200, 388] on input "checkbox" at bounding box center [201, 392] width 12 height 12
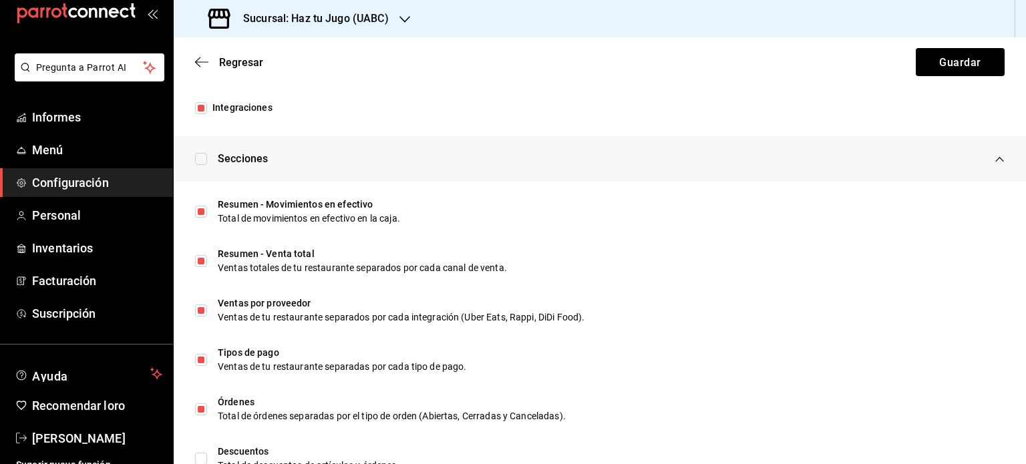
scroll to position [429, 0]
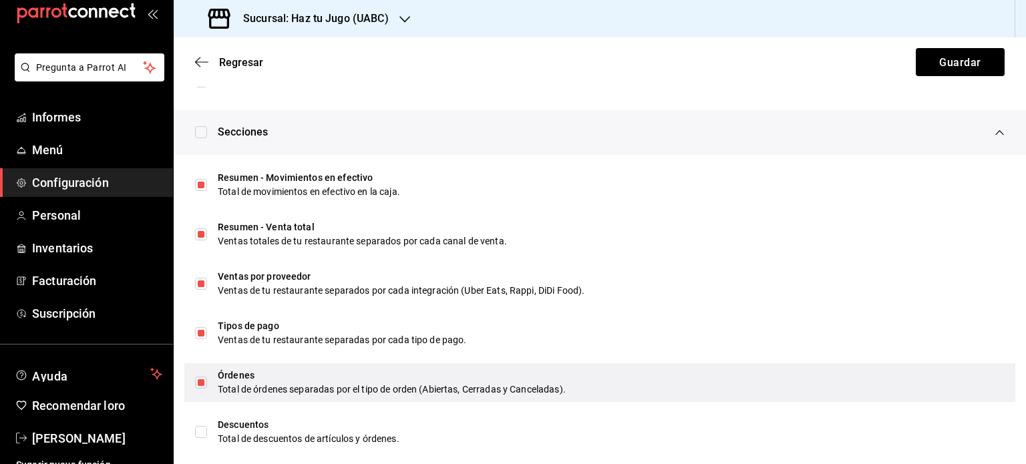
click at [198, 384] on input "checkbox" at bounding box center [201, 383] width 12 height 12
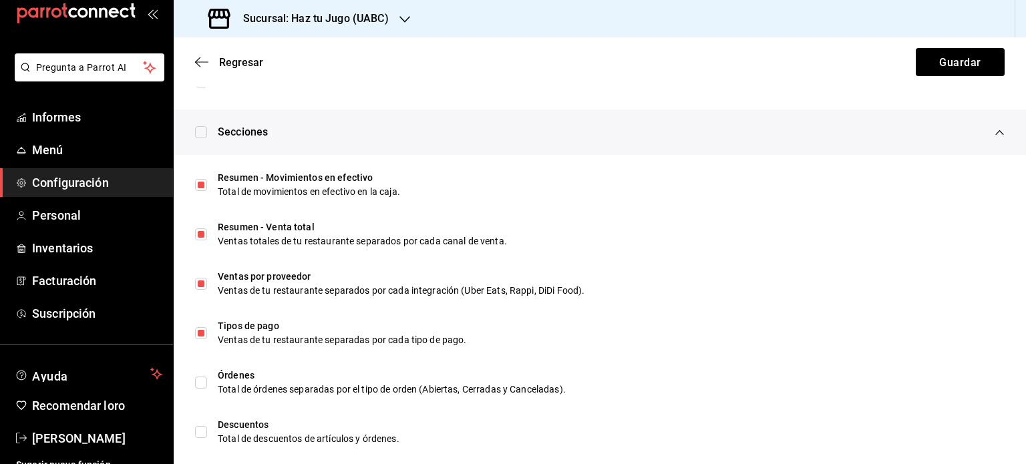
scroll to position [802, 0]
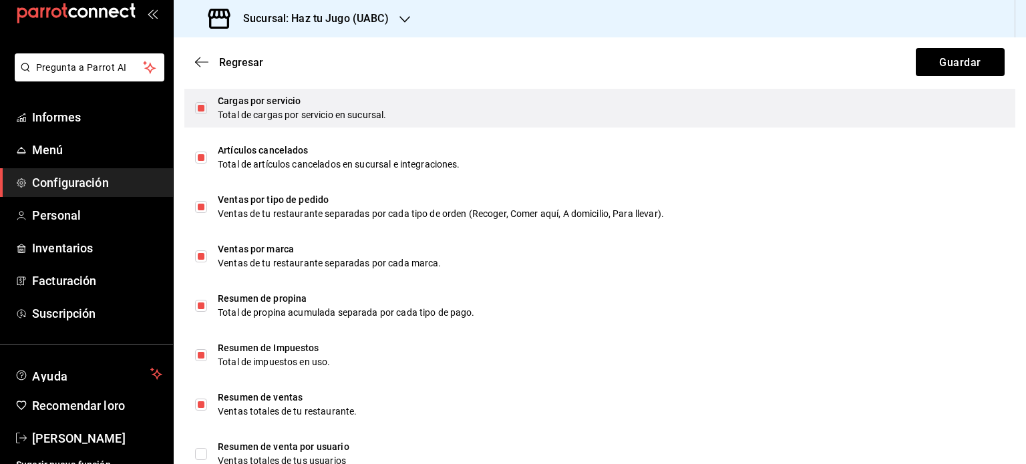
click at [203, 106] on input "checkbox" at bounding box center [201, 108] width 12 height 12
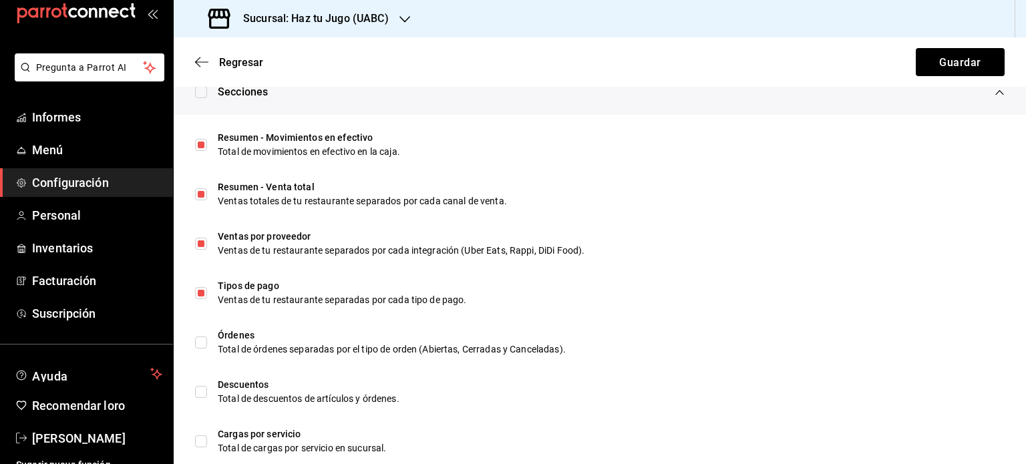
scroll to position [843, 0]
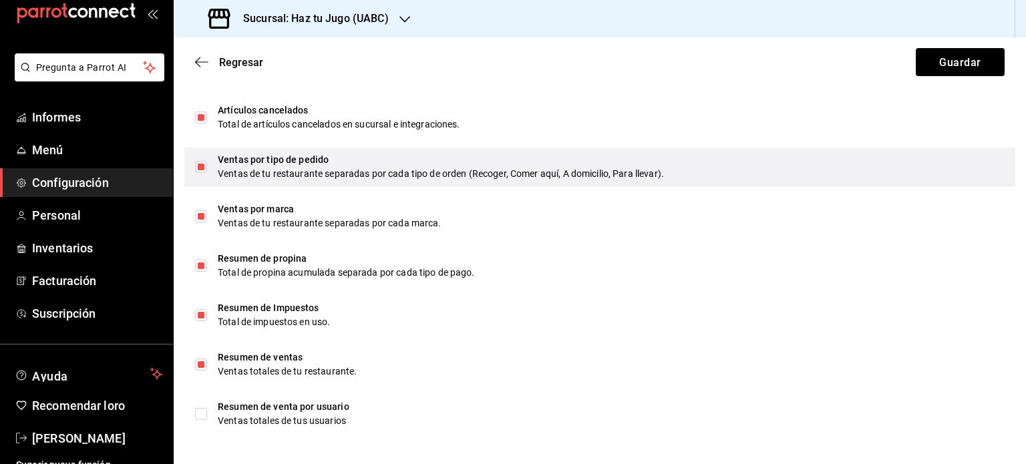
click at [204, 163] on input "checkbox" at bounding box center [201, 167] width 12 height 12
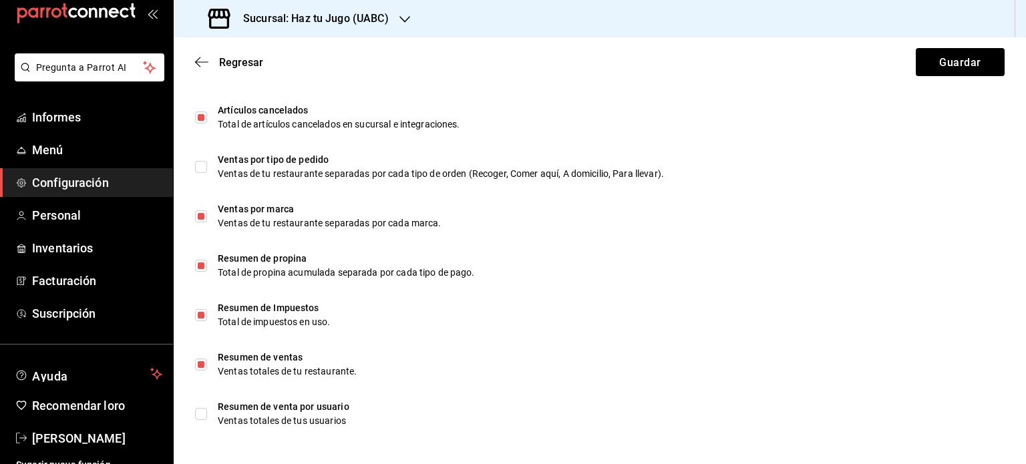
scroll to position [469, 0]
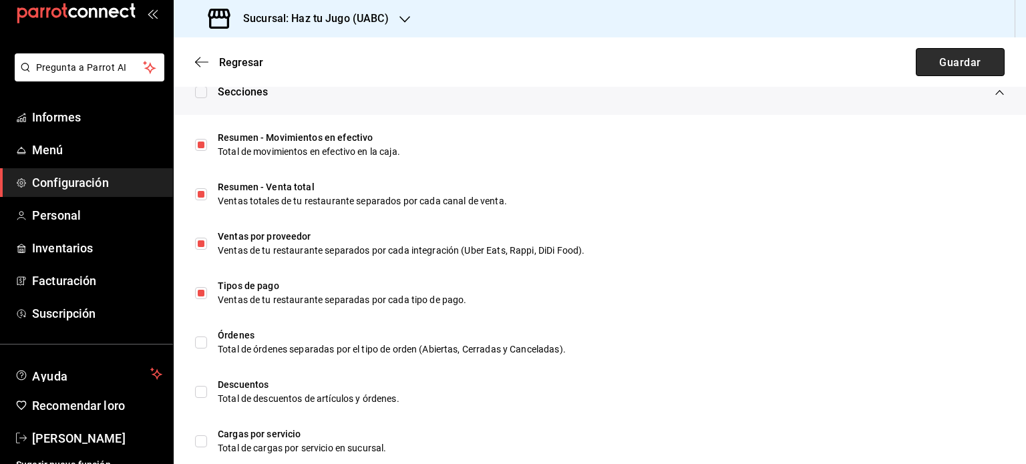
click at [944, 65] on font "Guardar" at bounding box center [959, 61] width 41 height 13
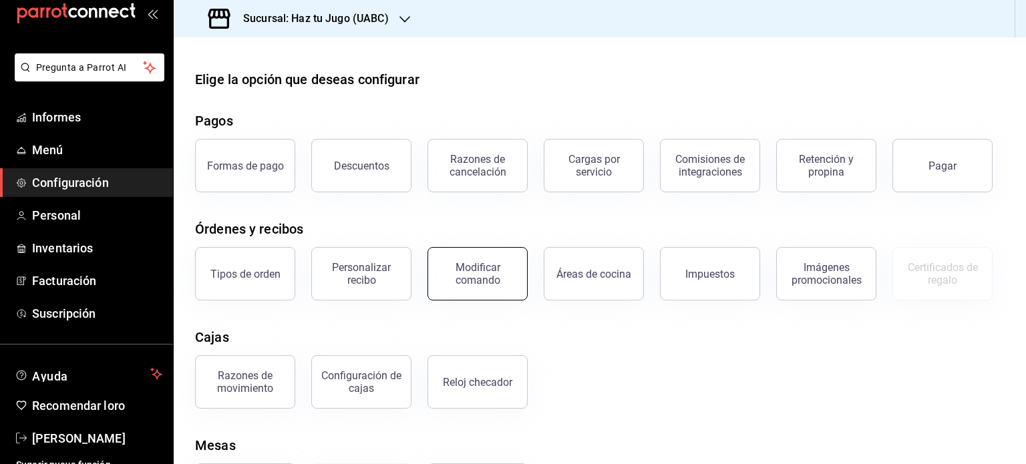
click at [518, 277] on button "Modificar comando" at bounding box center [478, 273] width 100 height 53
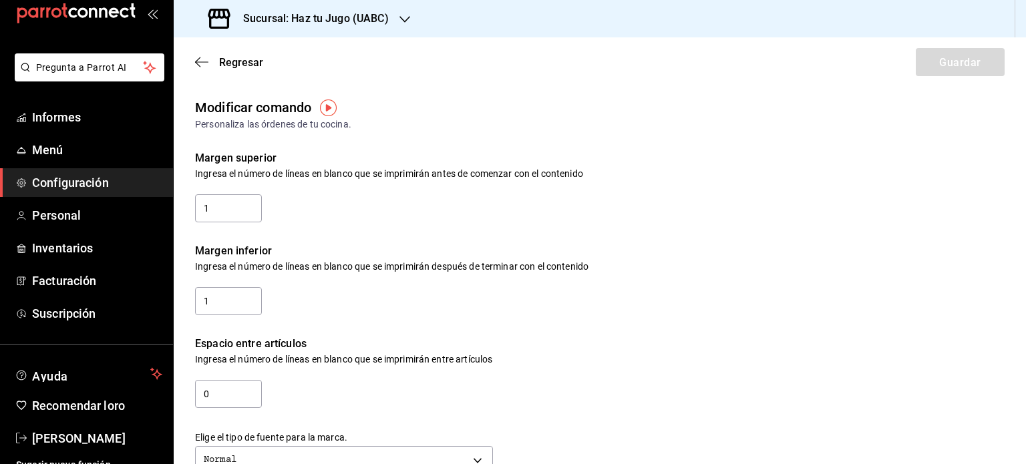
click at [751, 208] on div "Margen superior Ingresa el número de líneas en blanco que se imprimirán antes d…" at bounding box center [589, 178] width 831 height 93
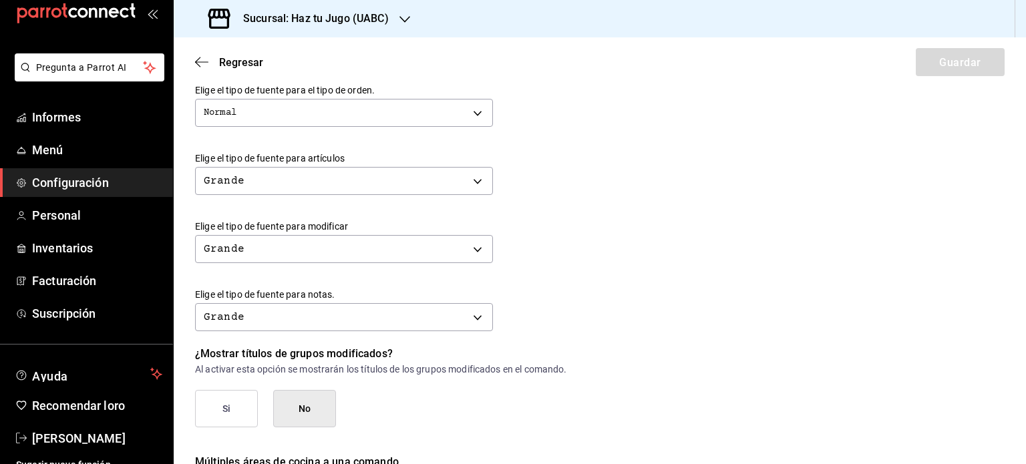
scroll to position [603, 0]
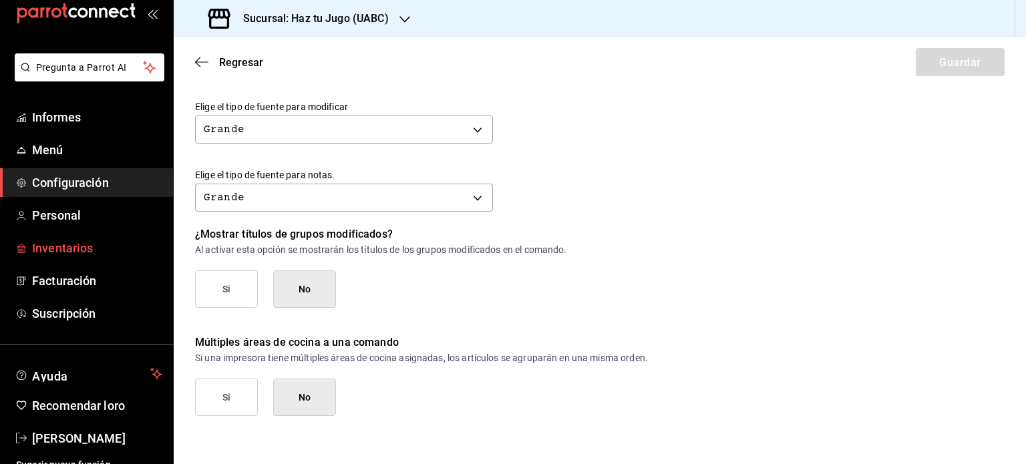
click at [57, 253] on font "Inventarios" at bounding box center [62, 248] width 61 height 14
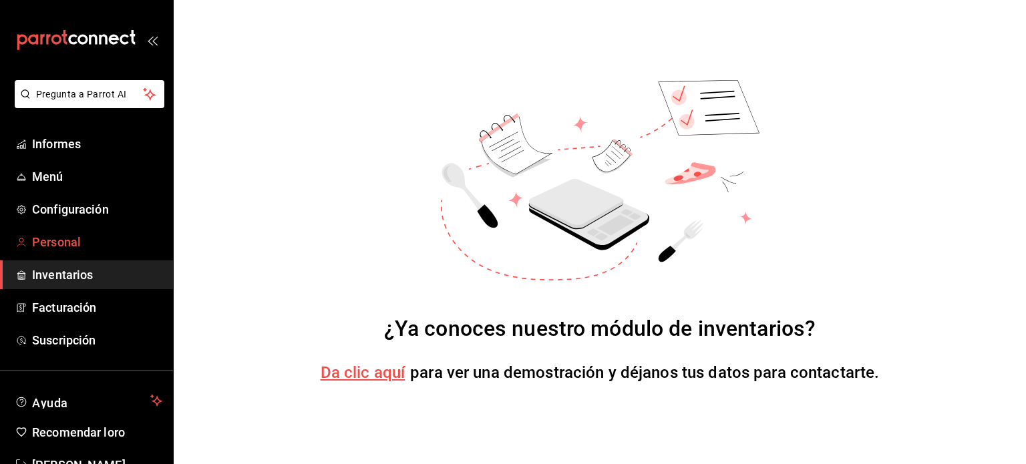
click at [61, 247] on font "Personal" at bounding box center [56, 242] width 49 height 14
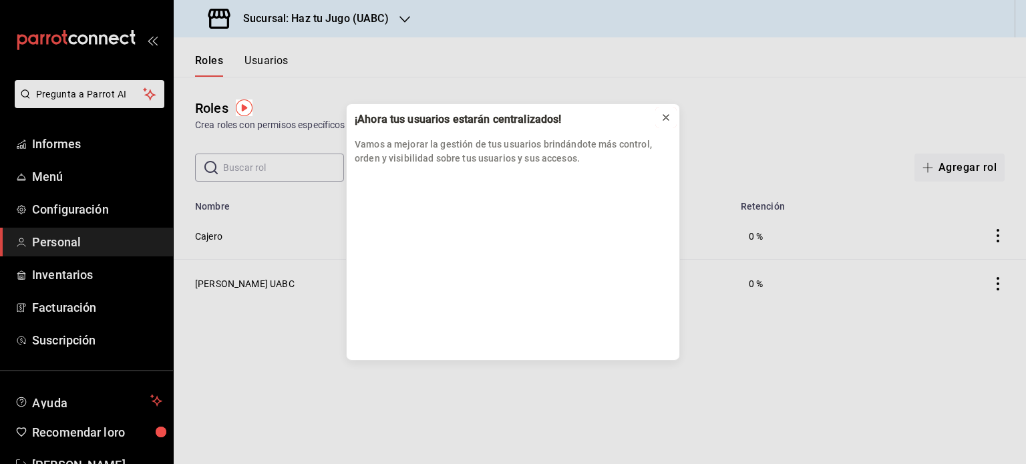
click at [667, 118] on icon at bounding box center [665, 117] width 5 height 5
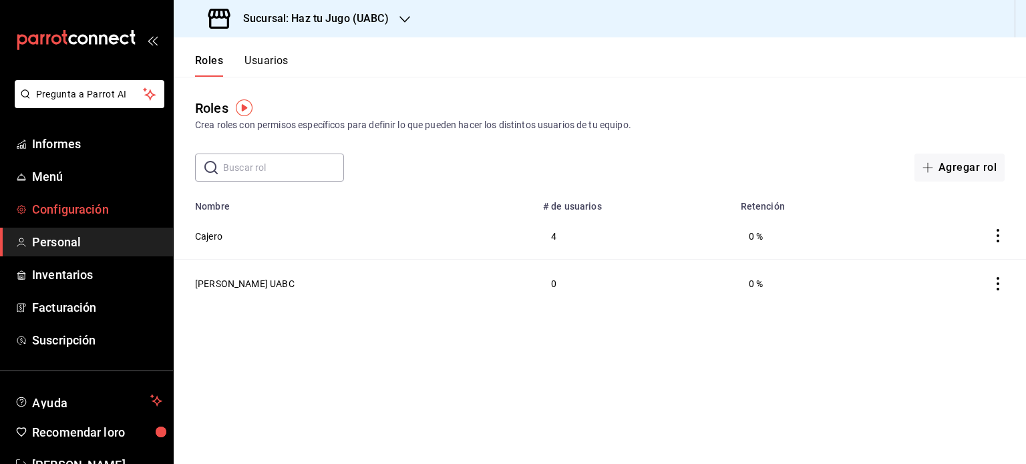
click at [100, 209] on font "Configuración" at bounding box center [70, 209] width 77 height 14
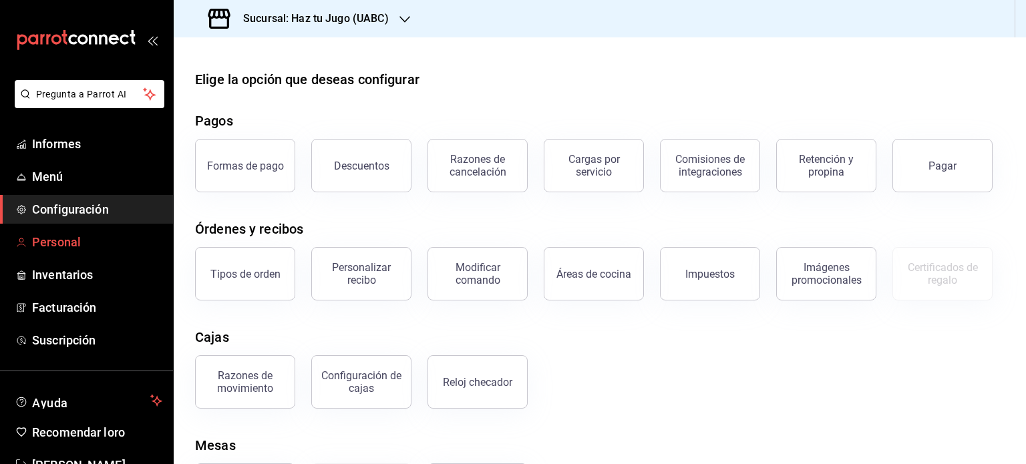
click at [78, 243] on font "Personal" at bounding box center [56, 242] width 49 height 14
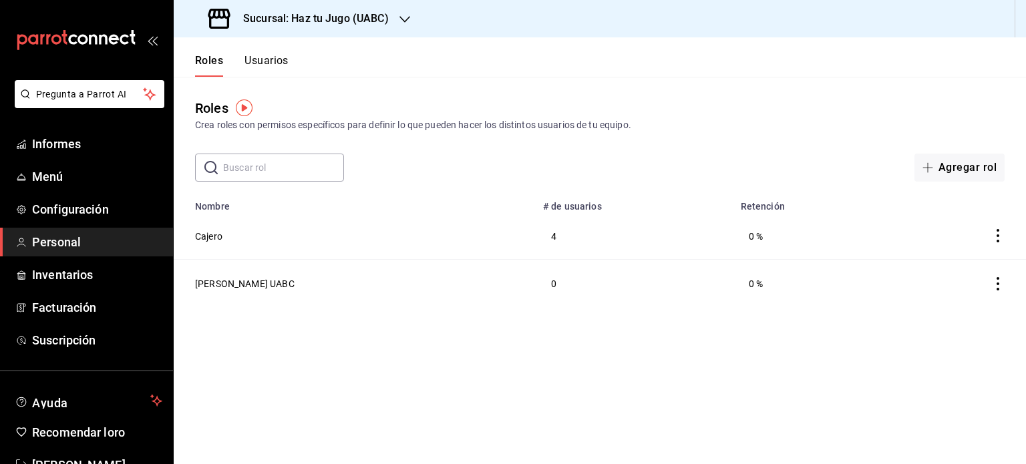
click at [261, 63] on font "Usuarios" at bounding box center [267, 60] width 44 height 13
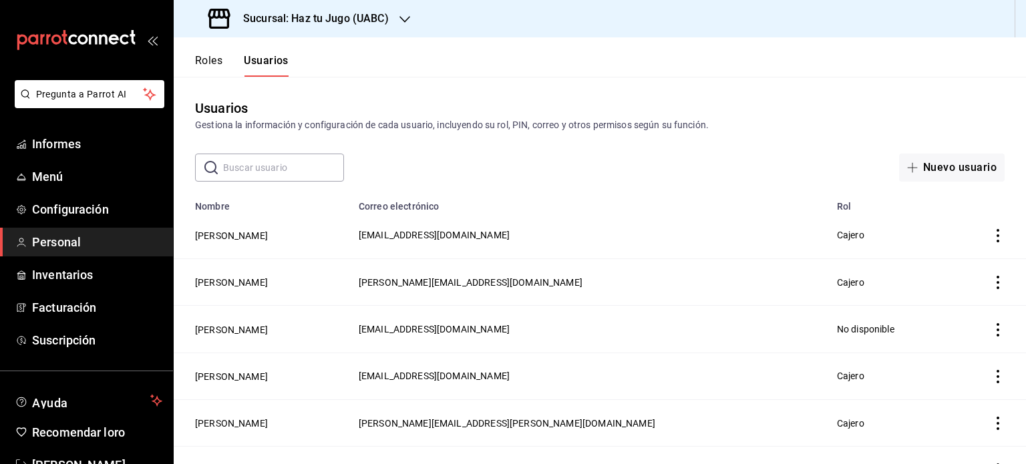
scroll to position [171, 0]
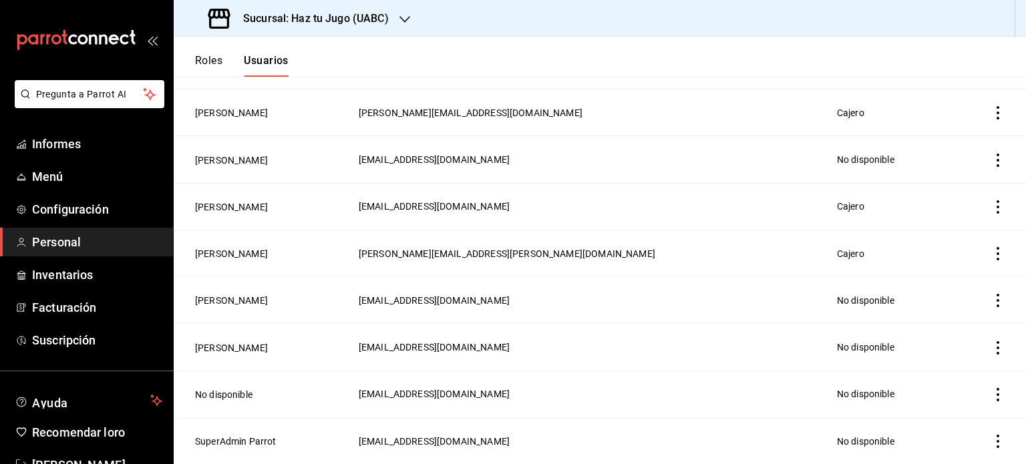
click at [997, 301] on icon "actions" at bounding box center [998, 300] width 3 height 13
click at [704, 321] on div at bounding box center [513, 232] width 1026 height 464
click at [246, 300] on button "[PERSON_NAME]" at bounding box center [231, 300] width 73 height 13
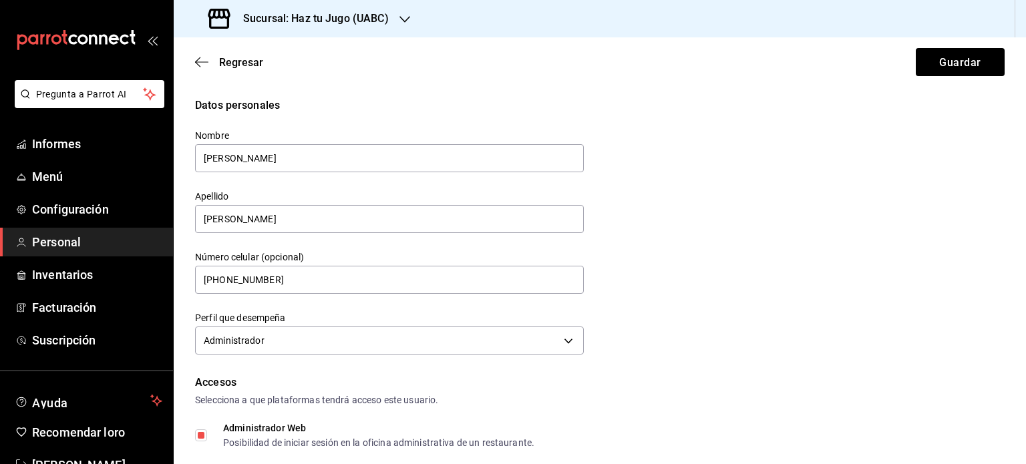
click at [746, 215] on div "Datos personales Nombre [PERSON_NAME] Apellido [PERSON_NAME] Número celular (op…" at bounding box center [600, 228] width 810 height 261
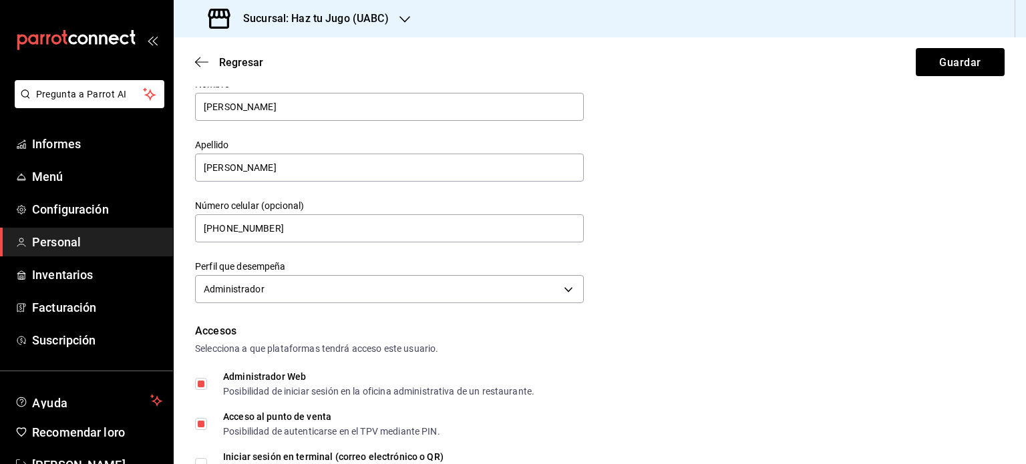
scroll to position [53, 0]
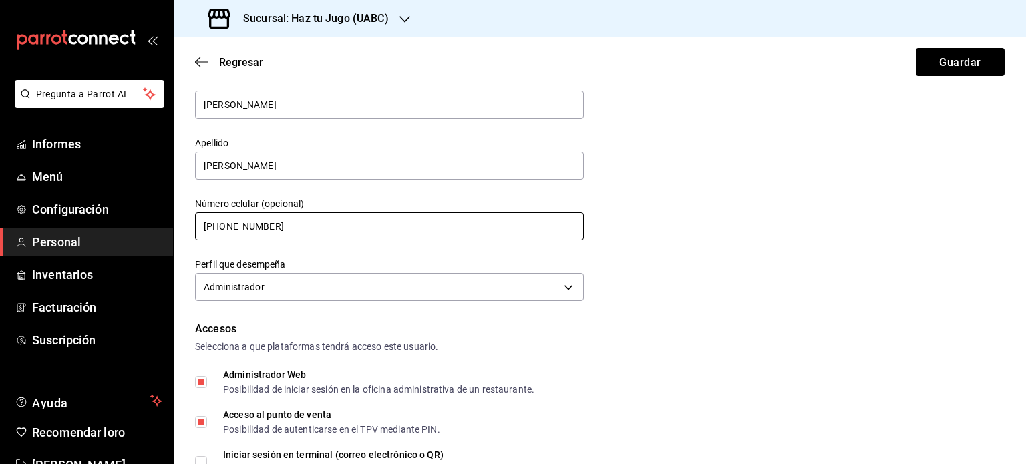
click at [326, 224] on input "[PHONE_NUMBER]" at bounding box center [389, 226] width 389 height 28
click at [778, 237] on div "Datos personales Nombre [PERSON_NAME] Apellido [PERSON_NAME] Número celular (op…" at bounding box center [600, 174] width 810 height 261
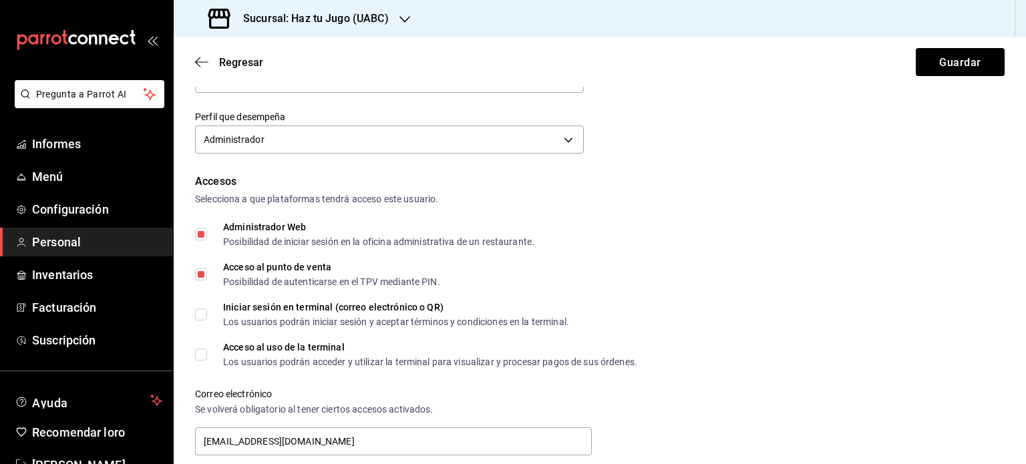
scroll to position [241, 0]
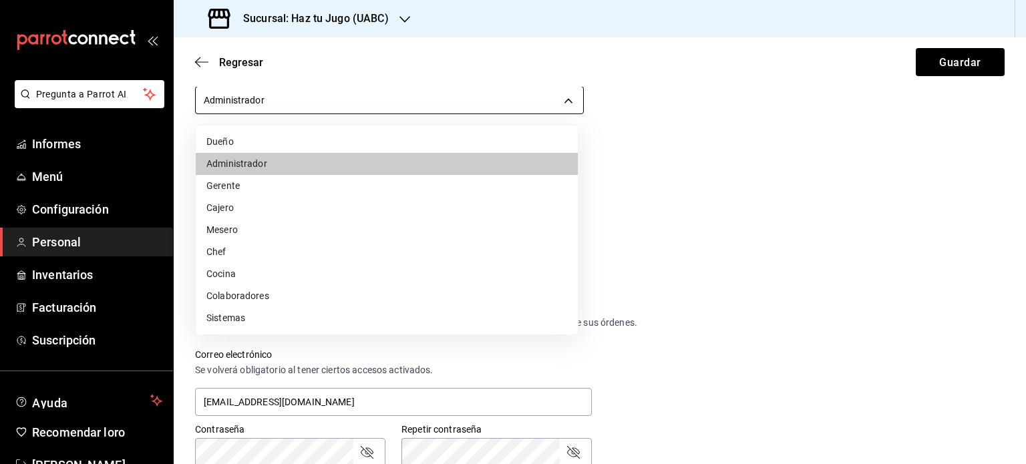
click at [486, 90] on body "Pregunta a Parrot AI Informes Menú Configuración Personal Inventarios Facturaci…" at bounding box center [513, 232] width 1026 height 464
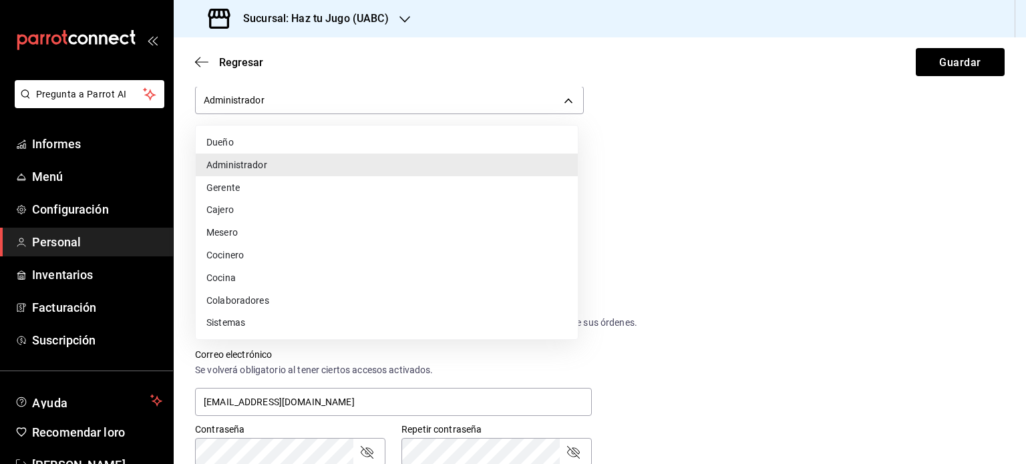
click at [343, 166] on li "Administrador" at bounding box center [387, 165] width 382 height 23
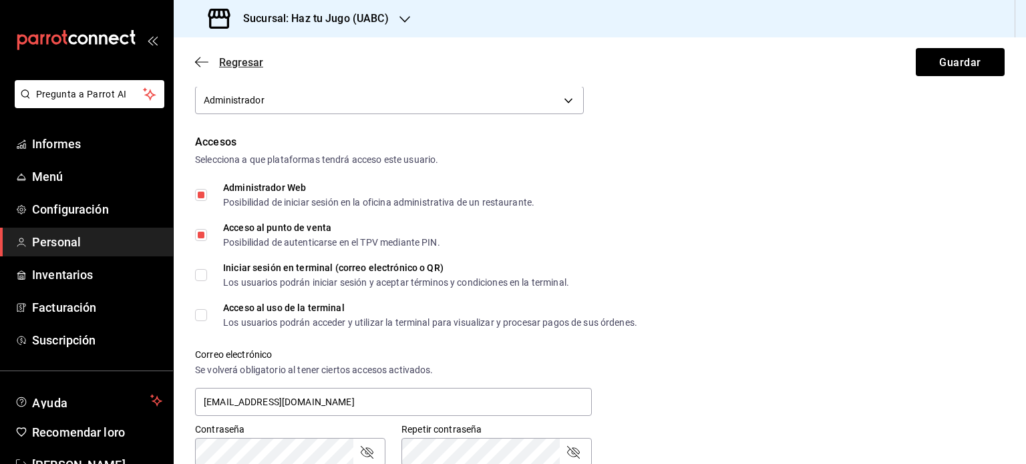
click at [199, 61] on icon "button" at bounding box center [201, 62] width 13 height 12
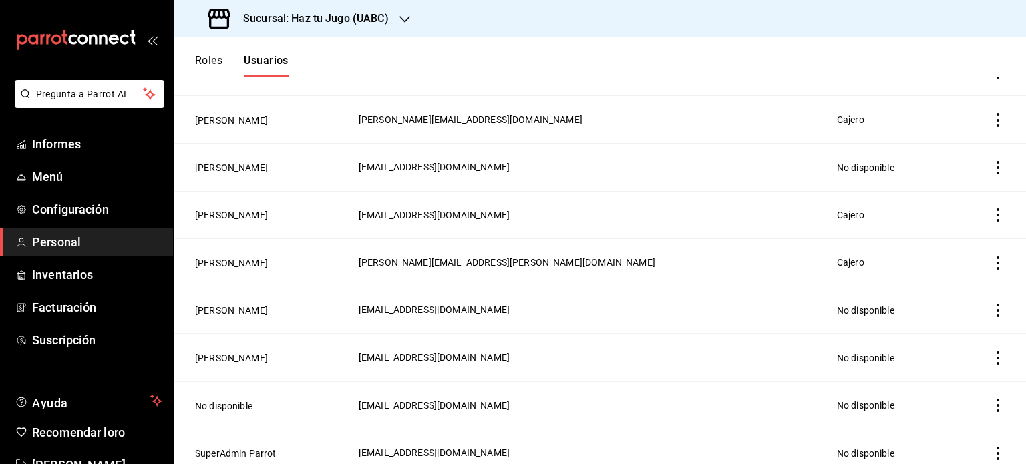
scroll to position [177, 0]
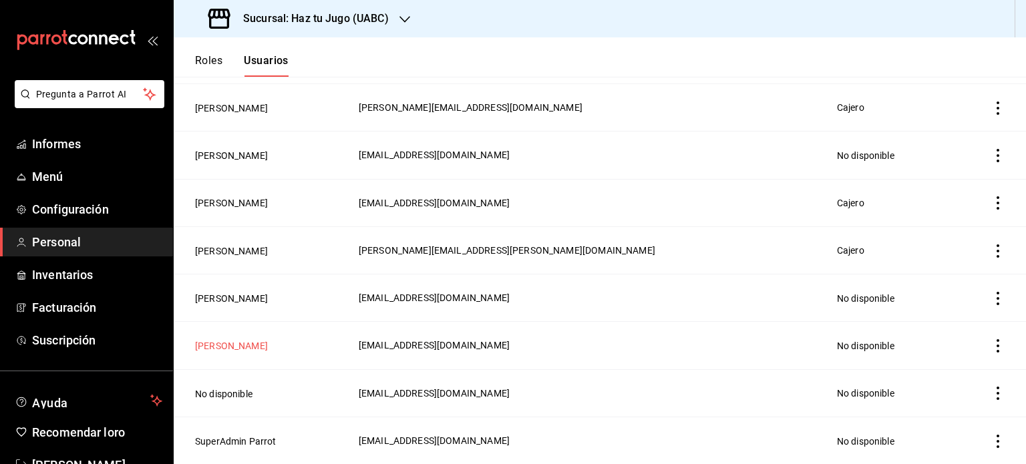
click at [245, 347] on font "[PERSON_NAME]" at bounding box center [231, 346] width 73 height 11
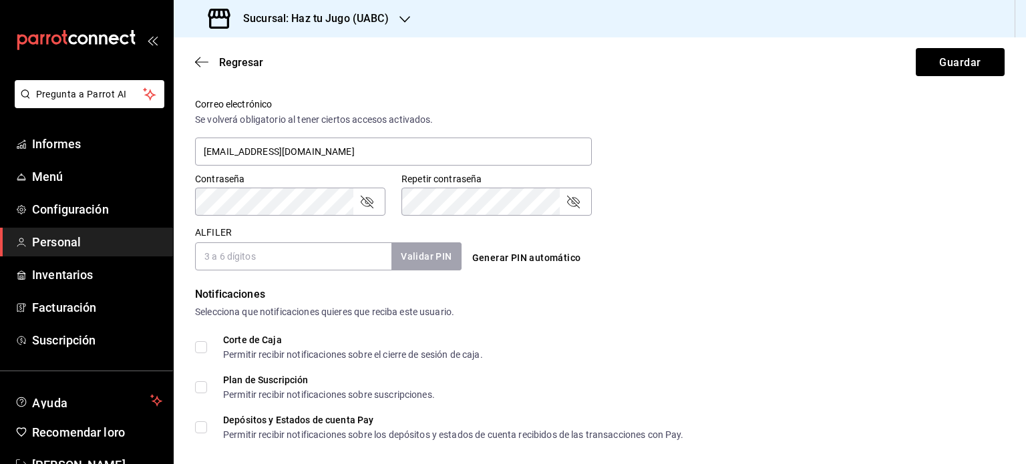
scroll to position [619, 0]
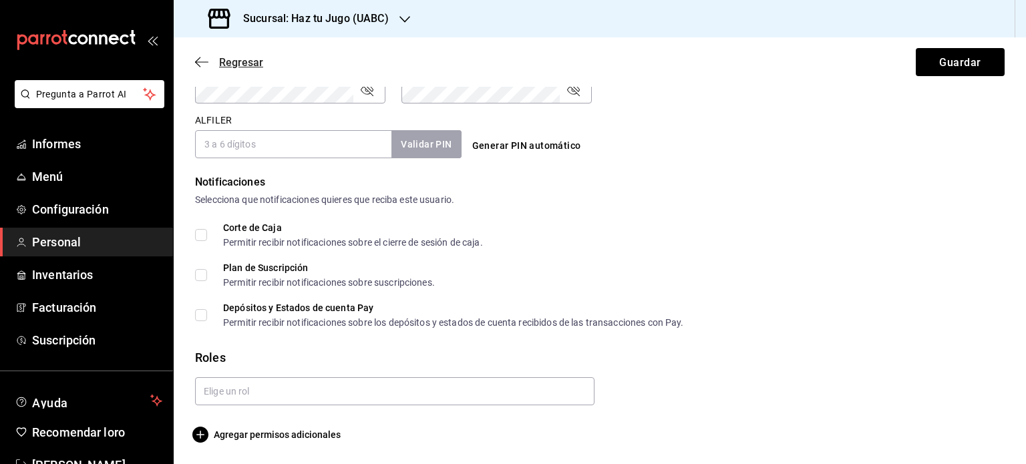
click at [196, 66] on icon "button" at bounding box center [201, 62] width 13 height 12
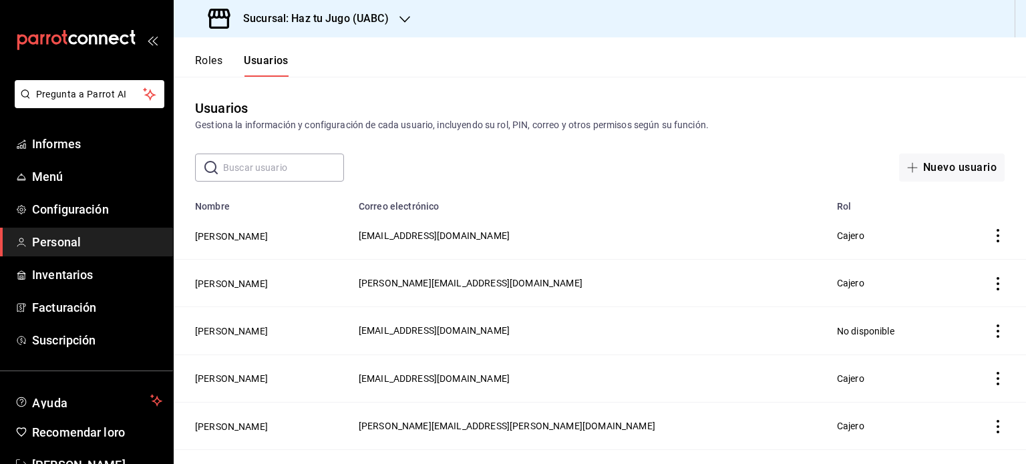
scroll to position [177, 0]
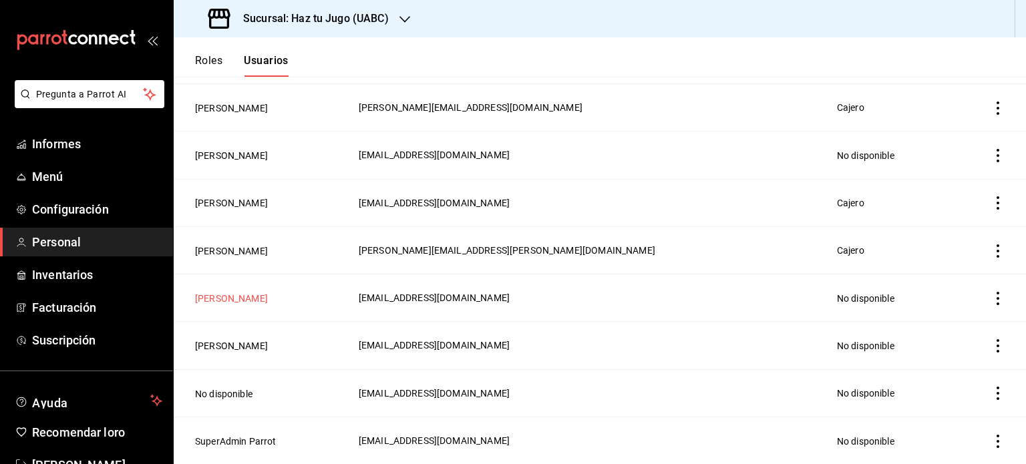
click at [240, 299] on font "[PERSON_NAME]" at bounding box center [231, 298] width 73 height 11
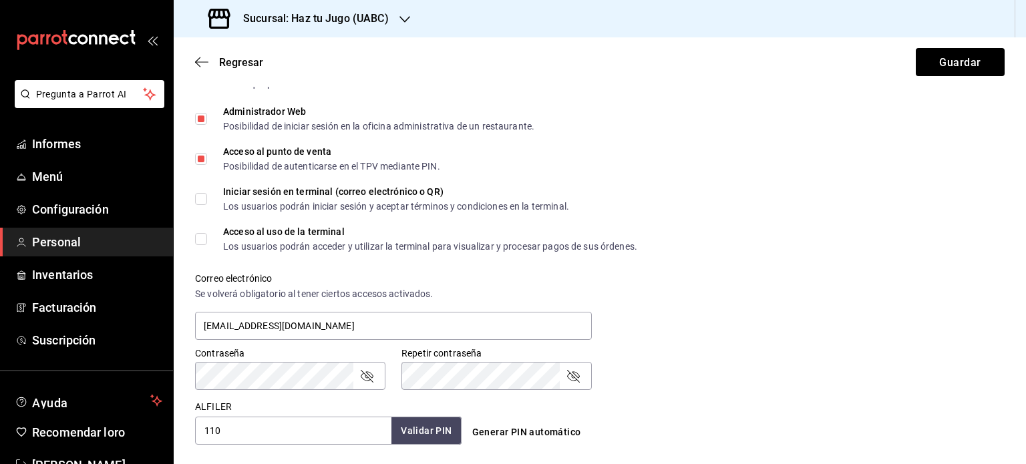
scroll to position [325, 0]
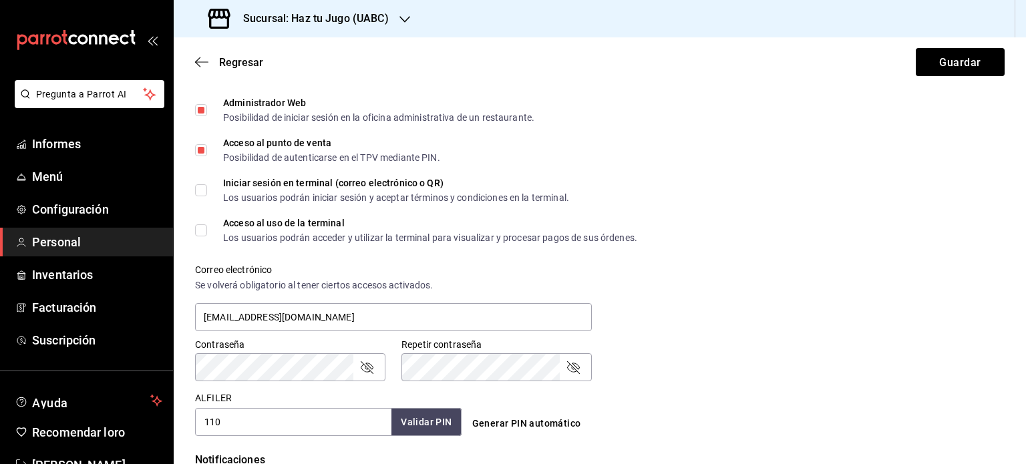
click at [203, 192] on input "Iniciar sesión en terminal (correo electrónico o QR) Los usuarios podrán inicia…" at bounding box center [201, 190] width 12 height 12
click at [202, 230] on input "Acceso al uso de la terminal Los usuarios podrán acceder y utilizar la terminal…" at bounding box center [201, 230] width 12 height 12
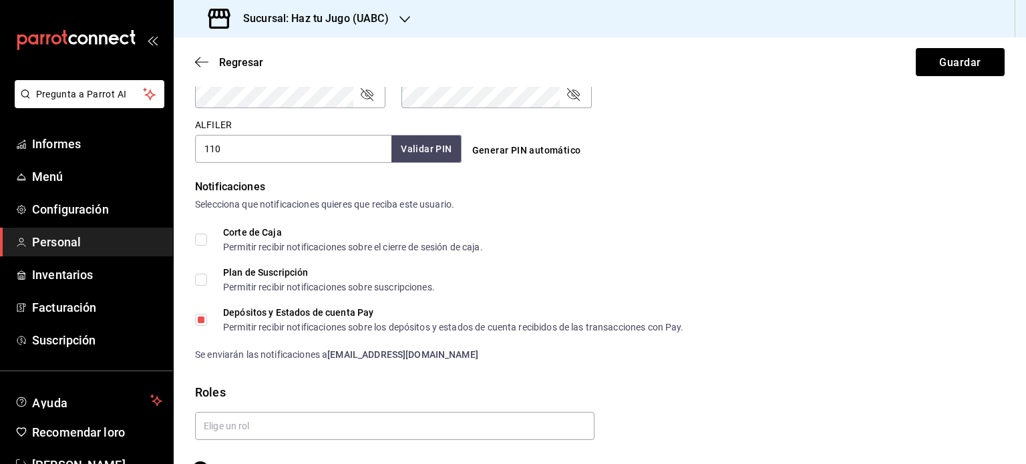
scroll to position [601, 0]
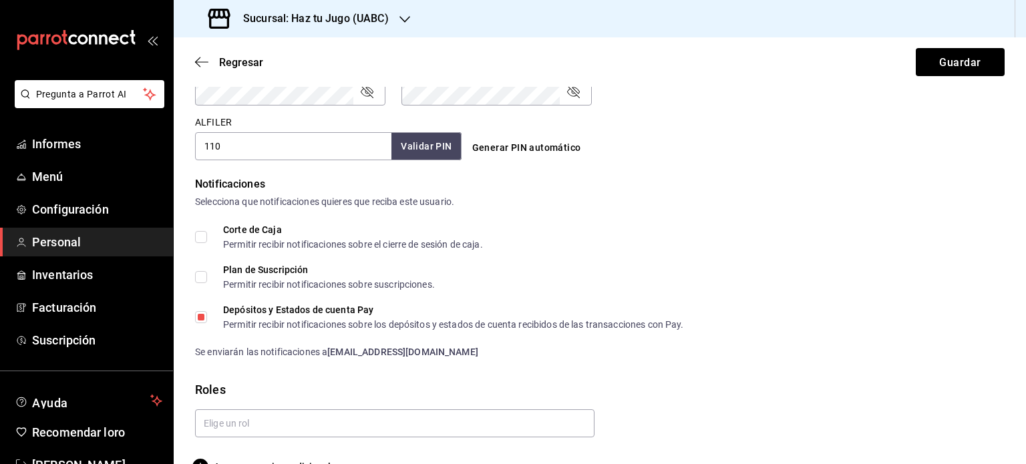
click at [196, 237] on input "Corte de Caja Permitir recibir notificaciones sobre el cierre de sesión de caja." at bounding box center [201, 237] width 12 height 12
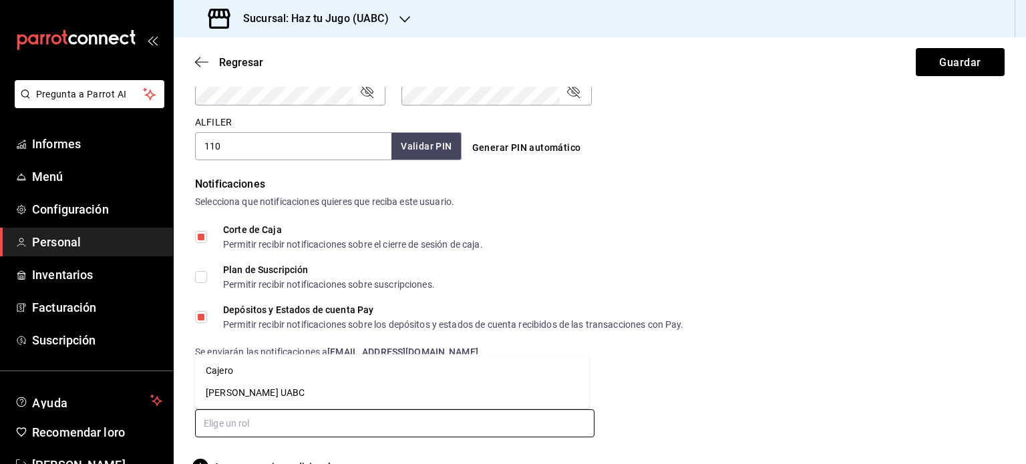
click at [430, 419] on input "text" at bounding box center [395, 424] width 400 height 28
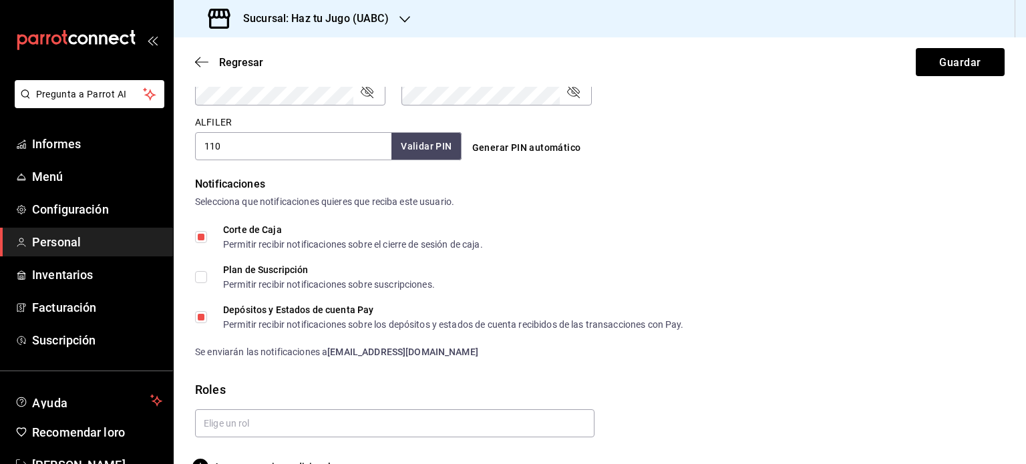
click at [855, 309] on div "Depósitos y Estados de cuenta Pay Permitir recibir notificaciones sobre los dep…" at bounding box center [600, 317] width 810 height 24
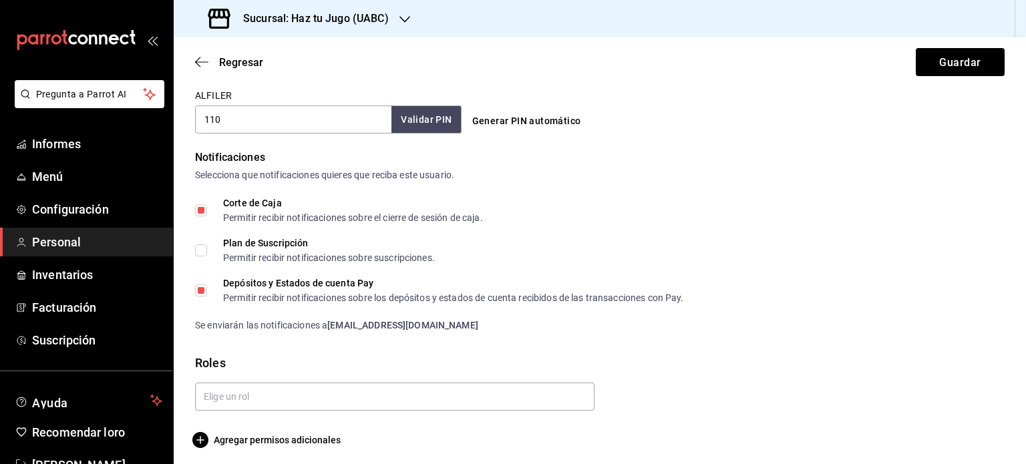
scroll to position [633, 0]
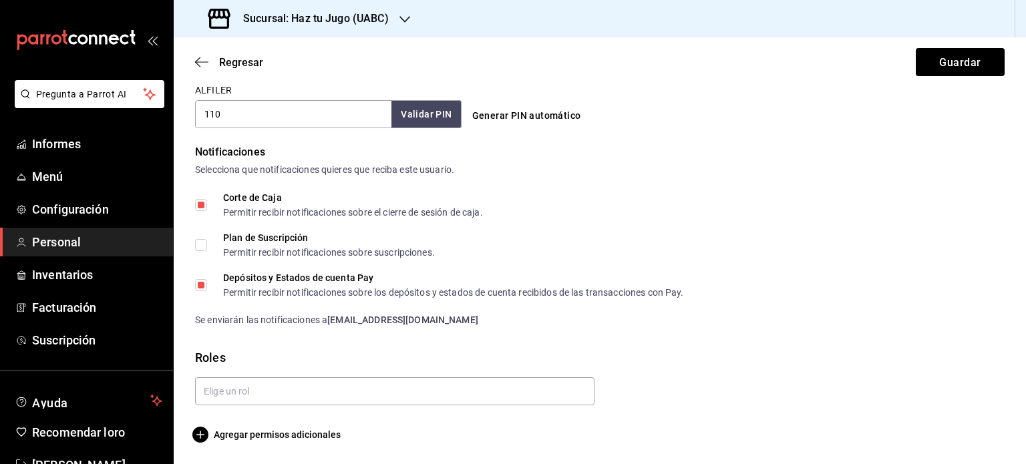
click at [198, 288] on input "Depósitos y Estados de cuenta Pay Permitir recibir notificaciones sobre los dep…" at bounding box center [201, 285] width 12 height 12
click at [200, 434] on icon "button" at bounding box center [200, 435] width 16 height 16
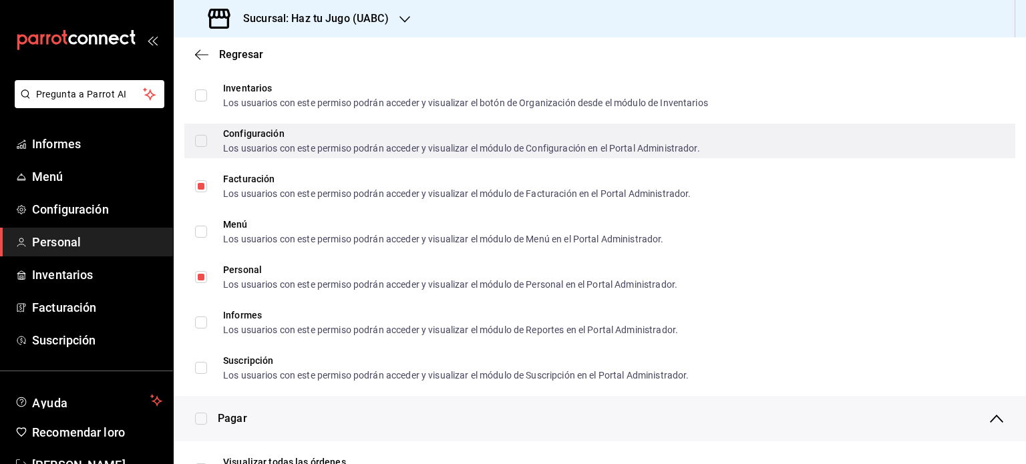
click at [203, 139] on input "Configuración Los usuarios con este permiso podrán acceder y visualizar el módu…" at bounding box center [201, 141] width 12 height 12
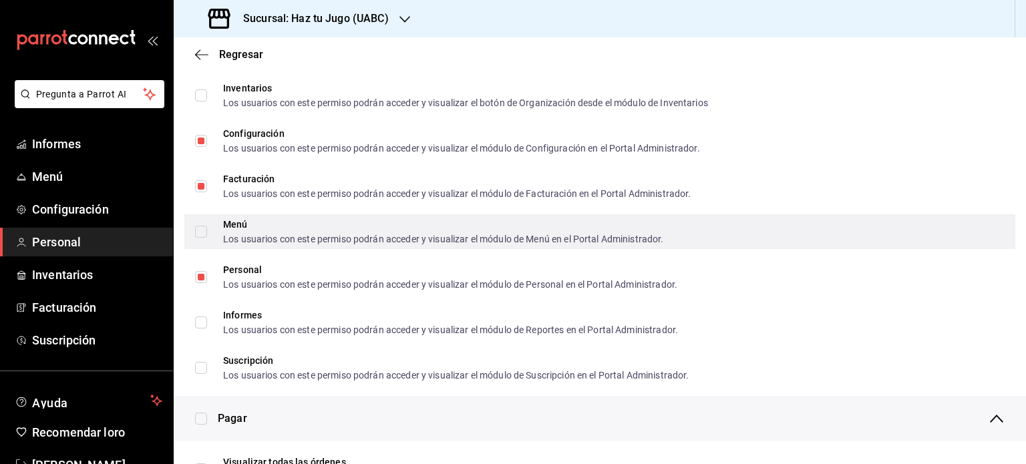
click at [201, 235] on input "Menú Los usuarios con este permiso podrán acceder y visualizar el módulo de Men…" at bounding box center [201, 232] width 12 height 12
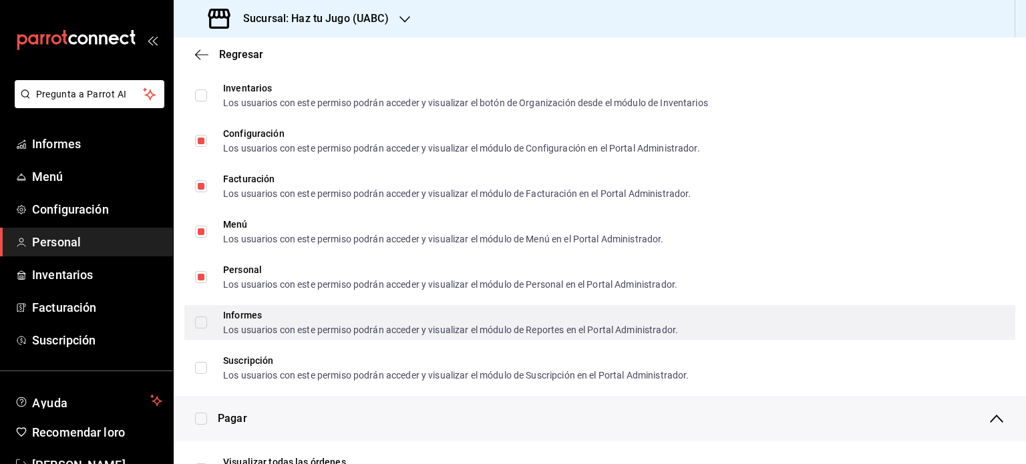
click at [203, 324] on input "Informes Los usuarios con este permiso podrán acceder y visualizar el módulo de…" at bounding box center [201, 323] width 12 height 12
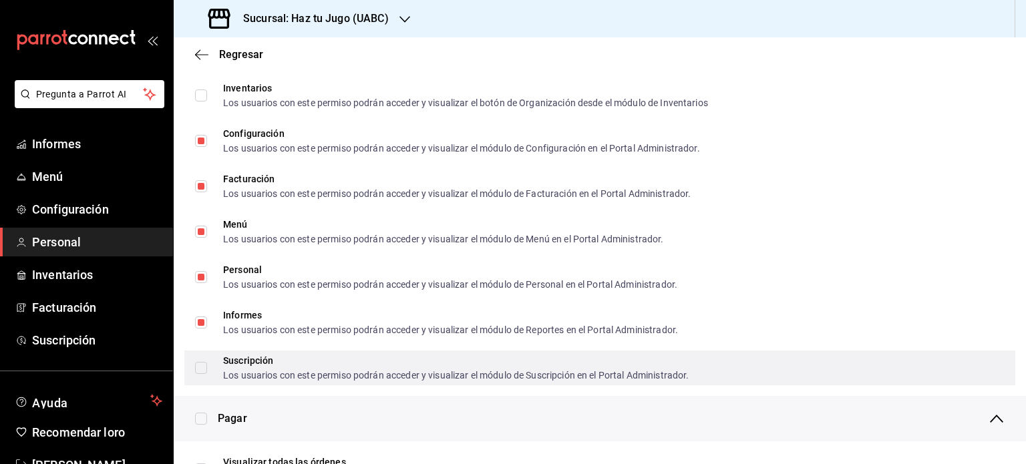
click at [203, 370] on input "Suscripción Los usuarios con este permiso podrán acceder y visualizar el módulo…" at bounding box center [201, 368] width 12 height 12
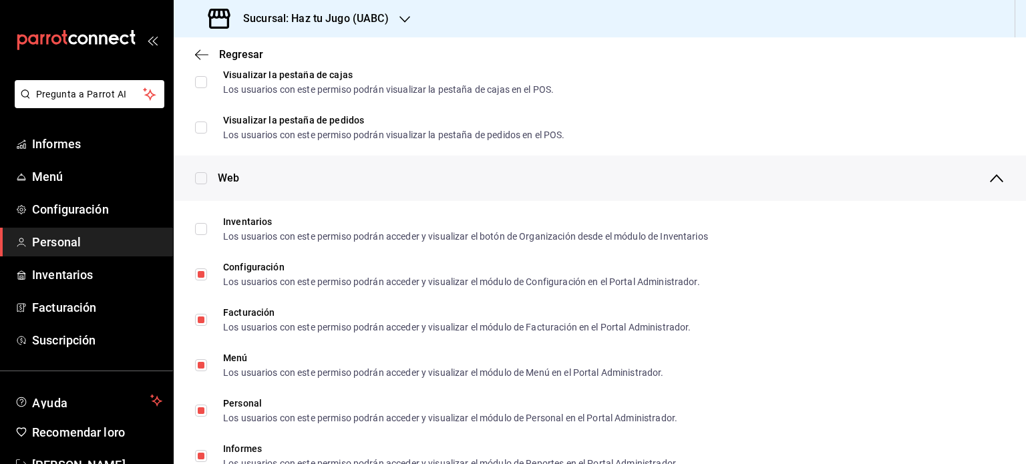
scroll to position [506, 0]
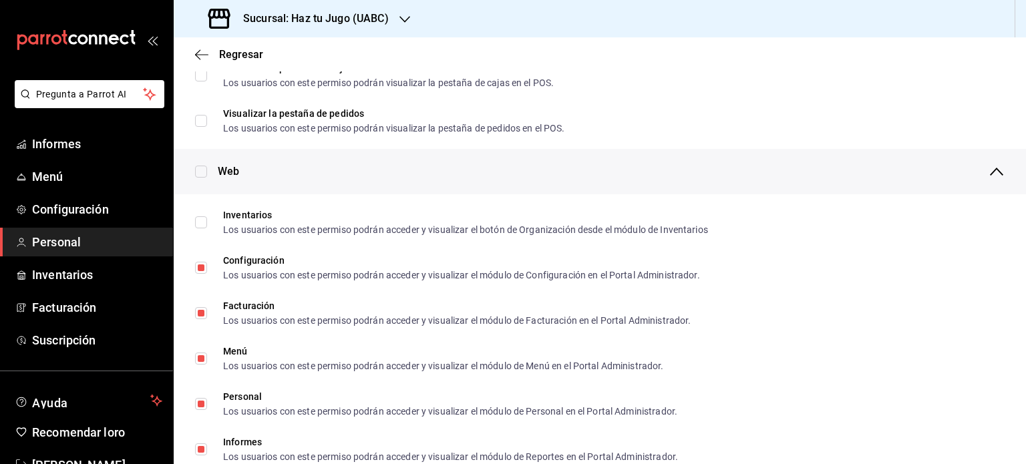
click at [204, 169] on input "checkbox" at bounding box center [201, 172] width 12 height 12
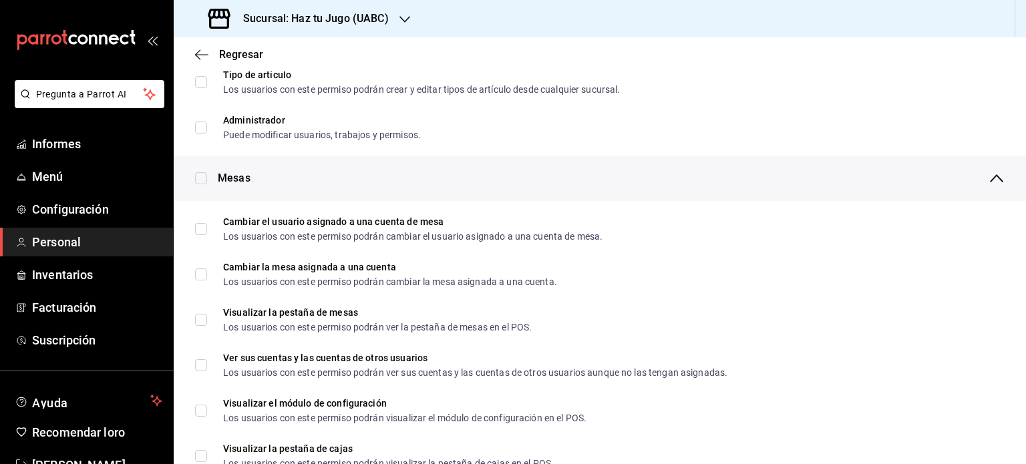
scroll to position [0, 0]
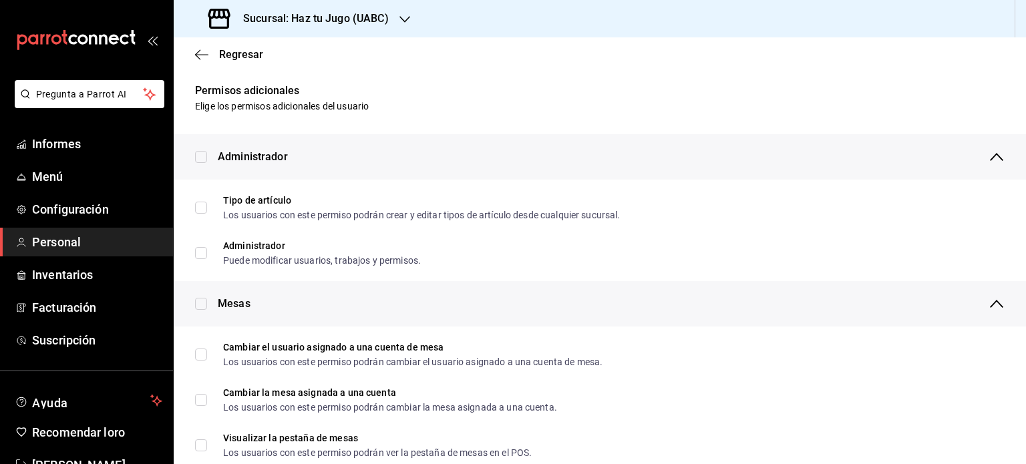
click at [193, 154] on div "Administrador" at bounding box center [600, 156] width 853 height 45
click at [204, 157] on input "checkbox" at bounding box center [201, 157] width 12 height 12
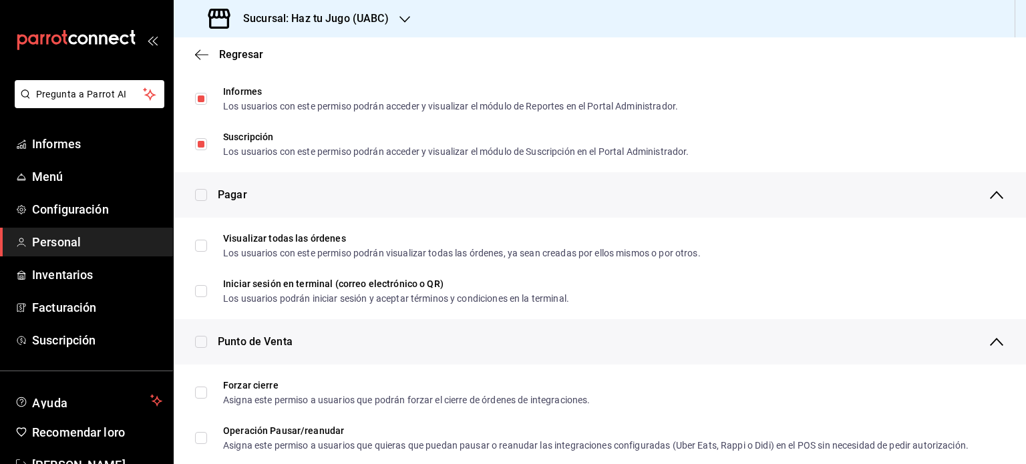
scroll to position [847, 0]
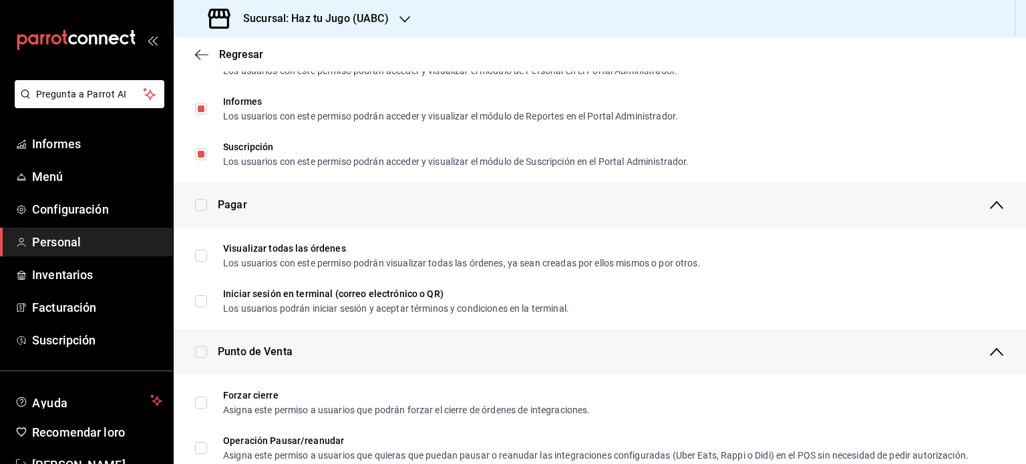
click at [200, 352] on input "checkbox" at bounding box center [201, 352] width 12 height 12
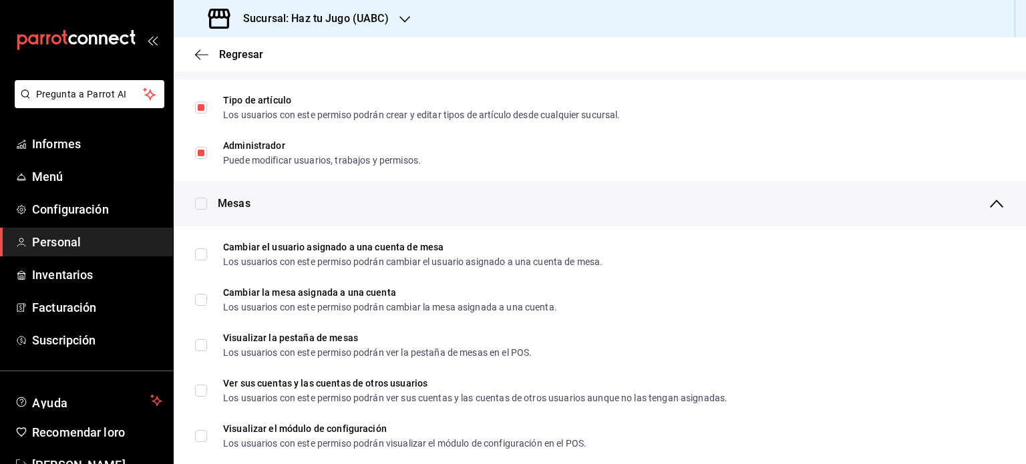
scroll to position [0, 0]
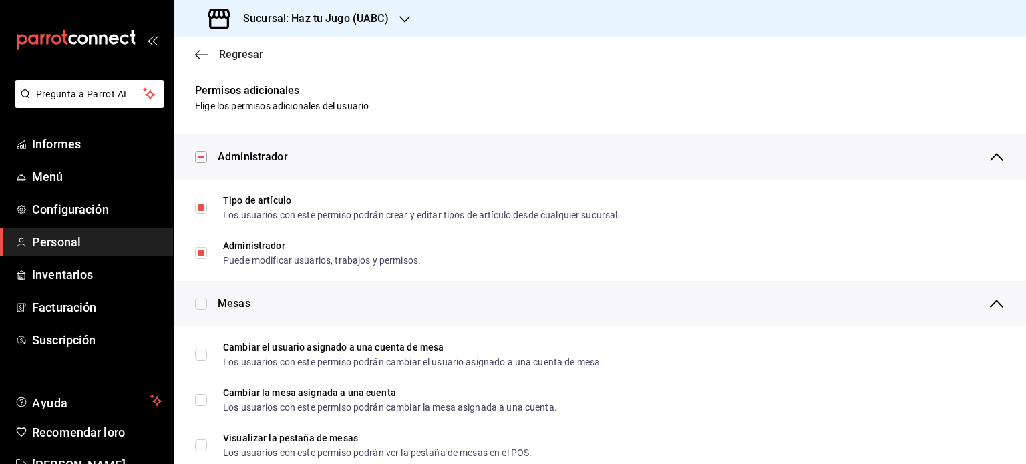
click at [195, 53] on icon "button" at bounding box center [201, 55] width 13 height 12
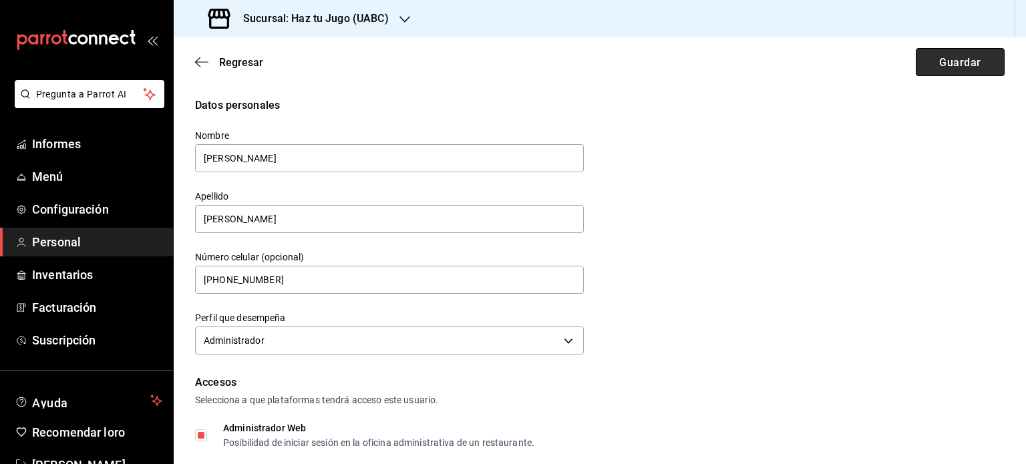
click at [941, 62] on font "Guardar" at bounding box center [959, 61] width 41 height 13
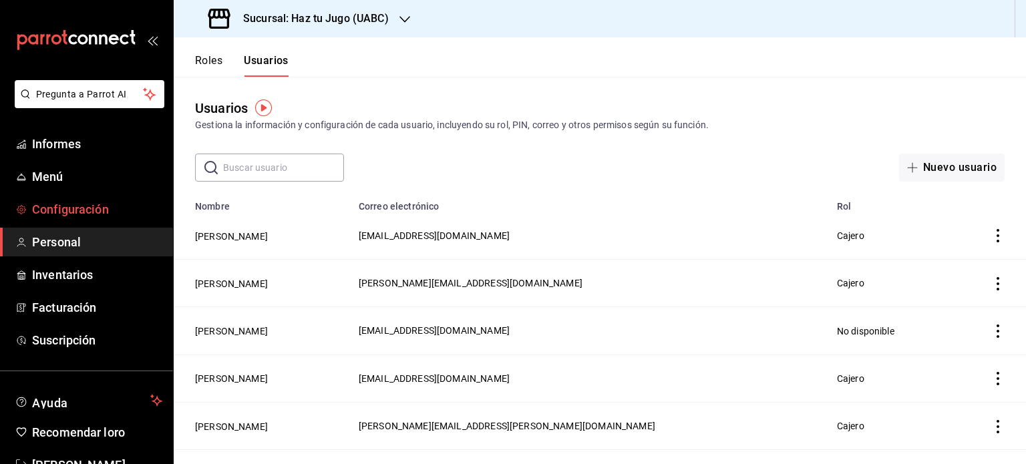
click at [58, 206] on font "Configuración" at bounding box center [70, 209] width 77 height 14
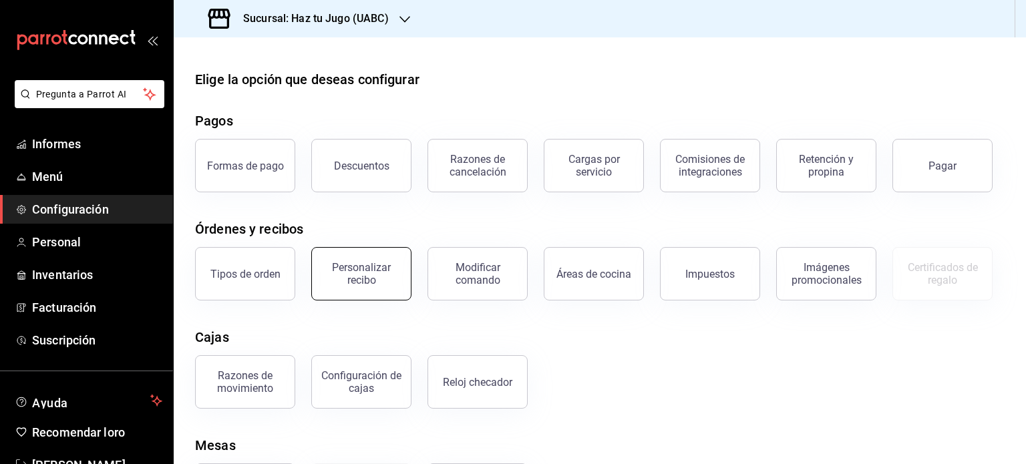
click at [360, 277] on font "Personalizar recibo" at bounding box center [361, 273] width 59 height 25
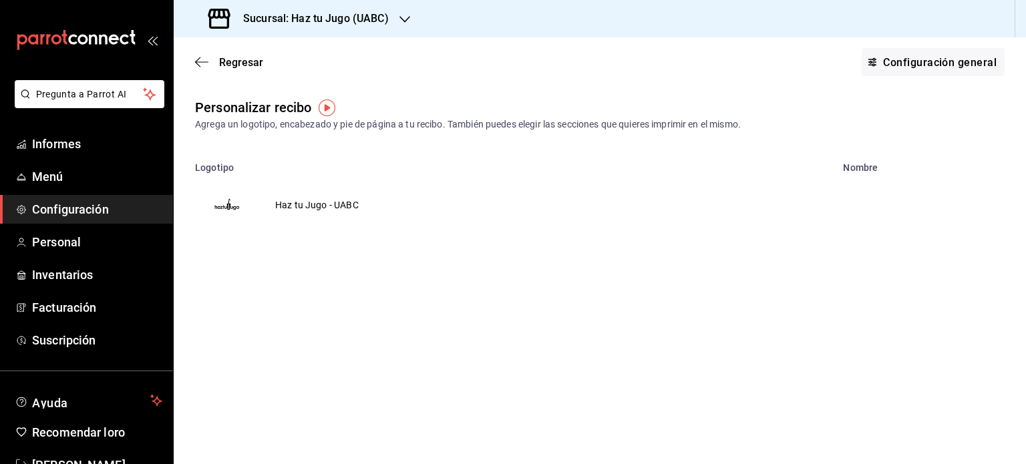
click at [318, 204] on td "Haz tu Jugo - UABC" at bounding box center [317, 205] width 116 height 64
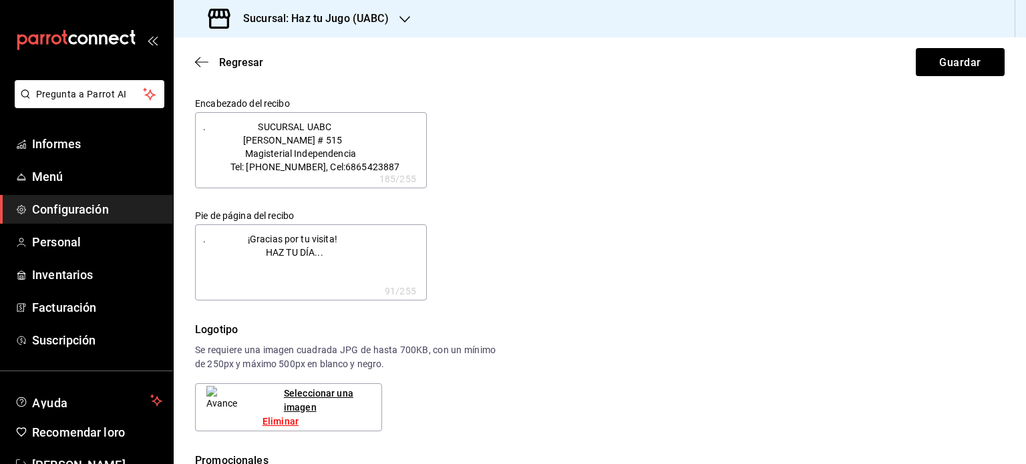
click at [249, 122] on textarea ". SUCURSAL UABC [PERSON_NAME] # 515 Magisterial Independencia Tel: [PHONE_NUMBE…" at bounding box center [311, 150] width 232 height 76
click at [248, 239] on textarea ". ¡Gracias por tu visita! HAZ TU DÍA..." at bounding box center [311, 262] width 232 height 76
click at [265, 125] on textarea ". SUCURSAL UABC [PERSON_NAME] # 515 Magisterial Independencia Tel: [PHONE_NUMBE…" at bounding box center [311, 150] width 232 height 76
click at [236, 138] on textarea ". SUCURSAL UABC [PERSON_NAME] # 515 Magisterial Independencia Tel: [PHONE_NUMBE…" at bounding box center [311, 150] width 232 height 76
click at [237, 154] on textarea ". SUCURSAL UABC [PERSON_NAME] # 515 Magisterial Independencia Tel: [PHONE_NUMBE…" at bounding box center [311, 150] width 232 height 76
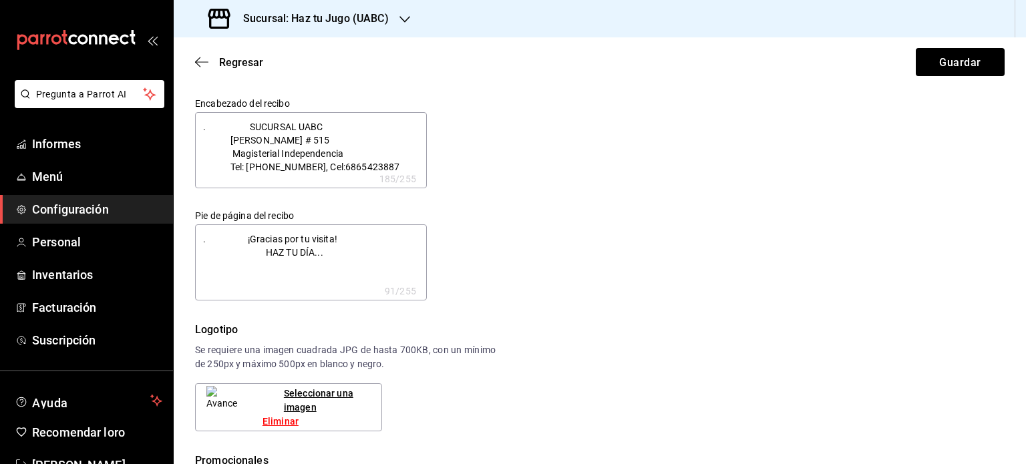
click at [226, 172] on textarea ". SUCURSAL UABC [PERSON_NAME] # 515 Magisterial Independencia Tel: [PHONE_NUMBE…" at bounding box center [311, 150] width 232 height 76
click at [226, 154] on textarea ". SUCURSAL UABC [PERSON_NAME] # 515 Magisterial Independencia Tel: [PHONE_NUMBE…" at bounding box center [311, 150] width 232 height 76
click at [230, 172] on textarea ". SUCURSAL UABC [PERSON_NAME] # 515 Magisterial Independencia Tel: [PHONE_NUMBE…" at bounding box center [311, 150] width 232 height 76
click at [237, 237] on textarea ". ¡Gracias por tu visita! HAZ TU DÍA..." at bounding box center [311, 262] width 232 height 76
click at [236, 258] on textarea ". ¡Gracias por tu visita! HAZ TU DÍA..." at bounding box center [311, 262] width 232 height 76
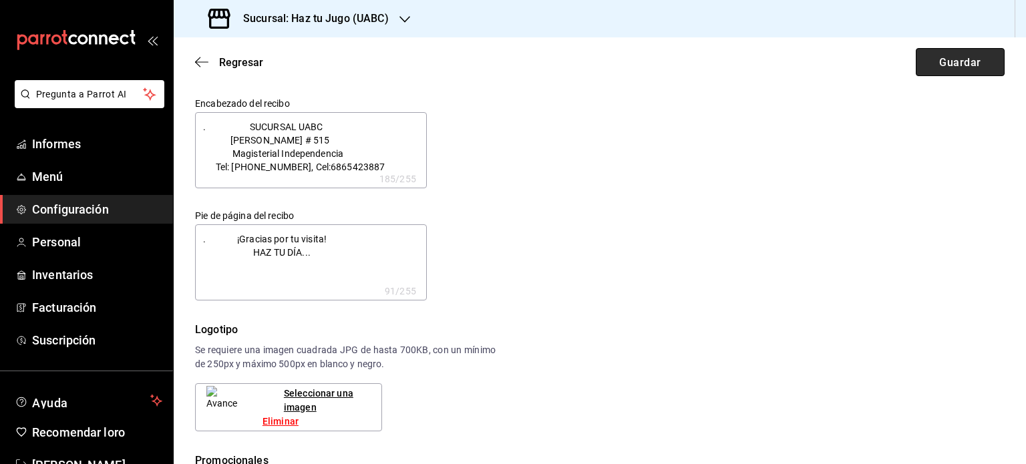
click at [968, 58] on font "Guardar" at bounding box center [959, 61] width 41 height 13
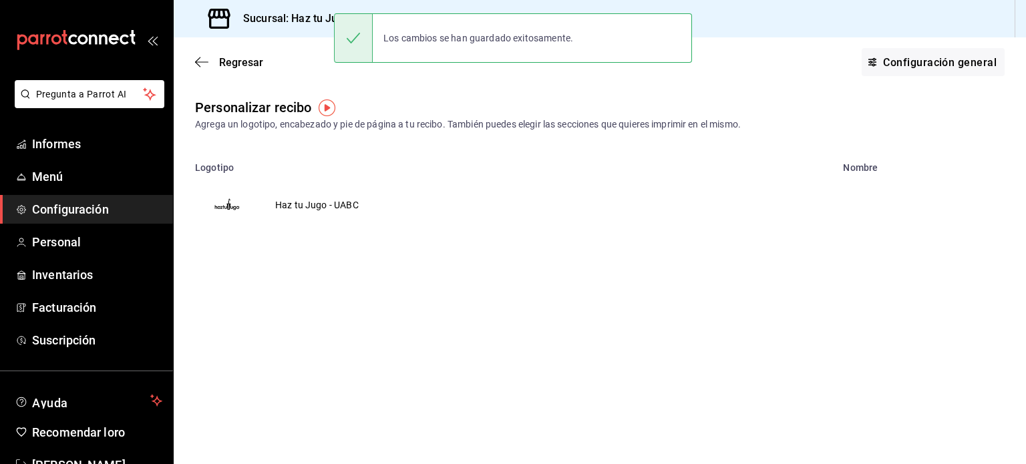
click at [273, 202] on td "Haz tu Jugo - UABC" at bounding box center [317, 205] width 116 height 64
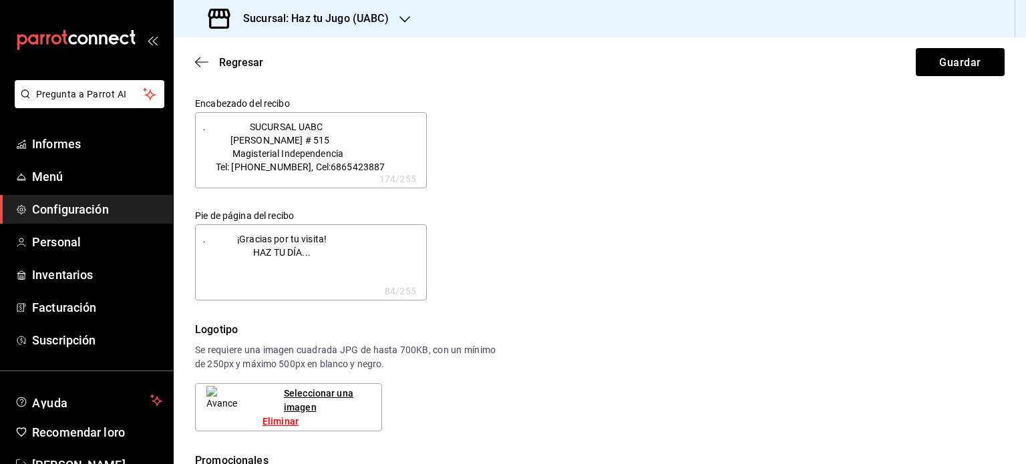
click at [219, 406] on img at bounding box center [221, 407] width 31 height 43
click at [319, 392] on font "Seleccionar una imagen" at bounding box center [318, 400] width 69 height 25
